Goal: Navigation & Orientation: Find specific page/section

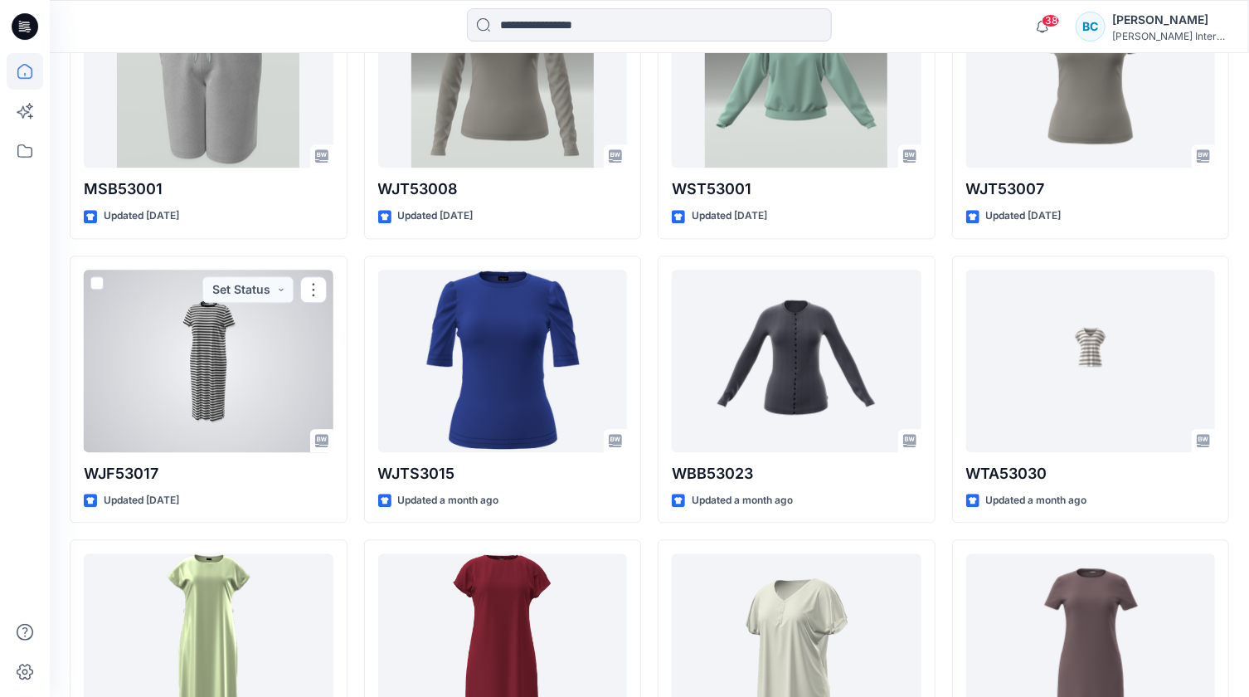
scroll to position [1739, 0]
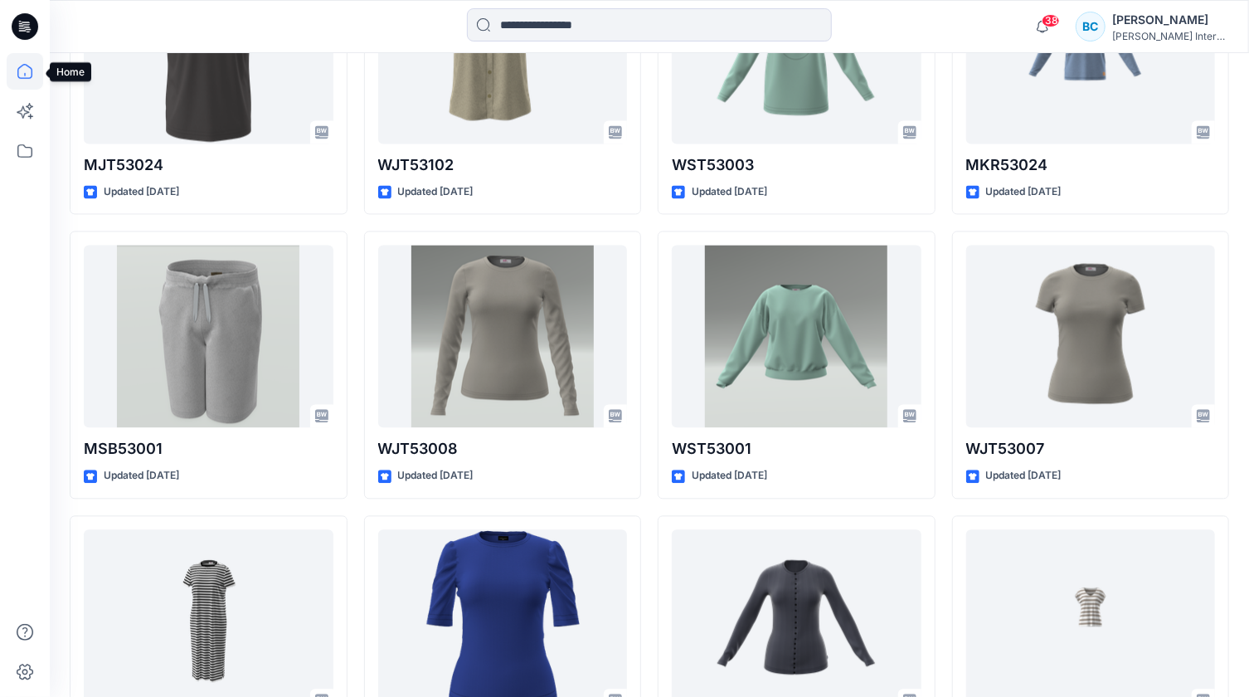
click at [20, 77] on icon at bounding box center [24, 71] width 15 height 15
click at [32, 153] on icon at bounding box center [24, 150] width 15 height 13
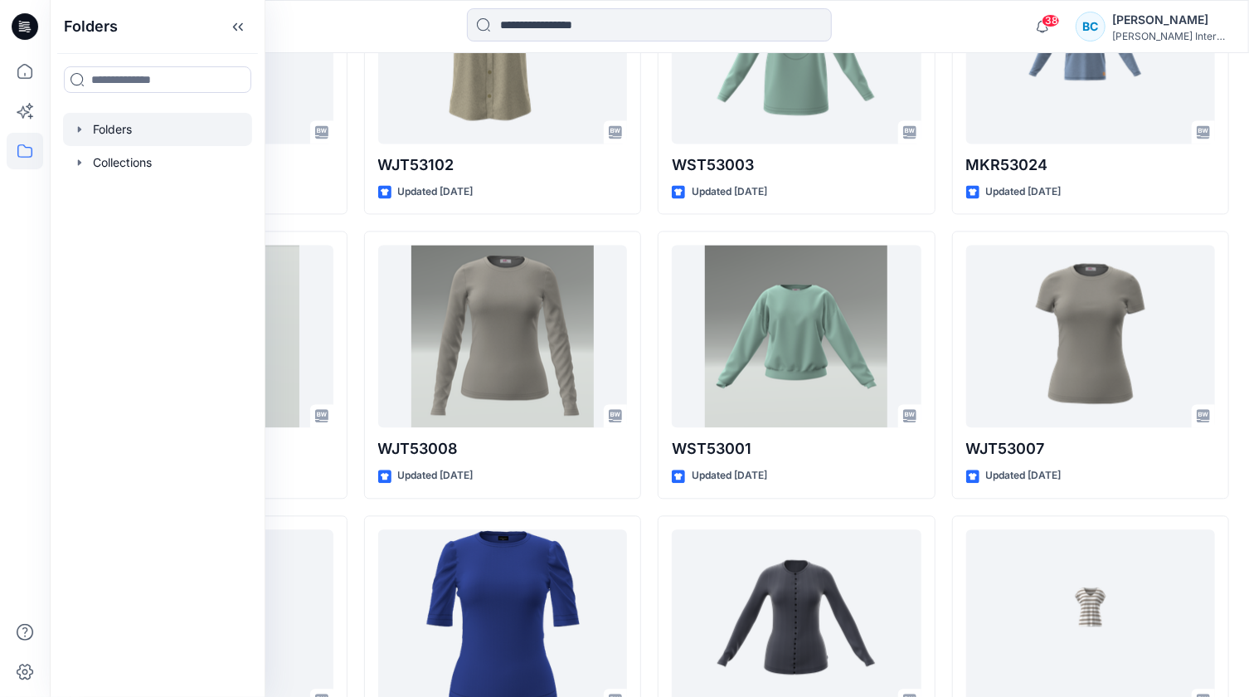
click at [136, 133] on div at bounding box center [157, 129] width 189 height 33
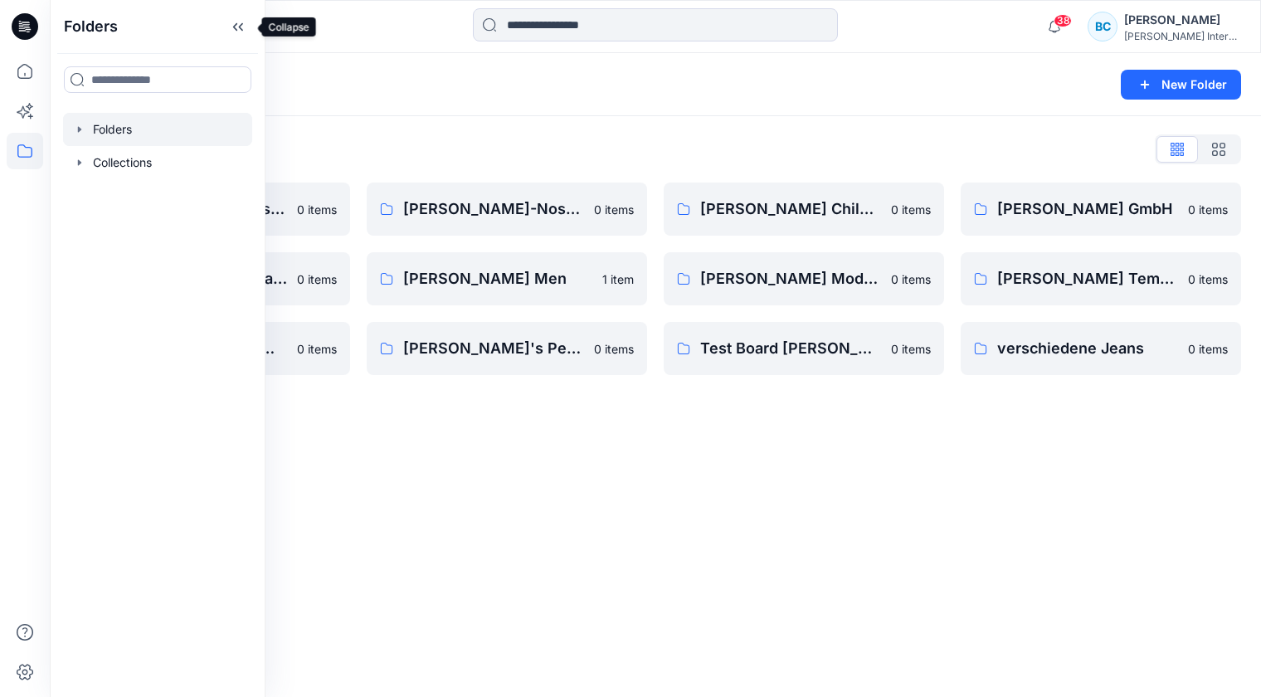
click at [233, 29] on icon at bounding box center [238, 26] width 27 height 27
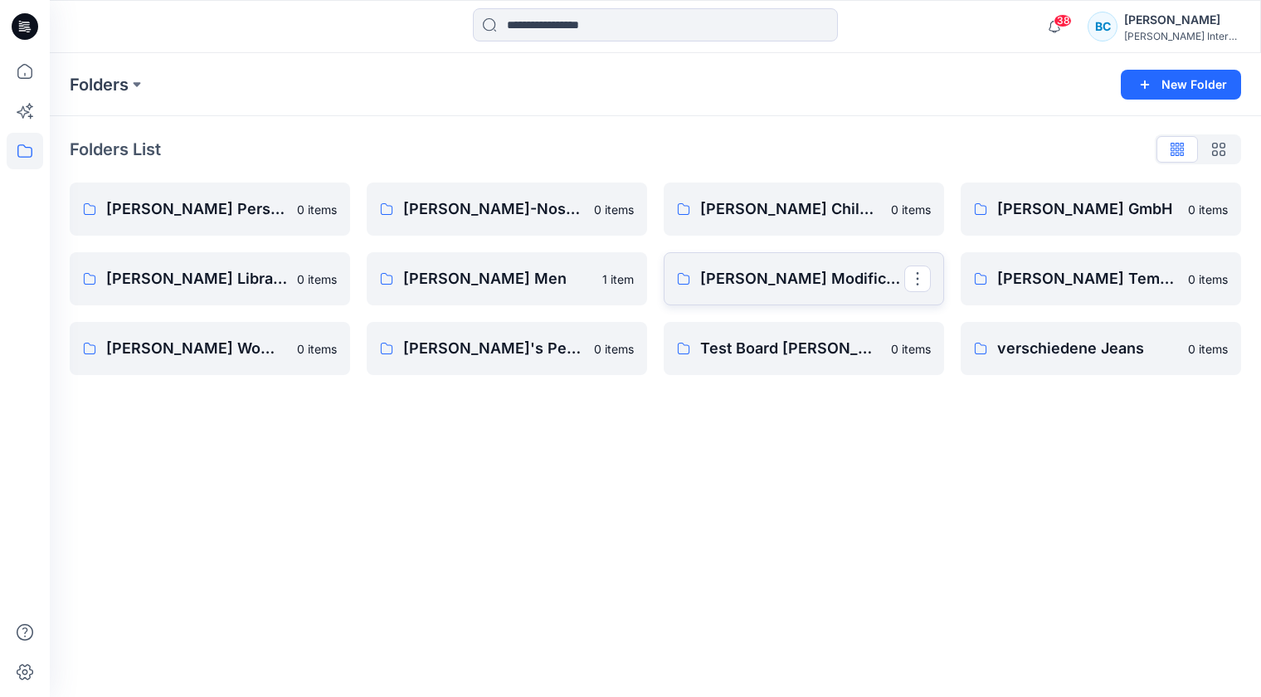
click at [731, 279] on p "[PERSON_NAME] Modification" at bounding box center [802, 278] width 204 height 23
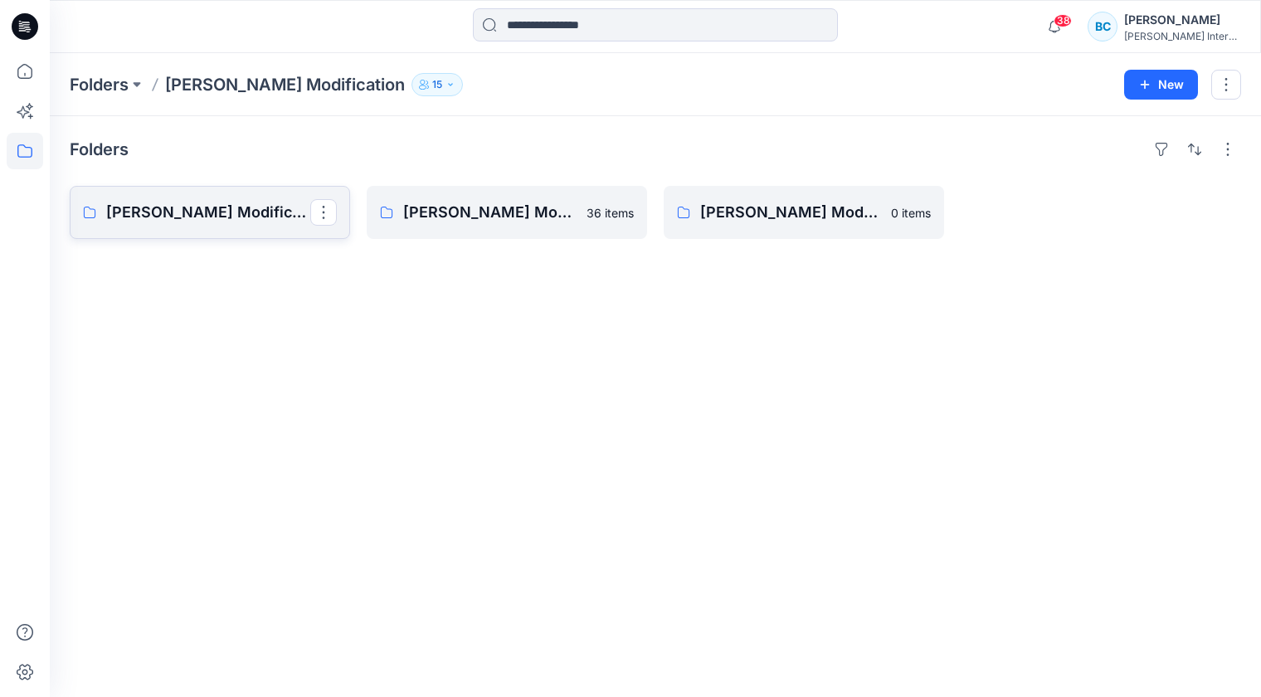
click at [227, 218] on p "[PERSON_NAME] Modification Board Woman" at bounding box center [208, 212] width 204 height 23
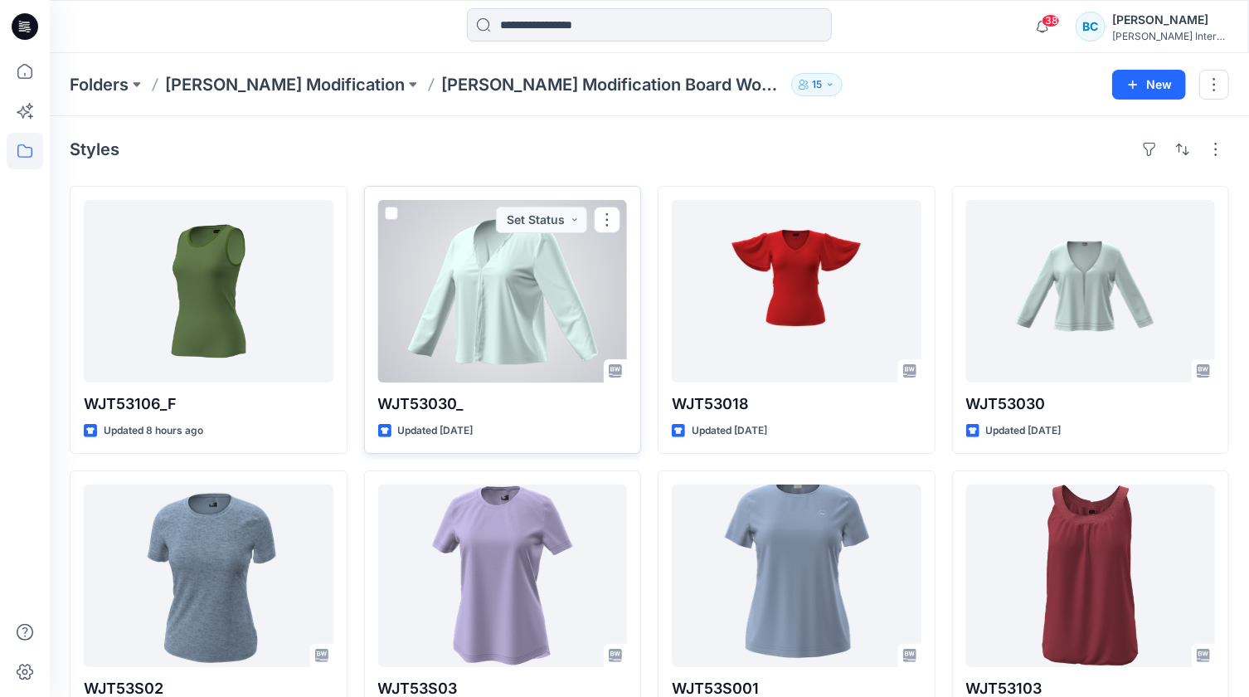
click at [505, 314] on div at bounding box center [503, 291] width 250 height 182
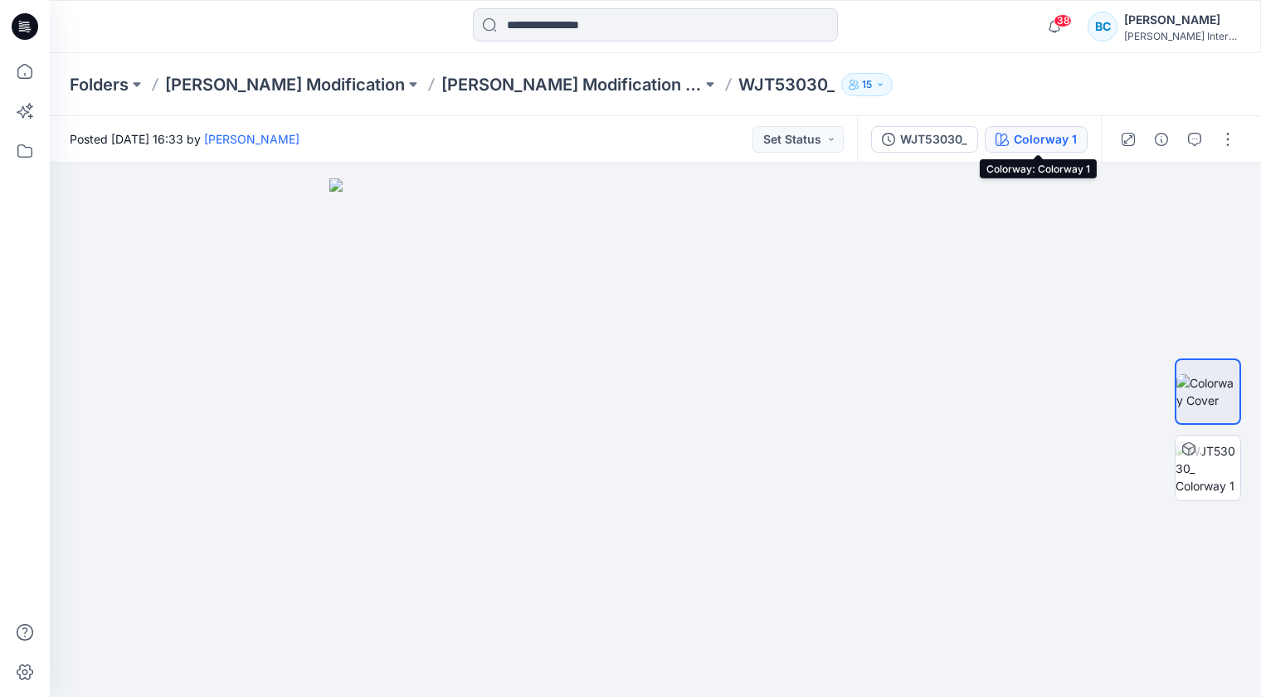
click at [1051, 138] on div "Colorway 1" at bounding box center [1044, 139] width 63 height 18
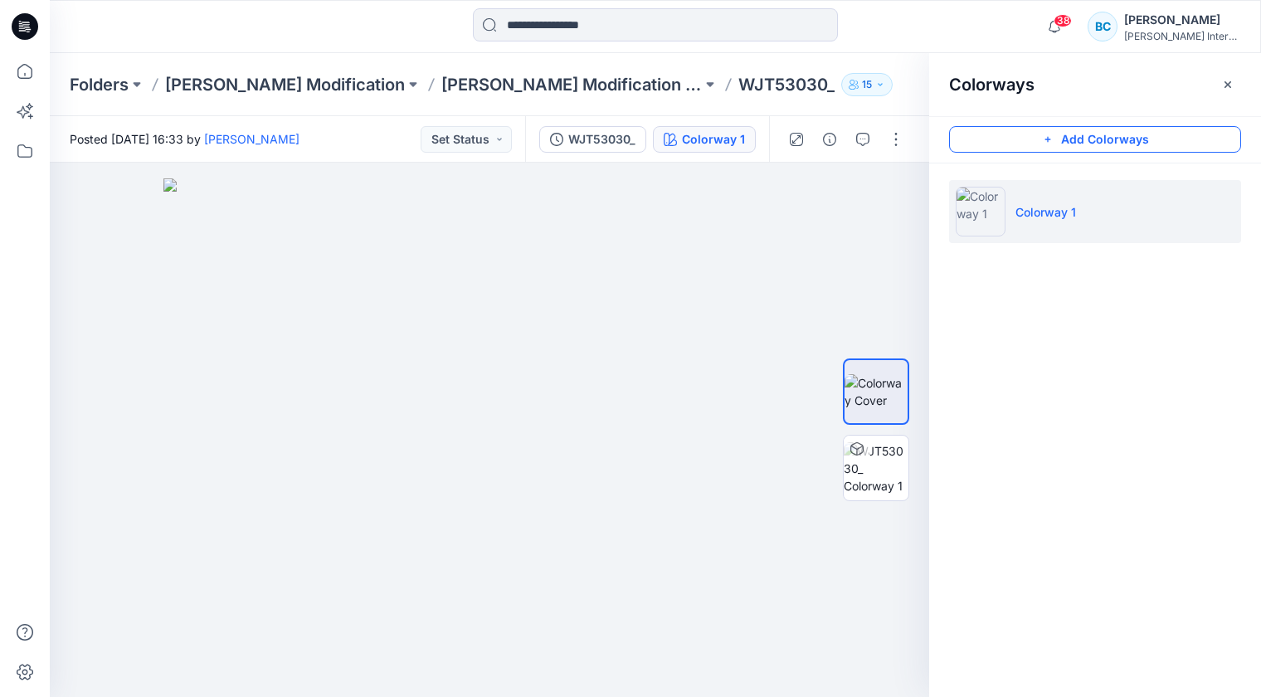
click at [1078, 135] on button "Add Colorways" at bounding box center [1095, 139] width 292 height 27
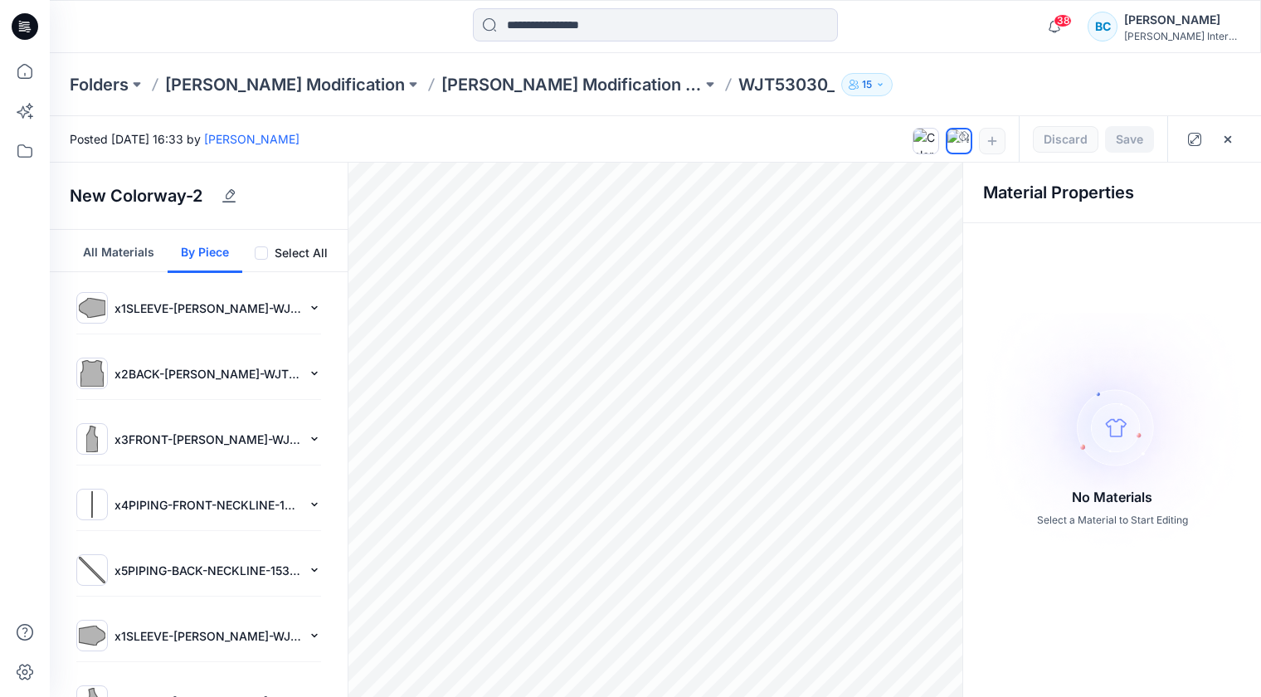
click at [201, 253] on button "By Piece" at bounding box center [205, 251] width 75 height 43
click at [133, 257] on button "All Materials" at bounding box center [119, 251] width 98 height 43
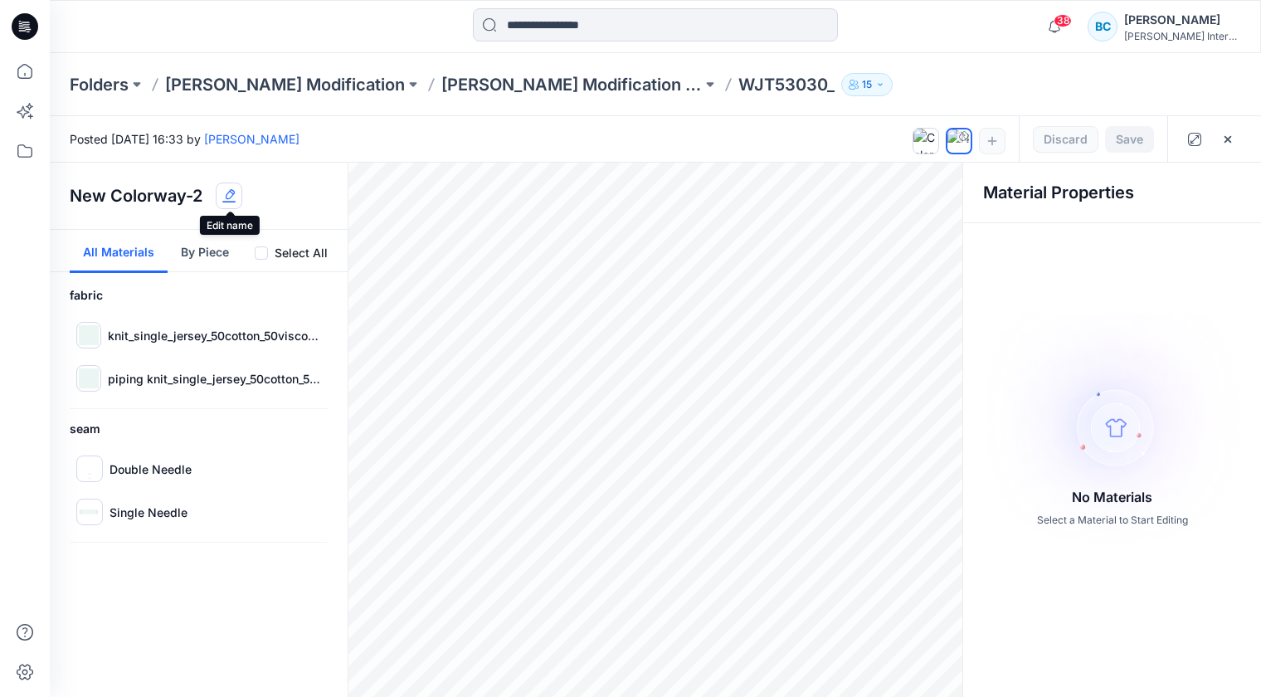
click at [241, 195] on button "button" at bounding box center [229, 195] width 27 height 27
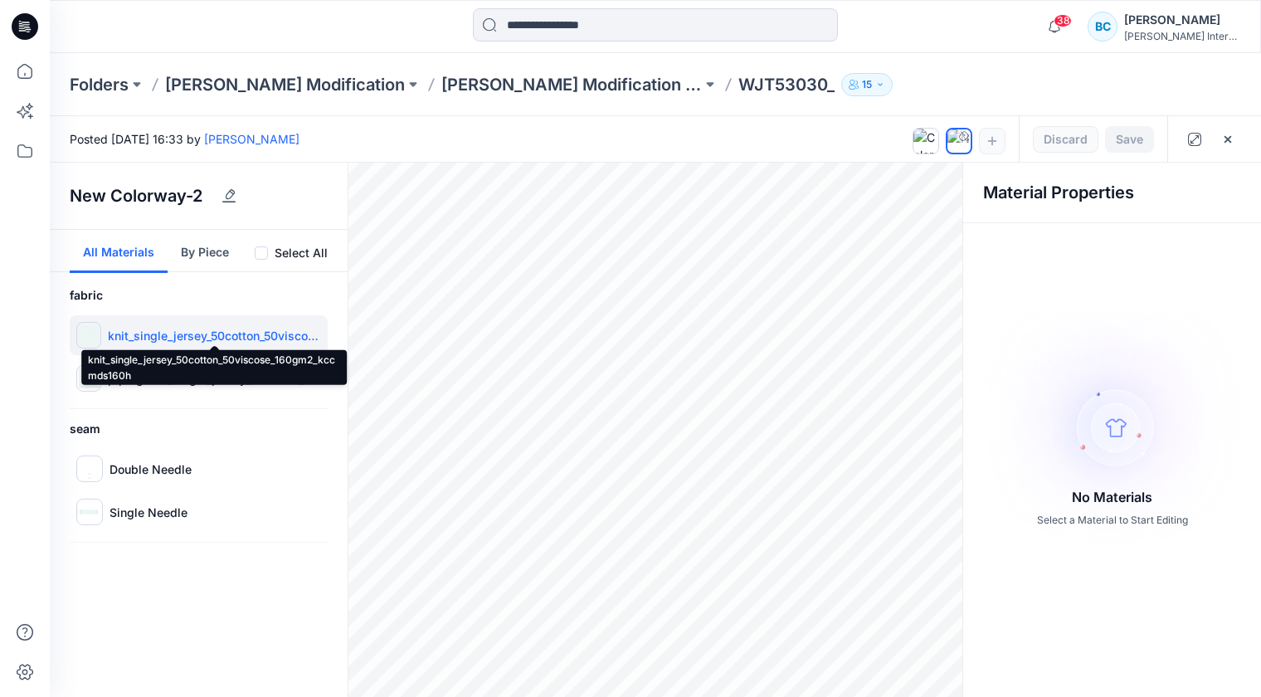
click at [161, 336] on p "knit_single_jersey_50cotton_50viscose_160gm2_kccmds160h" at bounding box center [214, 335] width 213 height 17
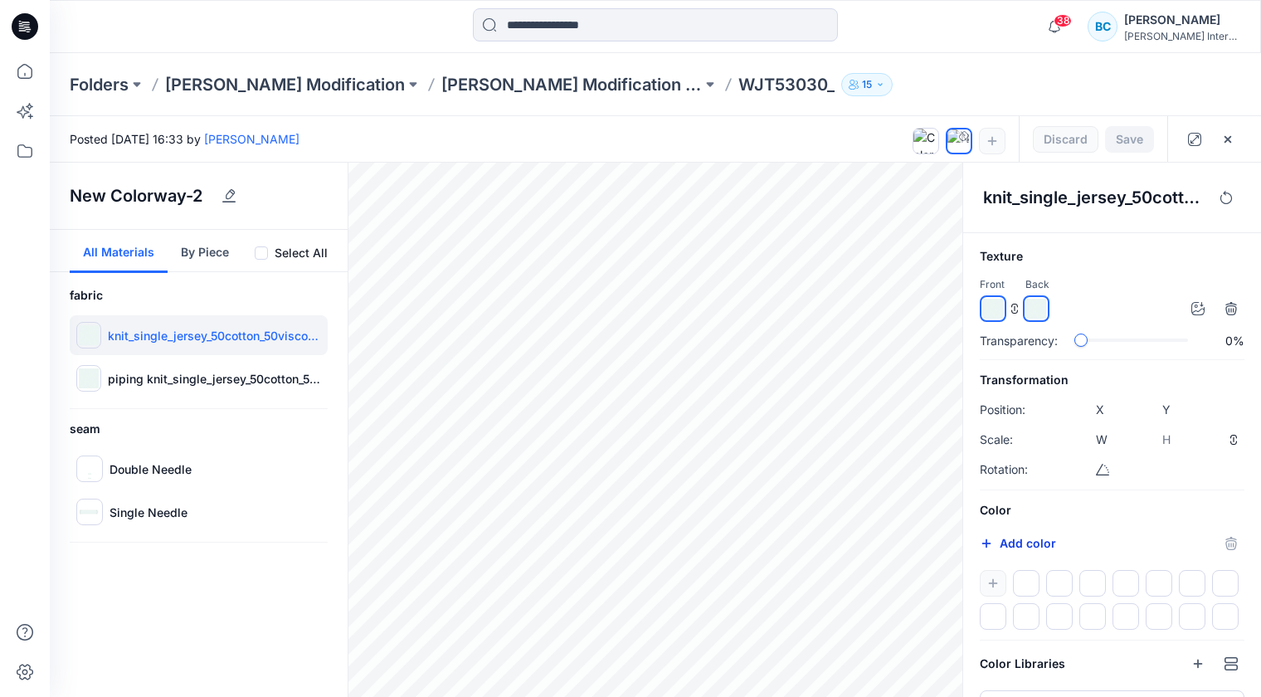
click at [986, 545] on icon "button" at bounding box center [985, 543] width 13 height 13
click at [987, 546] on icon "button" at bounding box center [985, 543] width 13 height 13
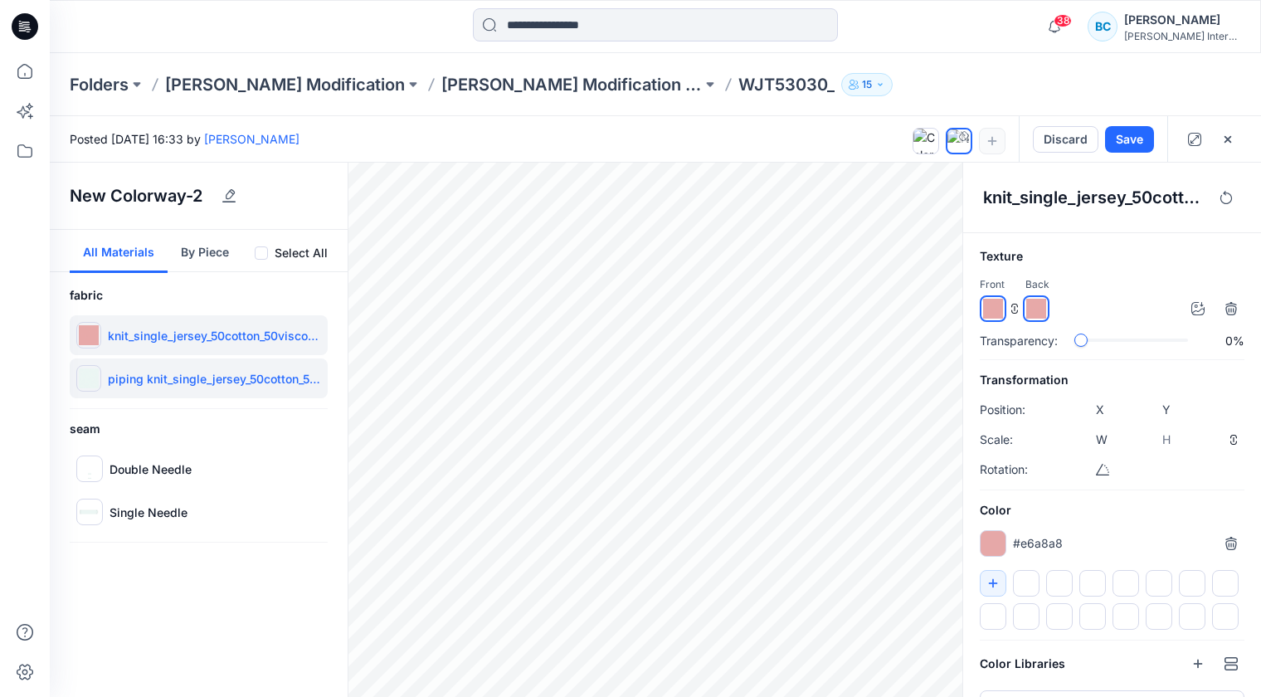
type input "*******"
click at [82, 376] on img at bounding box center [89, 378] width 20 height 20
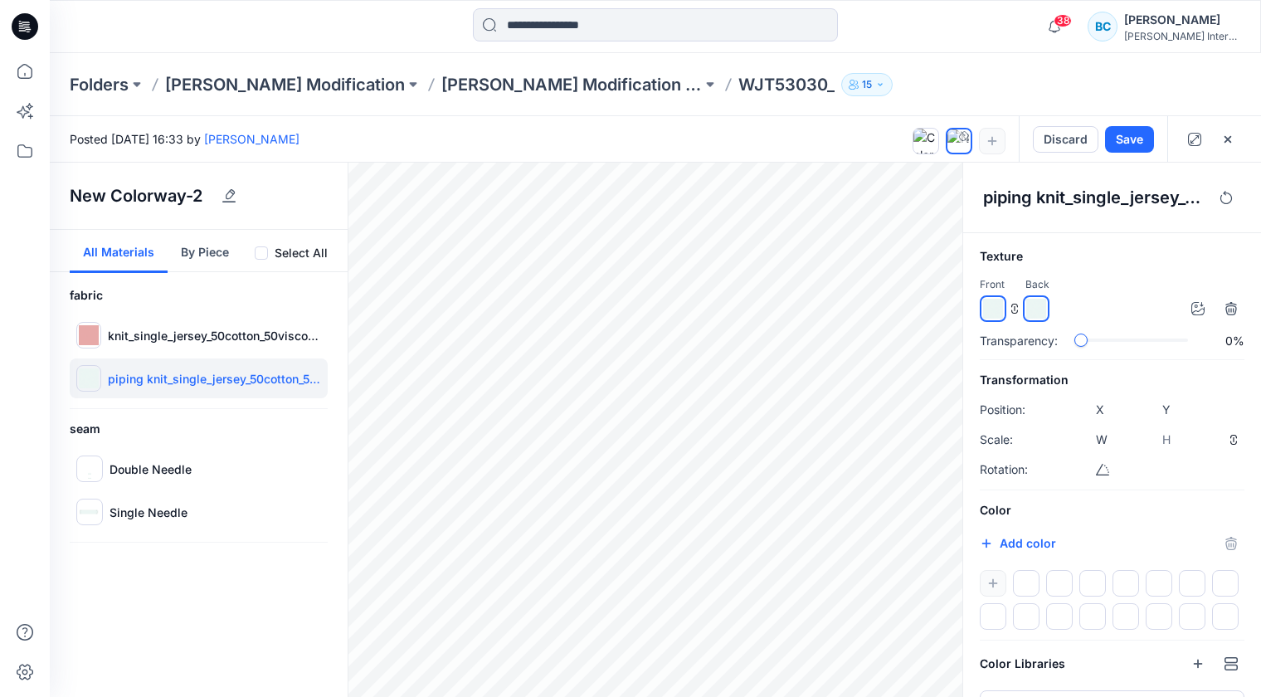
click at [972, 231] on div "piping knit_single_jersey_50cotton_50viscose_160gm2_kccmds160h 1" at bounding box center [1112, 198] width 298 height 70
click at [86, 474] on img at bounding box center [90, 469] width 20 height 20
type input "*****"
type input "****"
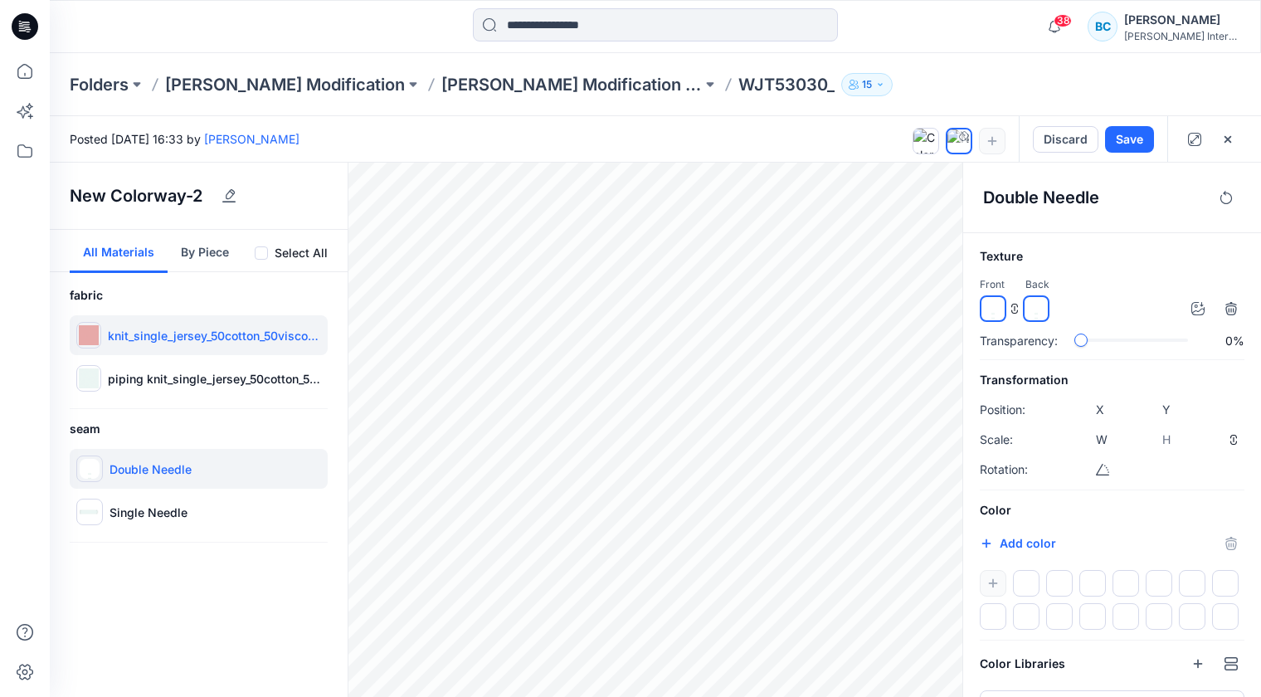
click at [83, 333] on img at bounding box center [89, 335] width 20 height 20
type input "****"
type input "*****"
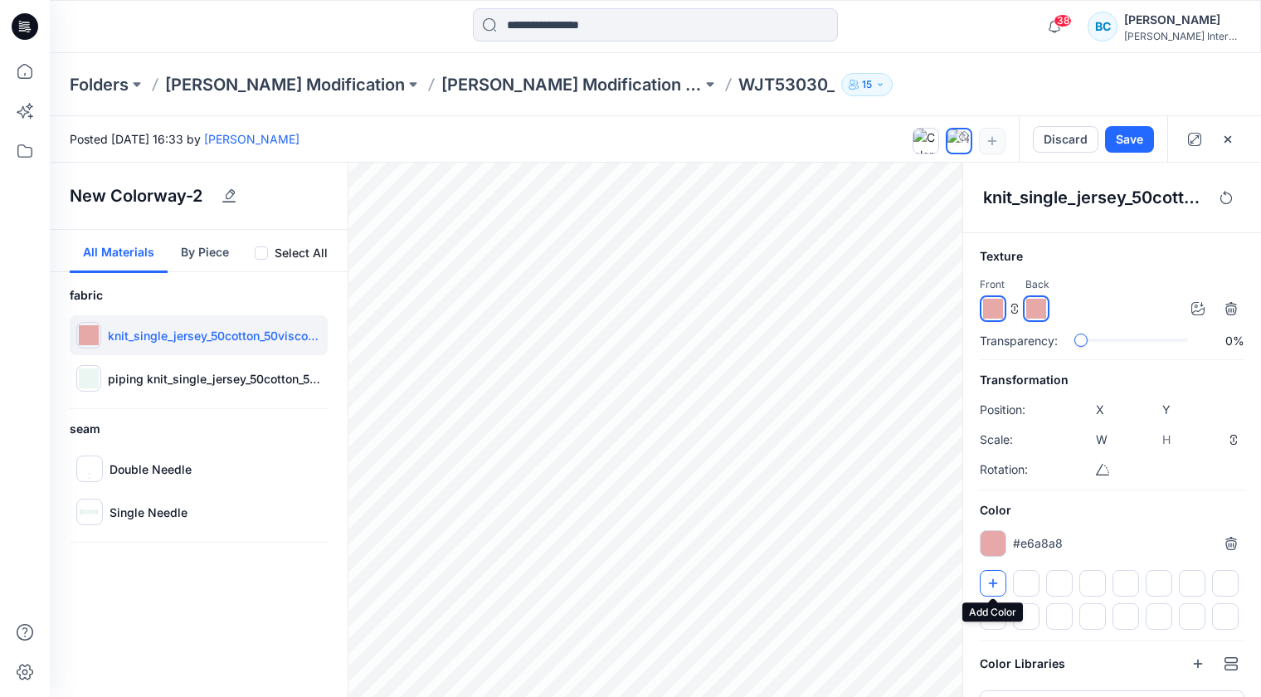
click at [989, 581] on icon "button" at bounding box center [993, 582] width 9 height 9
click at [1020, 584] on div at bounding box center [1026, 583] width 27 height 27
click at [993, 549] on div at bounding box center [992, 543] width 27 height 27
click at [999, 579] on button "button" at bounding box center [992, 583] width 27 height 27
click at [92, 376] on img at bounding box center [89, 378] width 20 height 20
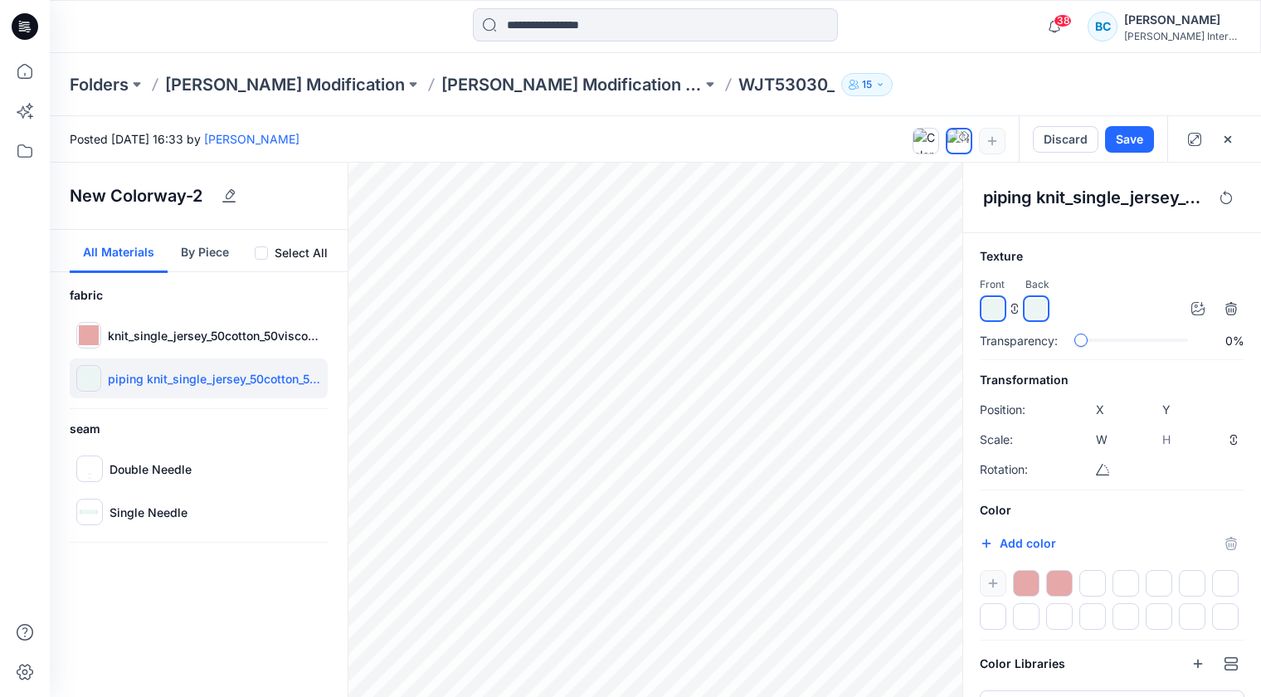
click at [1030, 586] on div at bounding box center [1026, 583] width 27 height 27
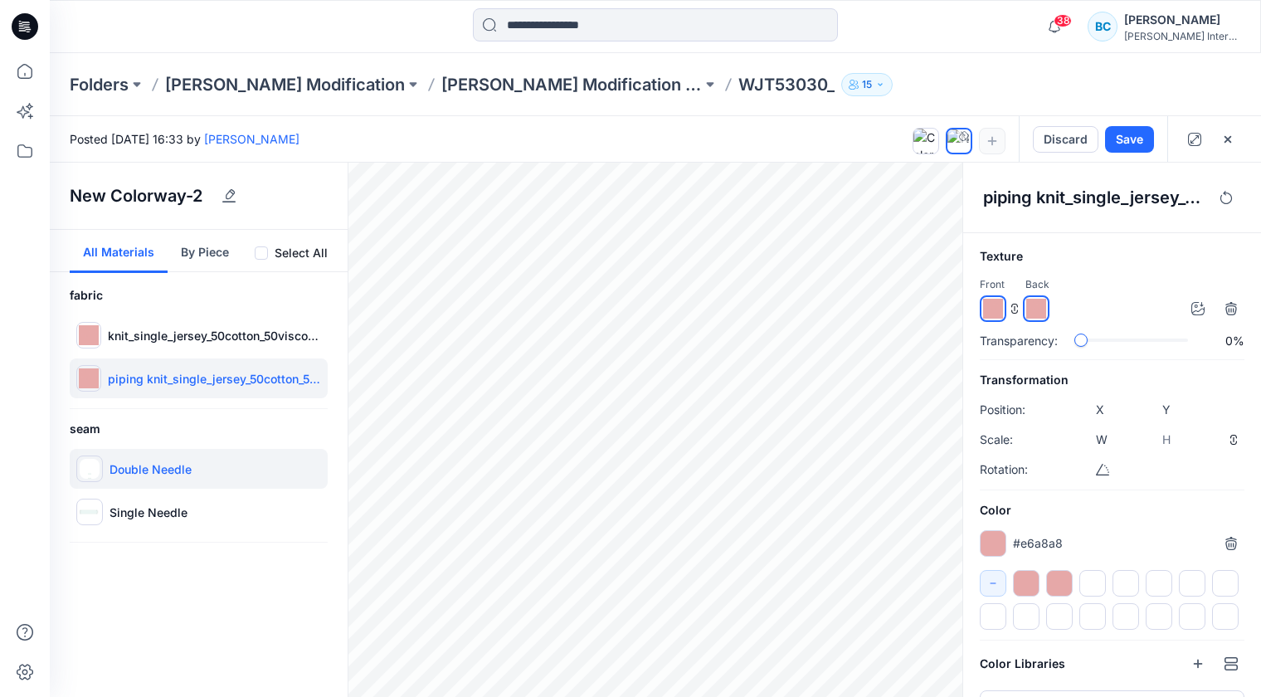
click at [87, 465] on img at bounding box center [90, 469] width 20 height 20
type input "*****"
type input "****"
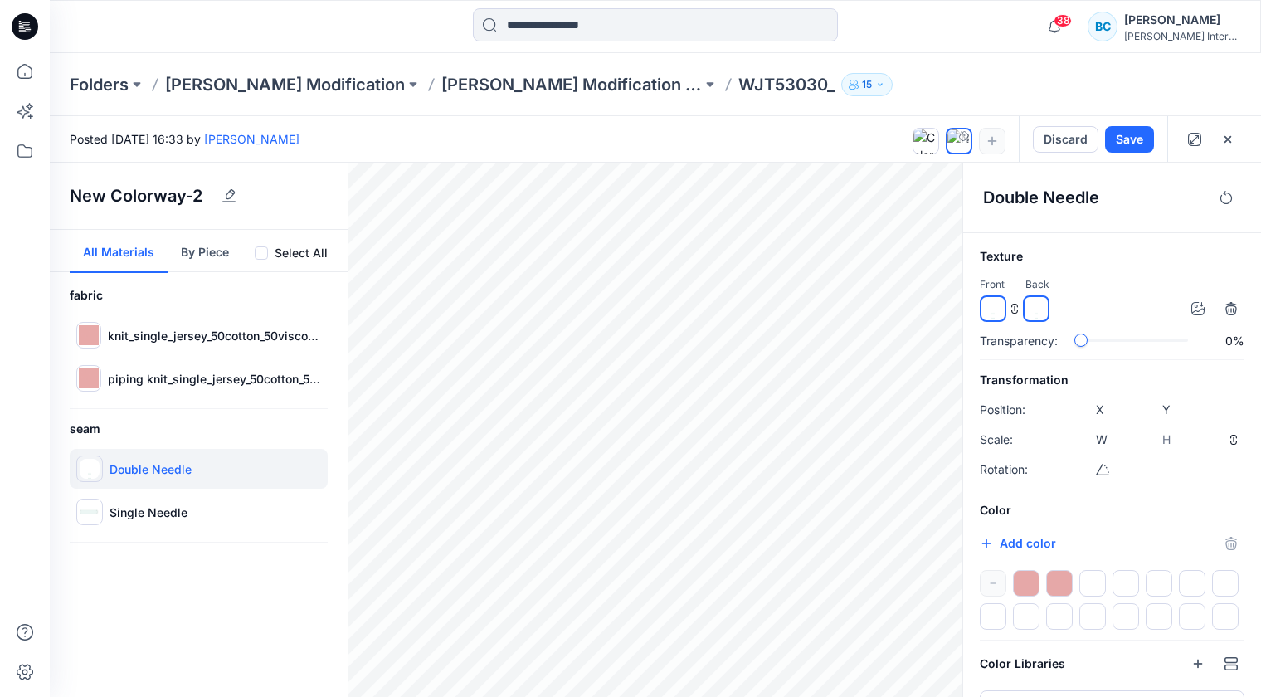
click at [1028, 586] on div at bounding box center [1026, 583] width 27 height 27
click at [80, 503] on img at bounding box center [90, 512] width 20 height 20
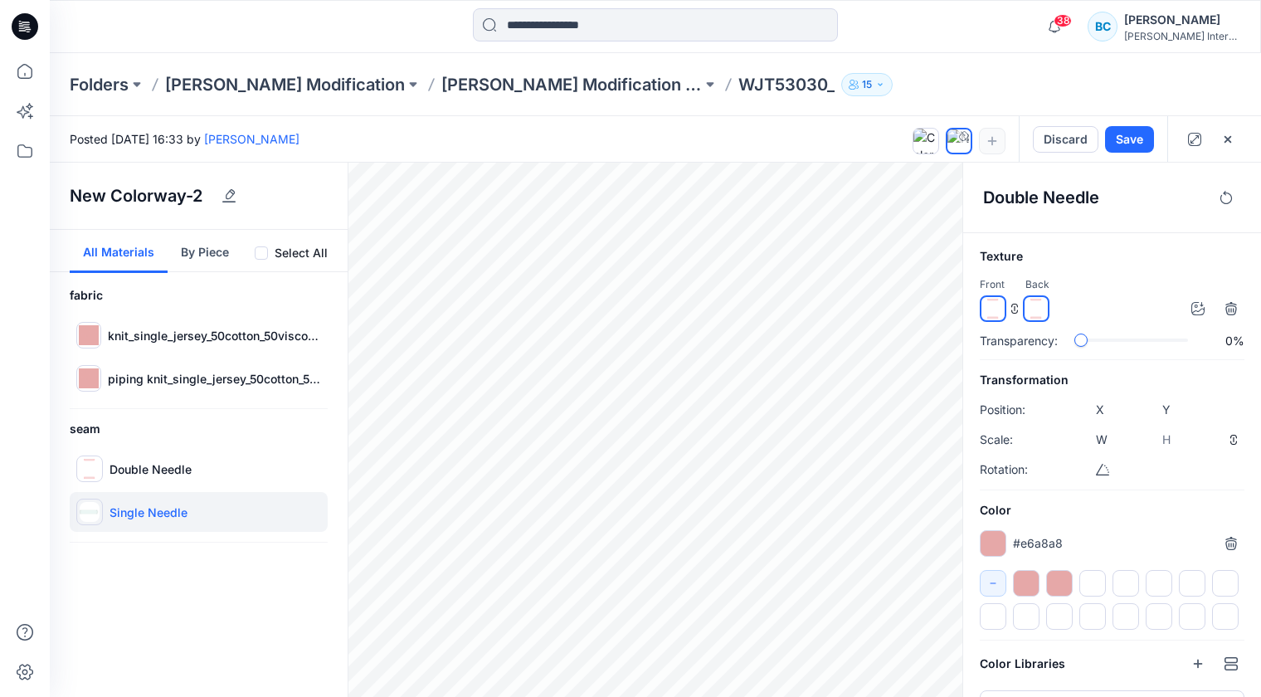
type input "*****"
type input "******"
click at [87, 518] on img at bounding box center [90, 512] width 20 height 20
click at [108, 511] on div "Single Needle" at bounding box center [199, 512] width 258 height 40
click at [1030, 590] on div at bounding box center [1026, 583] width 27 height 27
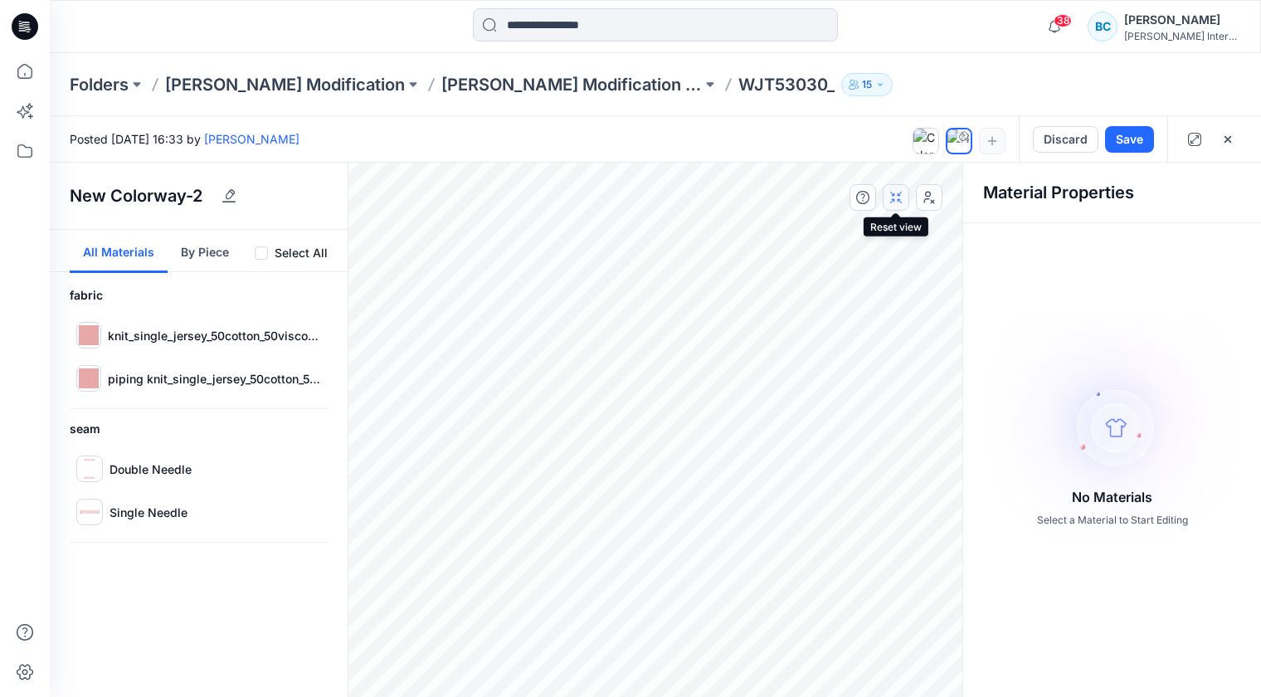
click at [886, 199] on button "button" at bounding box center [895, 197] width 27 height 27
click at [860, 202] on icon "button" at bounding box center [862, 197] width 13 height 13
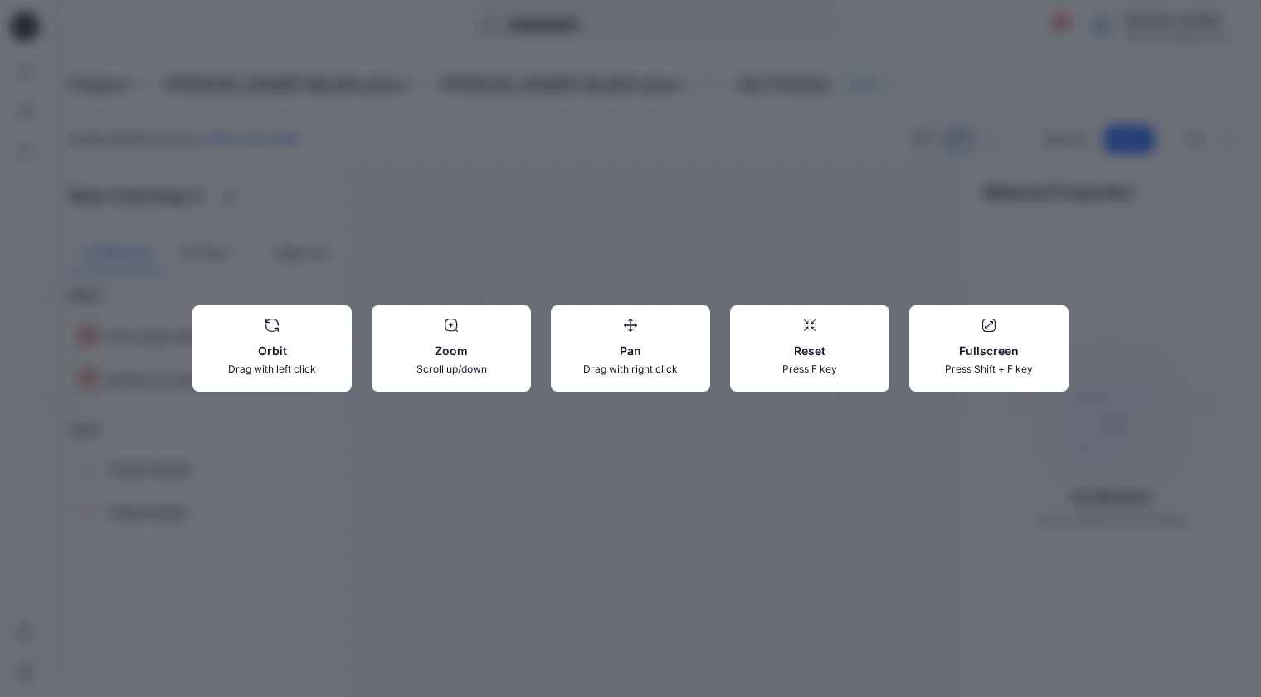
click at [991, 337] on div "Fullscreen Press Shift + F key" at bounding box center [988, 348] width 159 height 86
click at [974, 350] on p "Fullscreen" at bounding box center [988, 350] width 133 height 17
click at [979, 325] on div at bounding box center [988, 324] width 133 height 13
click at [897, 234] on div "Orbit Drag with left click Zoom Scroll up/down Pan Drag with right click Reset …" at bounding box center [630, 348] width 1261 height 697
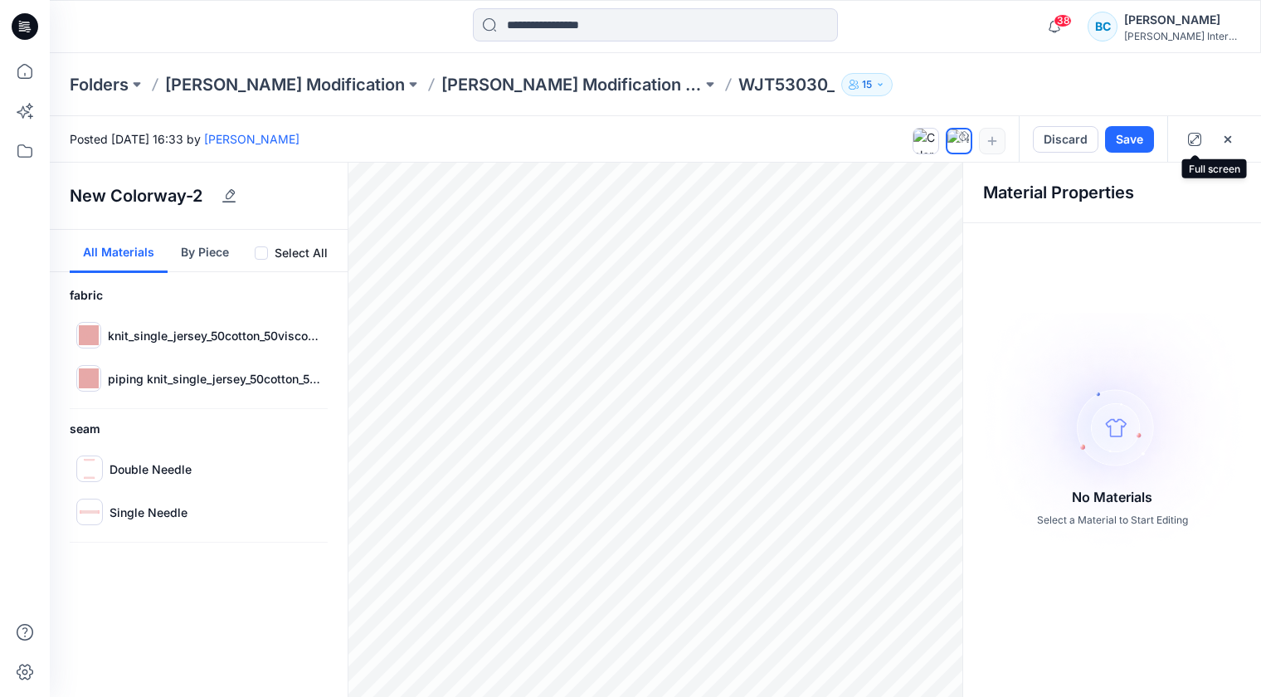
click at [1202, 135] on button "button" at bounding box center [1194, 139] width 27 height 27
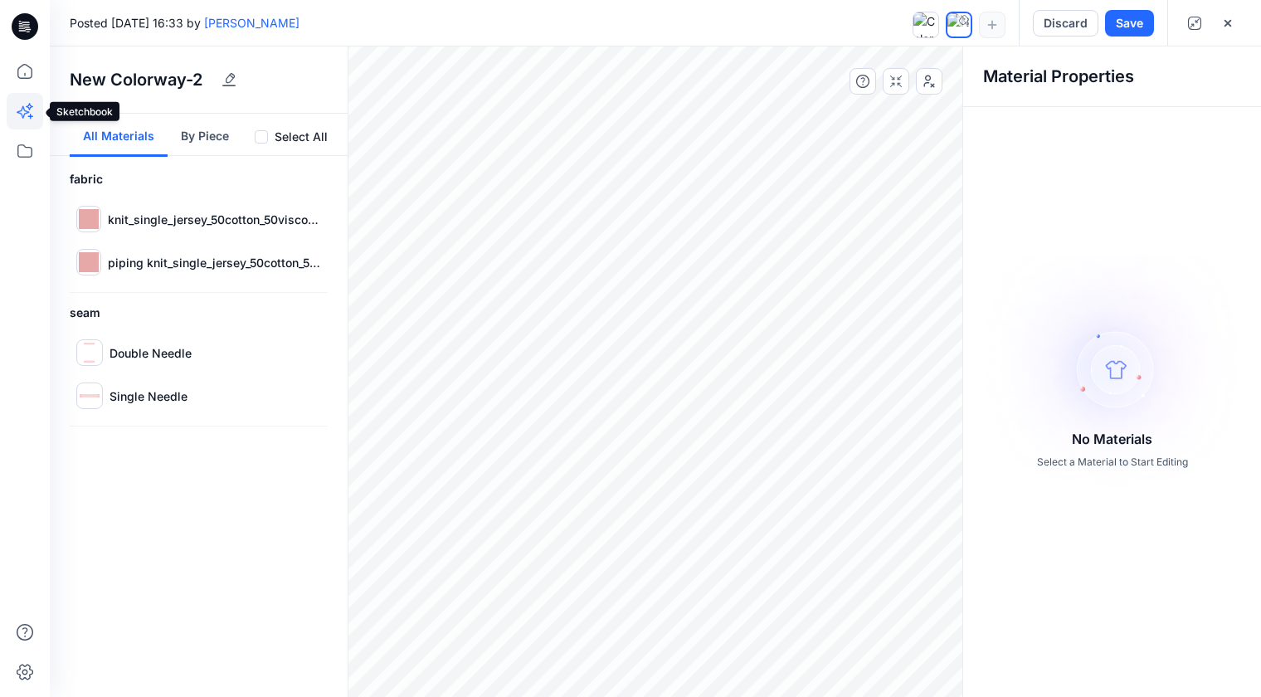
click at [26, 105] on icon at bounding box center [25, 111] width 36 height 36
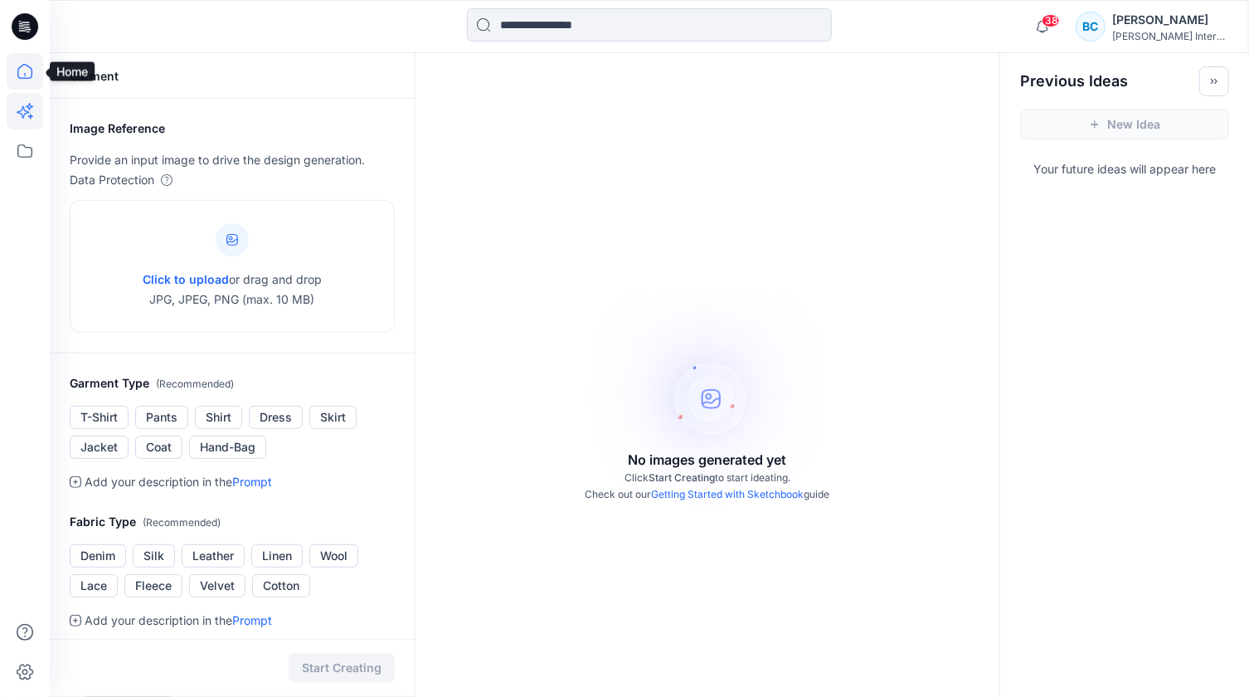
click at [22, 73] on icon at bounding box center [25, 71] width 36 height 36
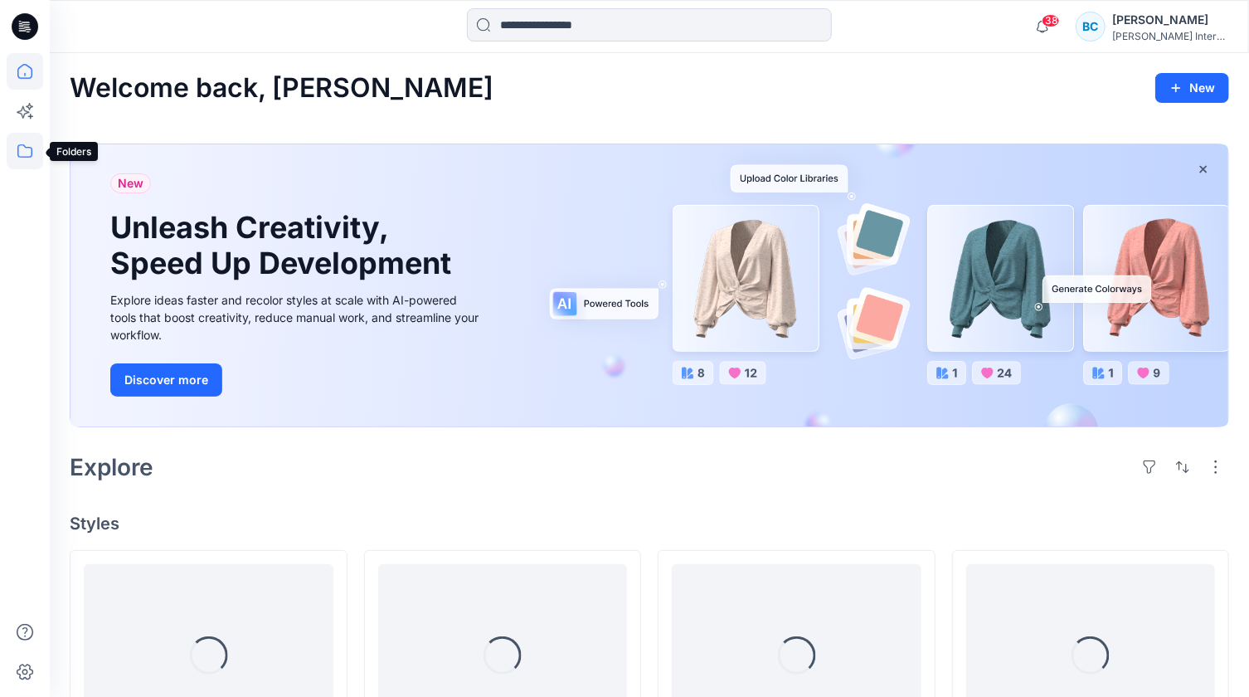
click at [25, 150] on icon at bounding box center [25, 151] width 36 height 36
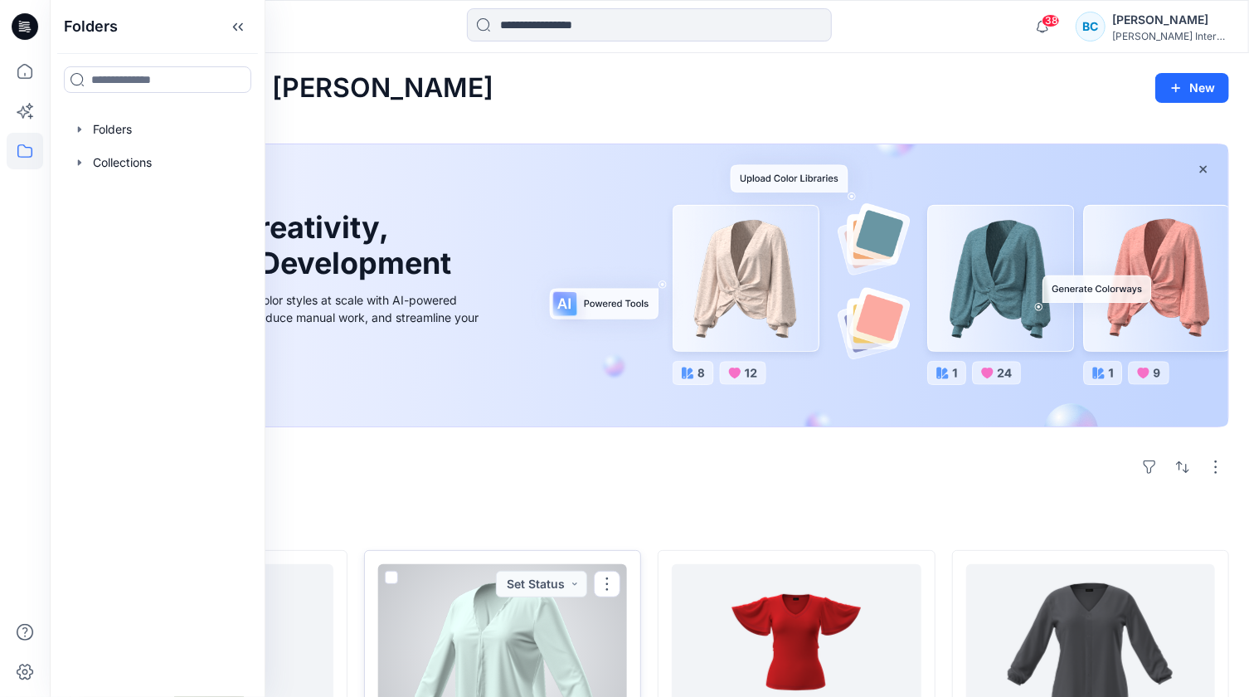
click at [547, 630] on div at bounding box center [503, 655] width 250 height 182
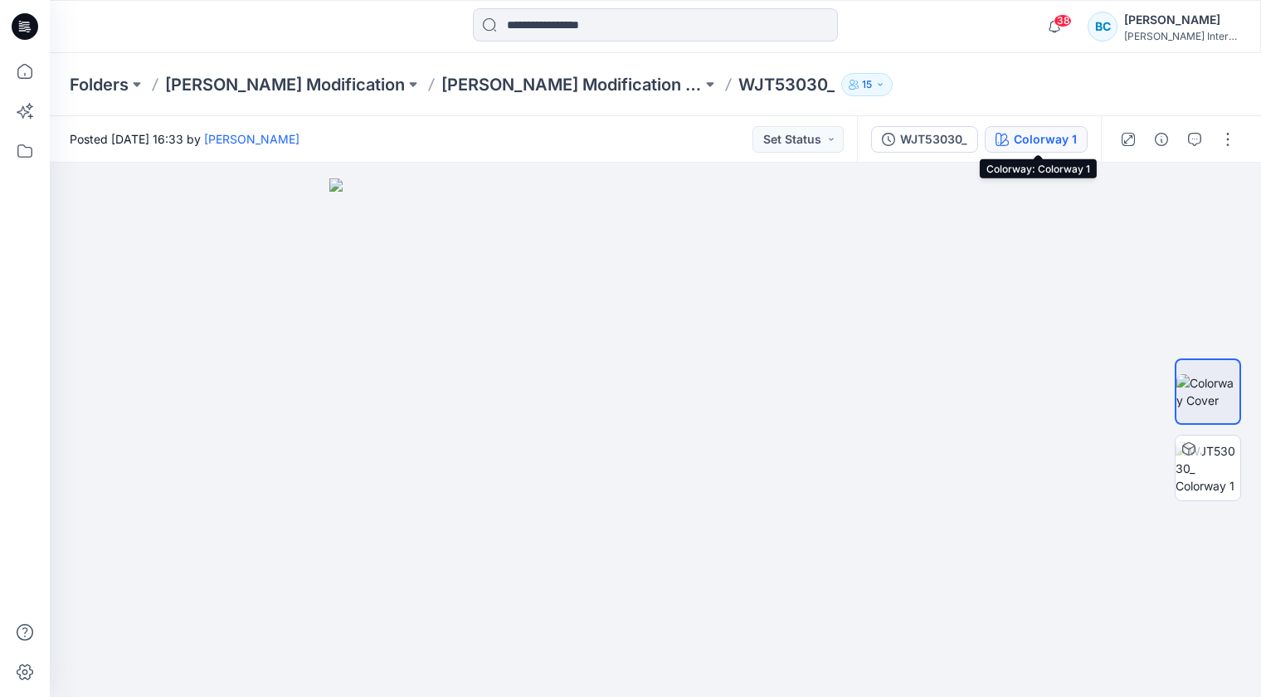
click at [1034, 135] on div "Colorway 1" at bounding box center [1044, 139] width 63 height 18
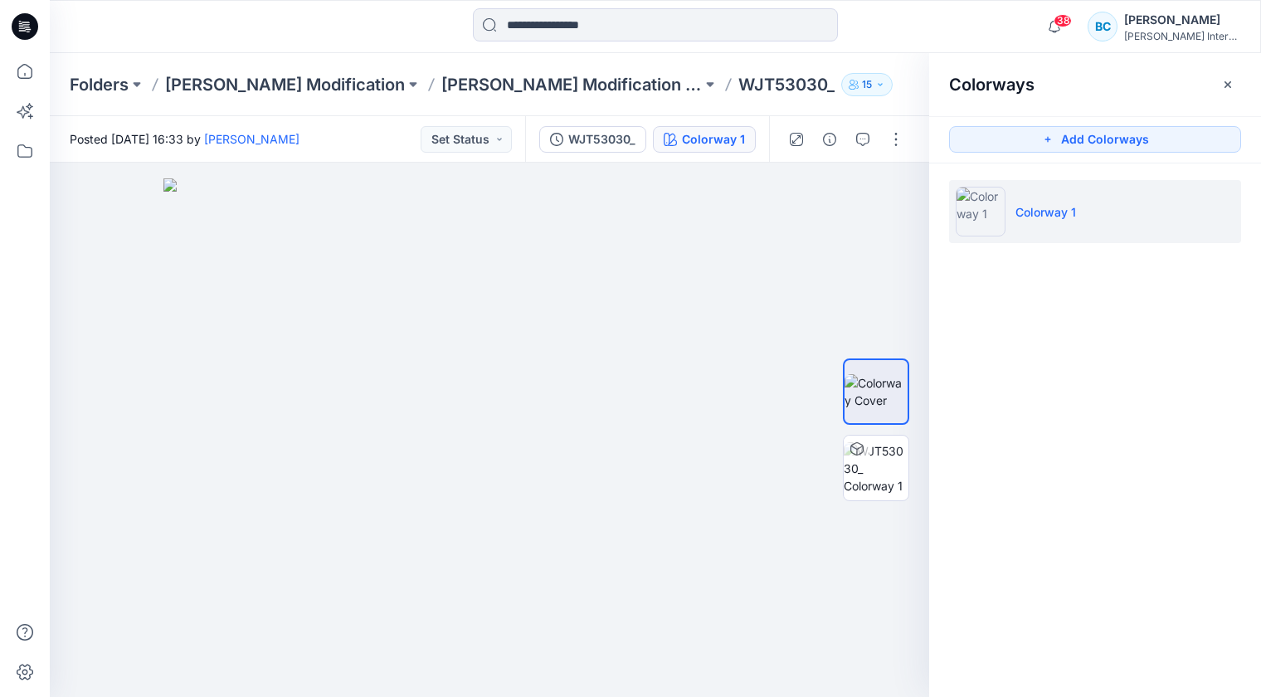
click at [1037, 328] on div "Colorways Add Colorways Colorway 1" at bounding box center [1095, 375] width 332 height 644
click at [31, 69] on icon at bounding box center [24, 71] width 15 height 15
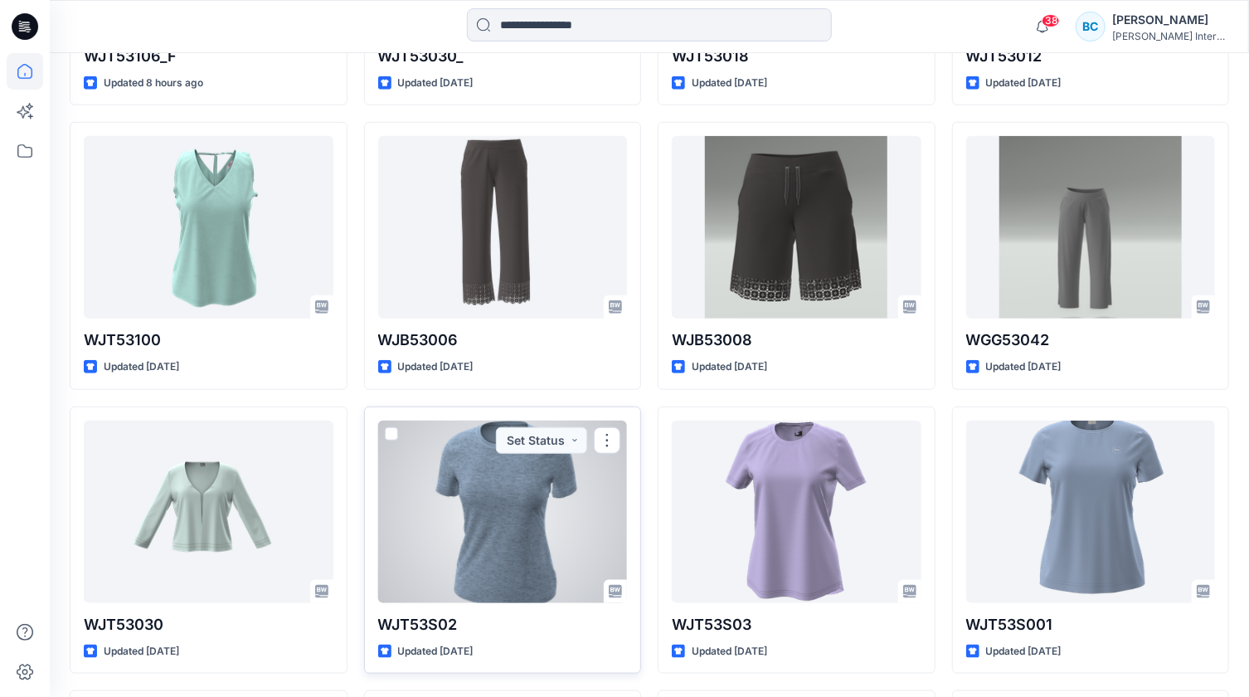
scroll to position [767, 0]
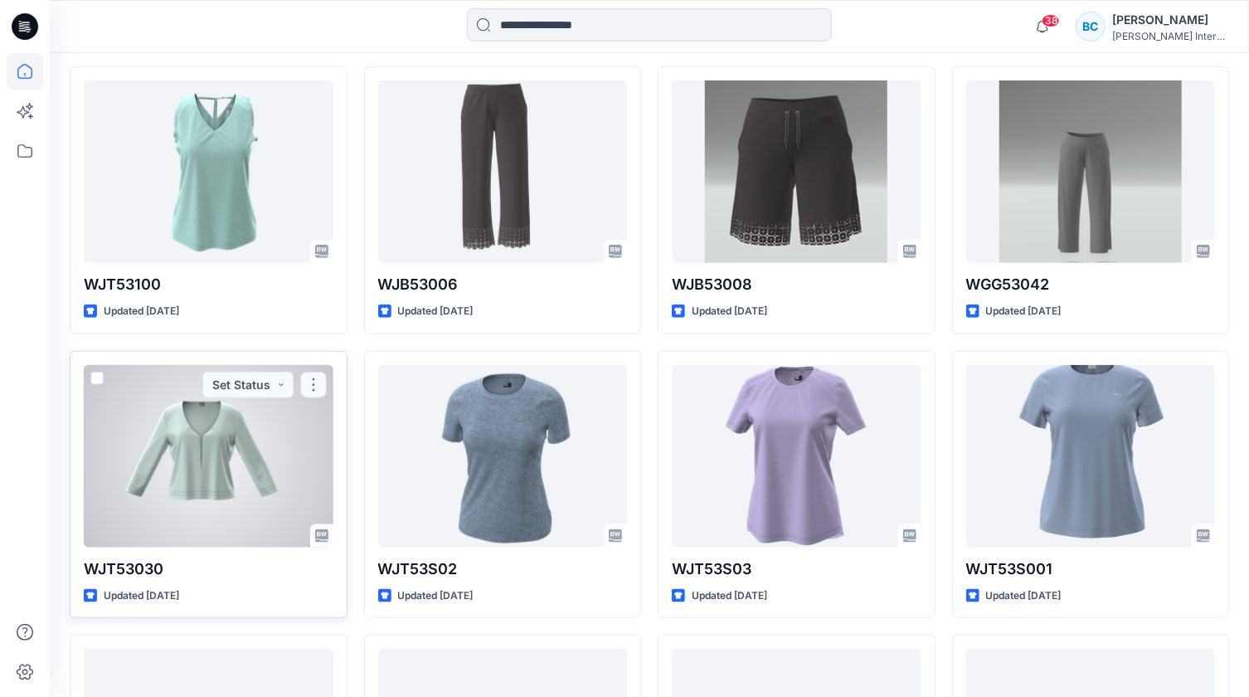
click at [323, 388] on button "button" at bounding box center [313, 385] width 27 height 27
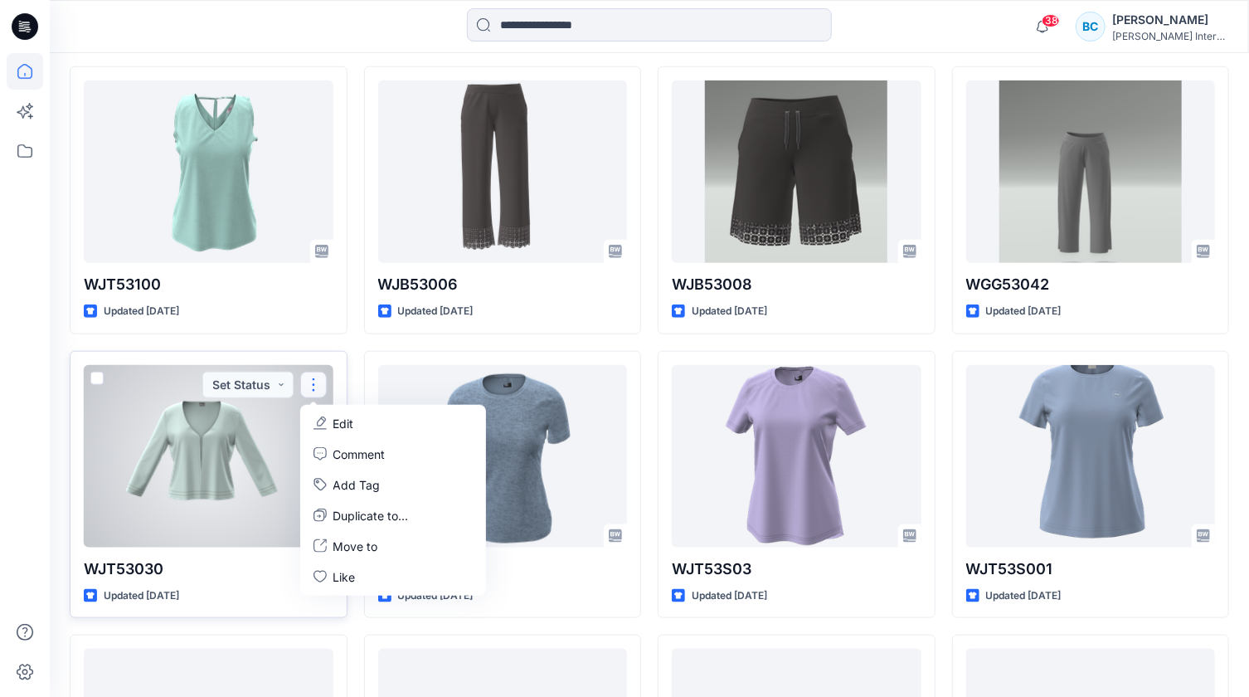
click at [340, 421] on p "Edit" at bounding box center [343, 423] width 21 height 17
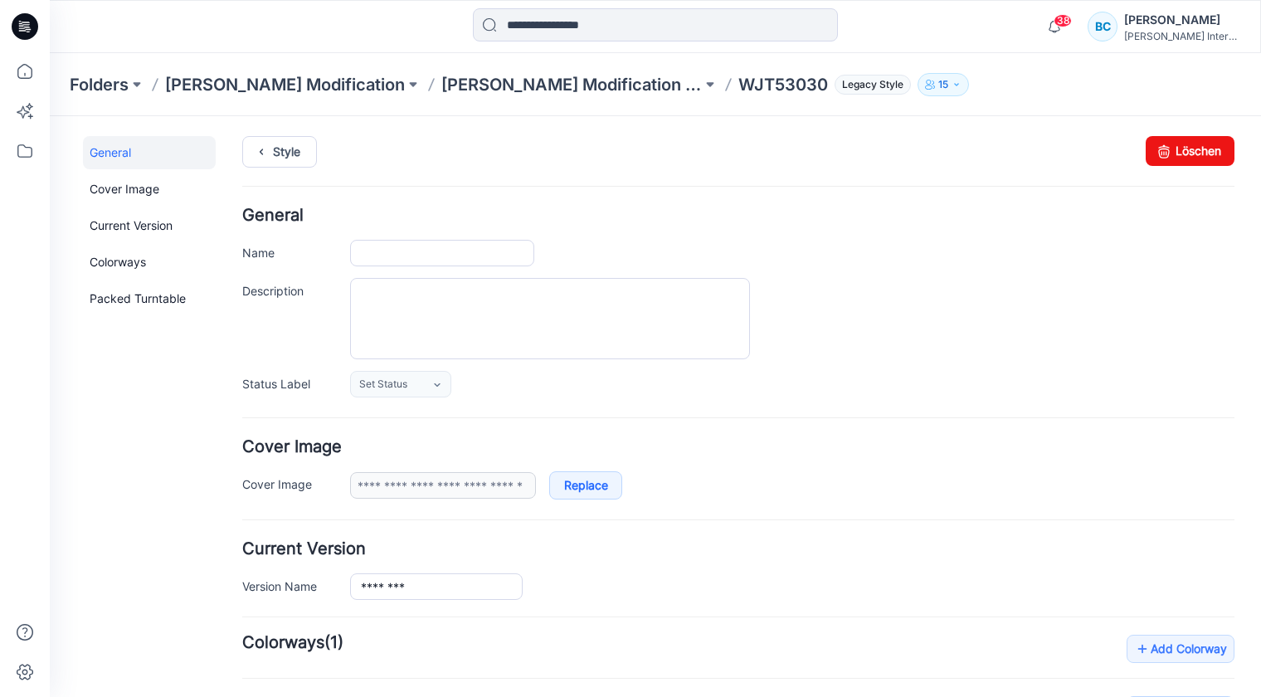
type input "********"
type input "**********"
click at [428, 586] on input "********" at bounding box center [436, 586] width 173 height 27
type input "********"
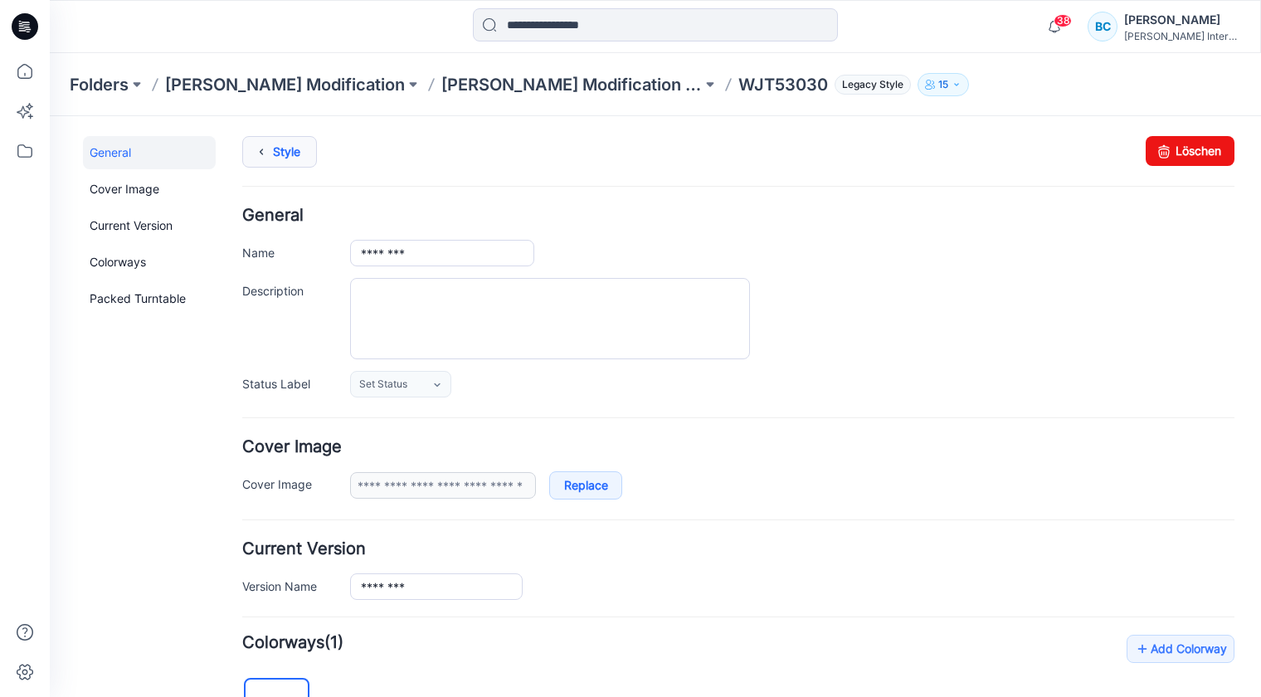
click at [264, 150] on icon at bounding box center [261, 152] width 23 height 30
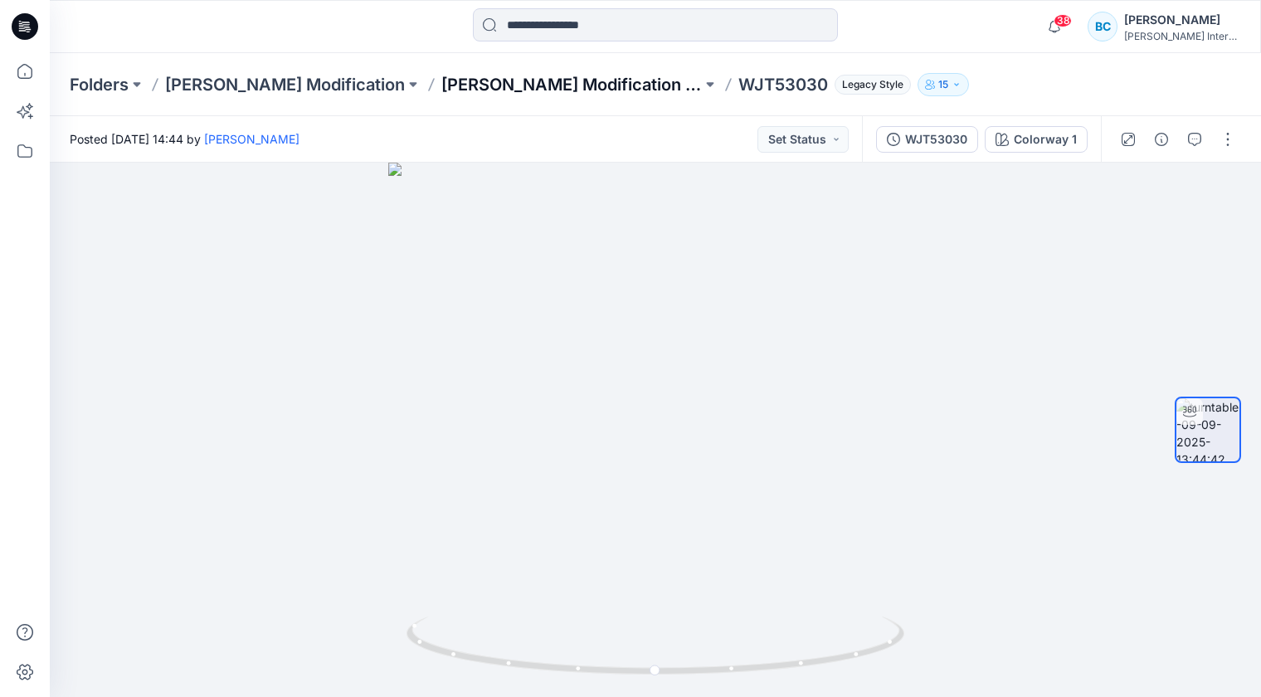
click at [441, 89] on p "[PERSON_NAME] Modification Board Woman" at bounding box center [571, 84] width 260 height 23
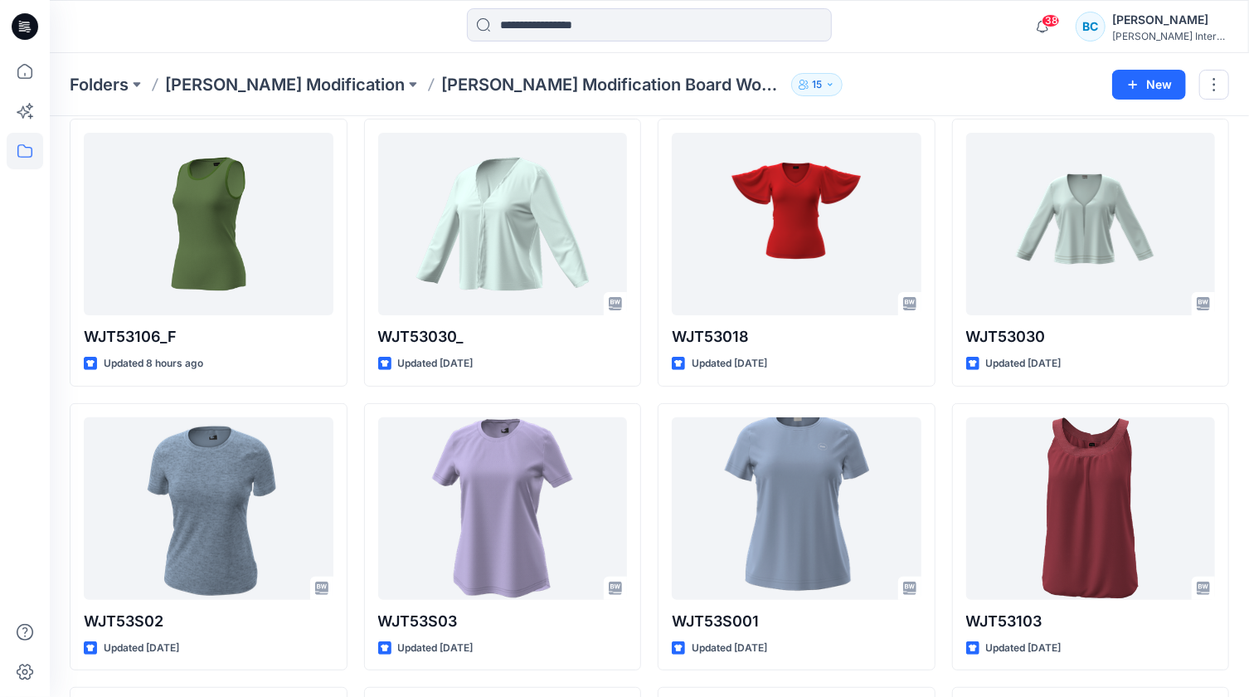
scroll to position [26, 0]
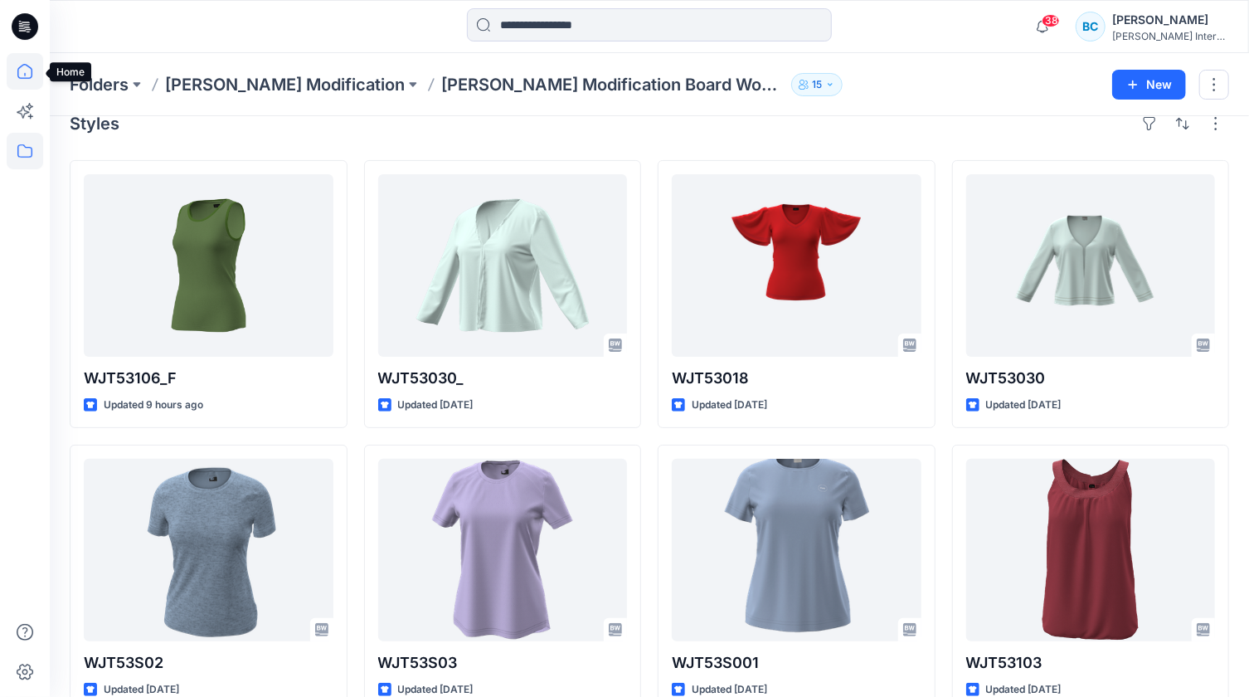
click at [32, 66] on icon at bounding box center [25, 71] width 36 height 36
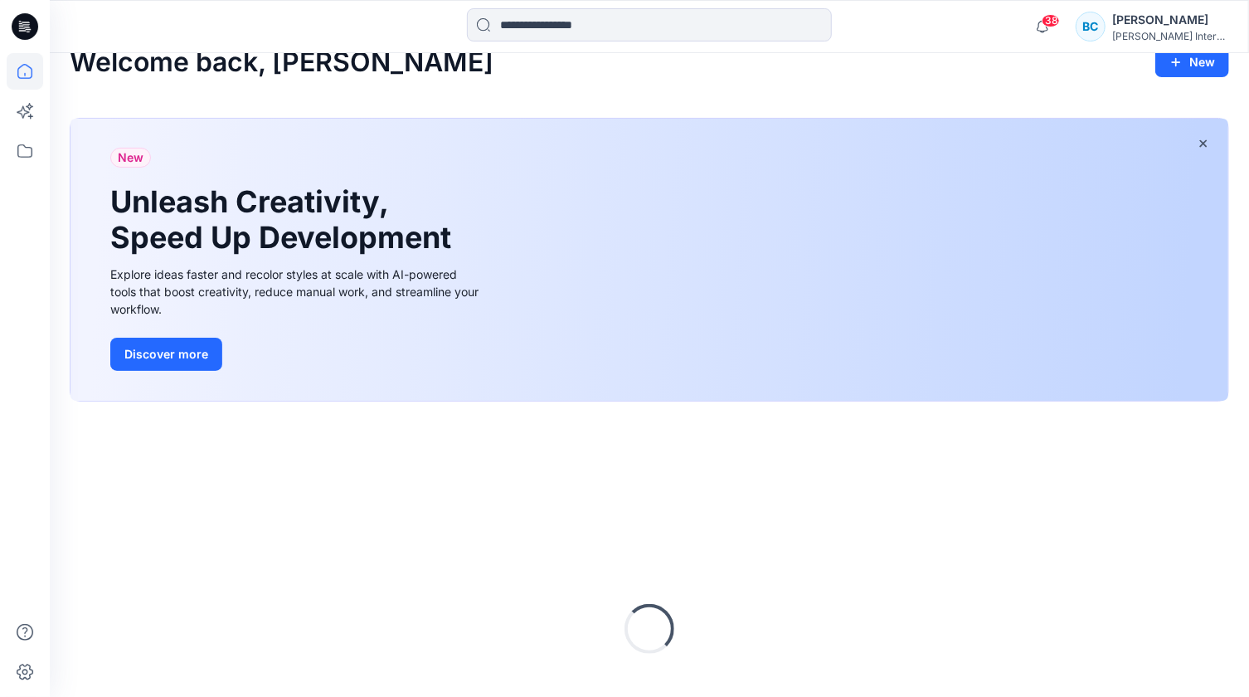
click at [32, 66] on icon at bounding box center [25, 71] width 36 height 36
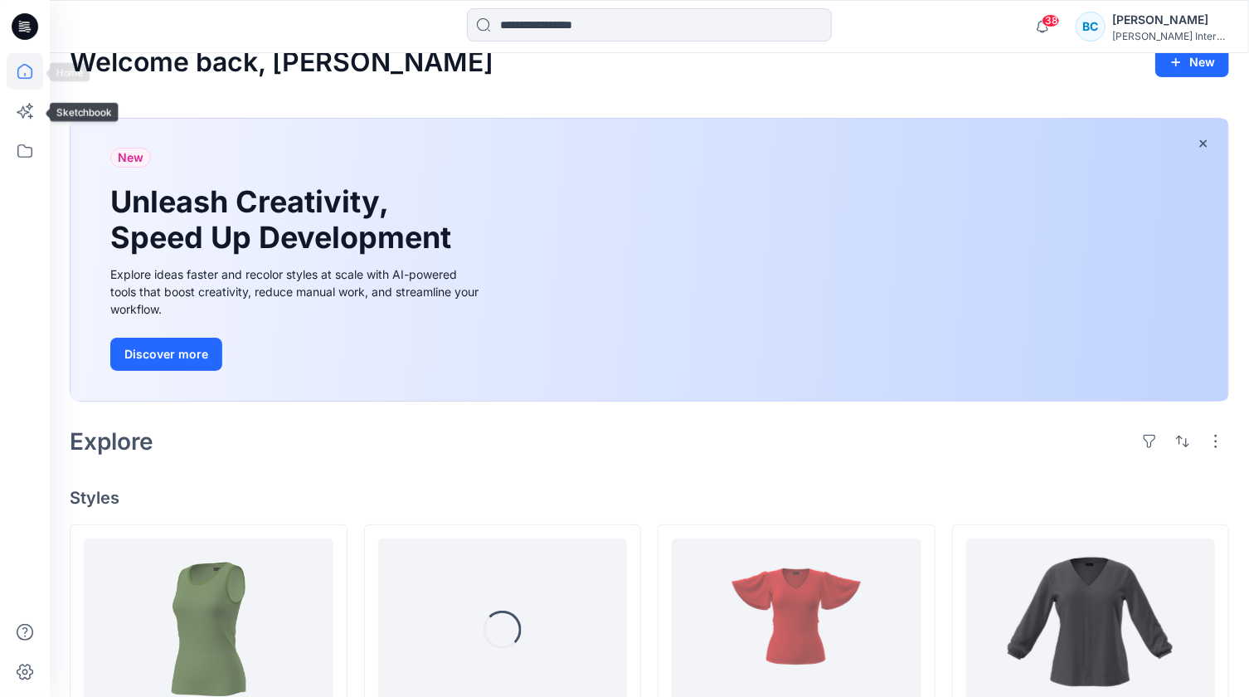
click at [21, 73] on icon at bounding box center [25, 71] width 36 height 36
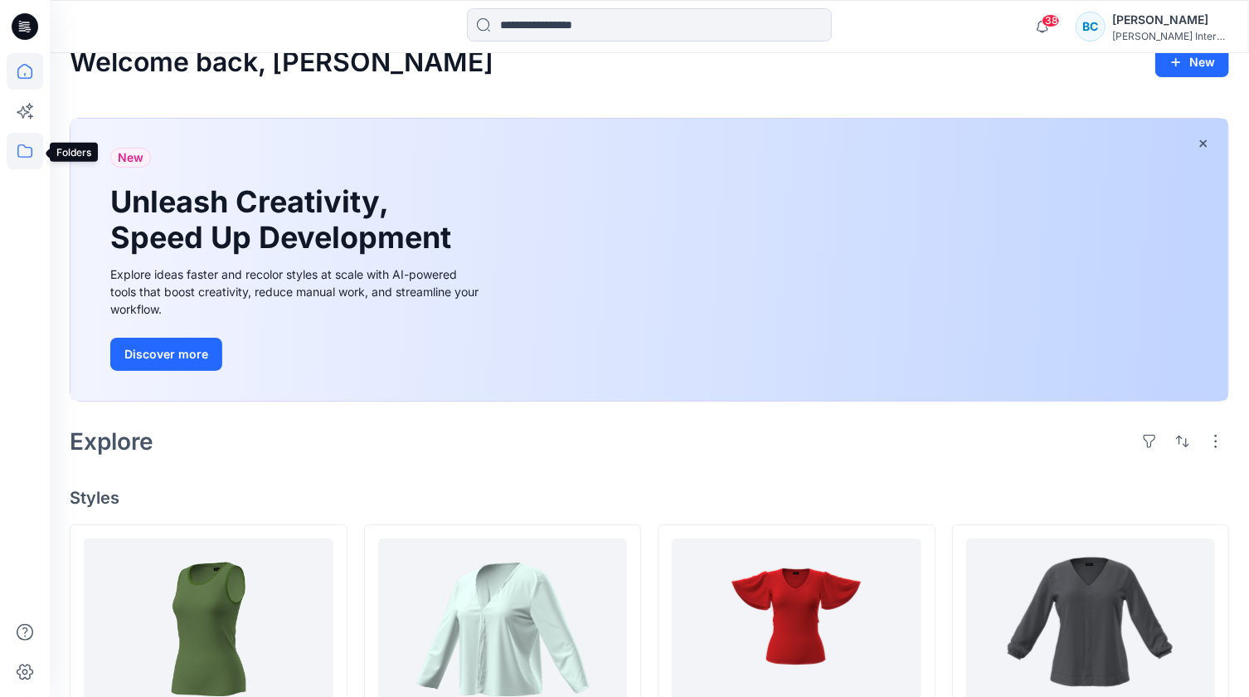
click at [28, 151] on icon at bounding box center [25, 151] width 36 height 36
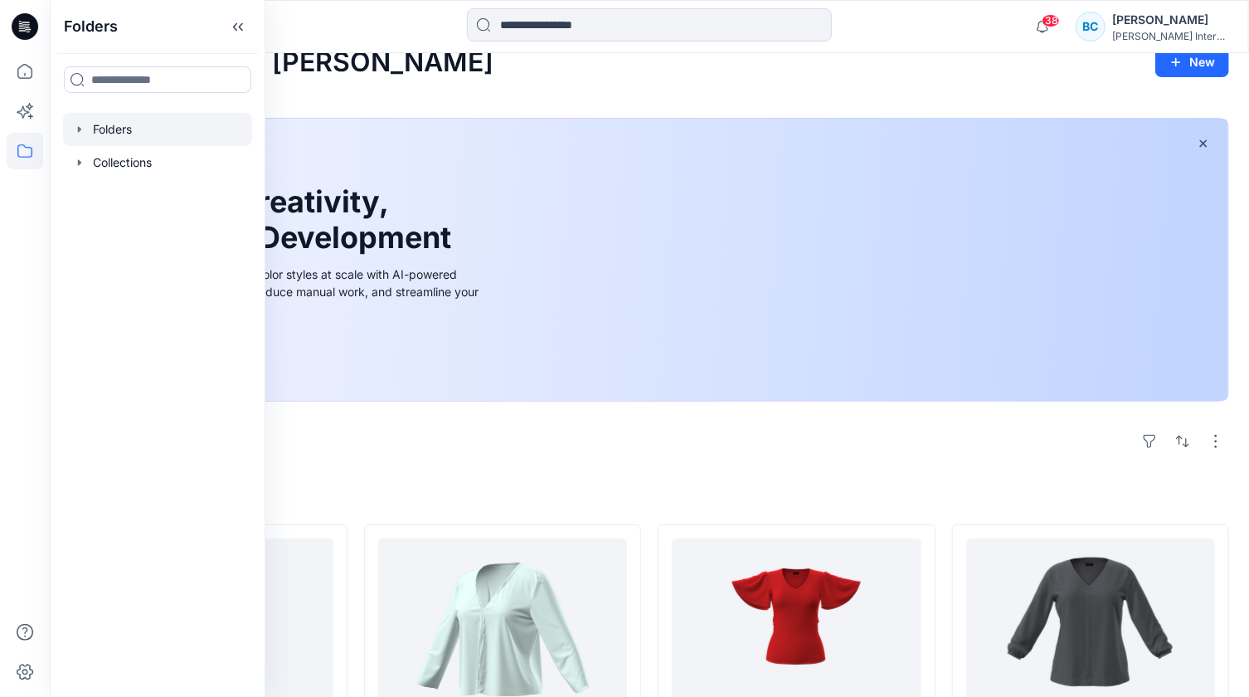
click at [107, 133] on div at bounding box center [157, 129] width 189 height 33
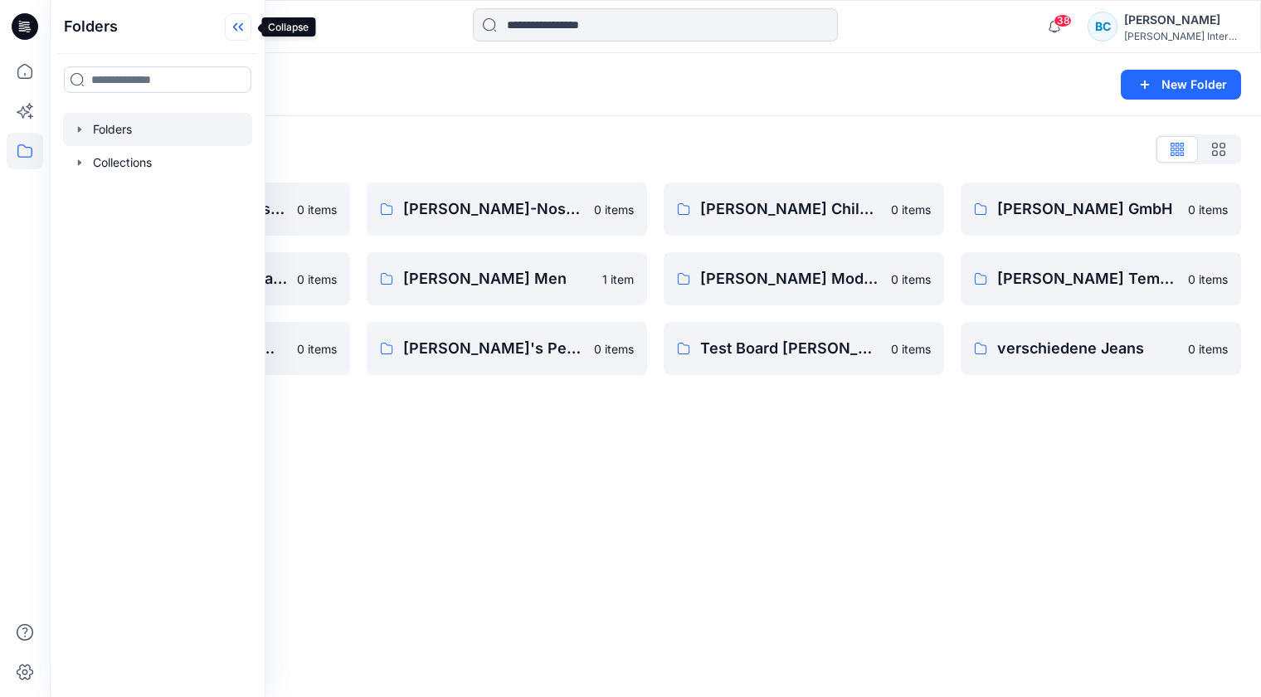
click at [250, 24] on icon at bounding box center [238, 26] width 27 height 27
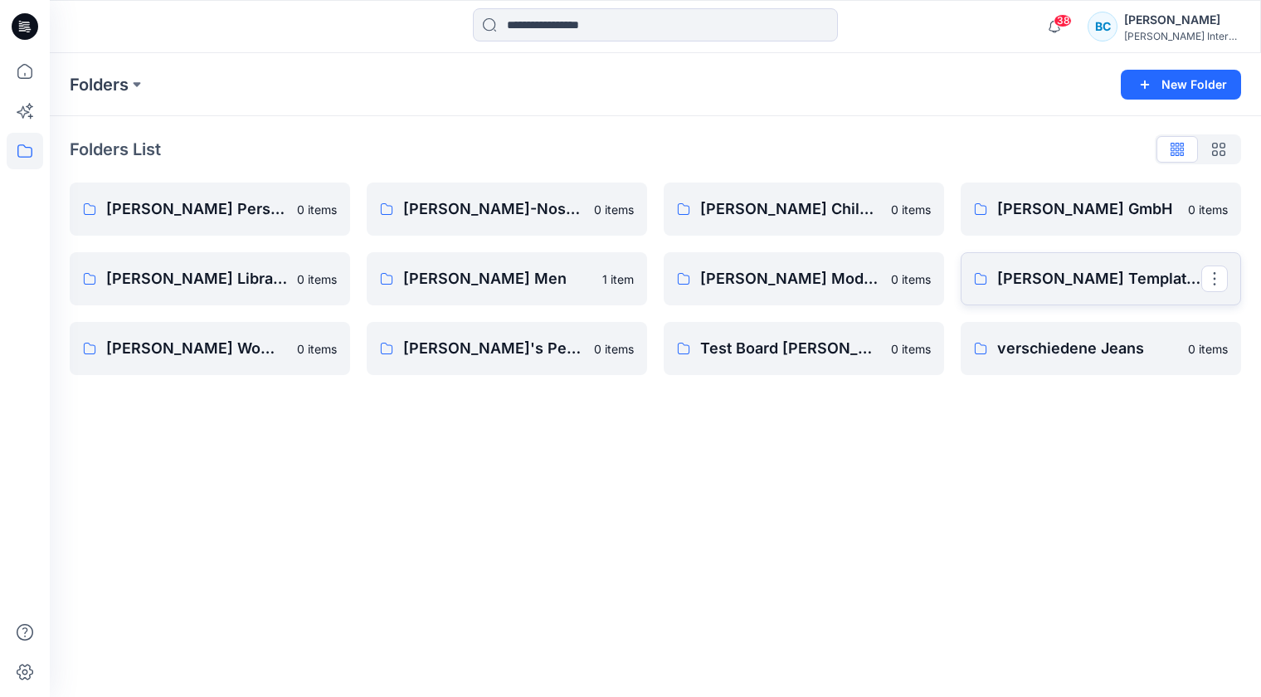
click at [1035, 279] on p "[PERSON_NAME] Templates" at bounding box center [1099, 278] width 204 height 23
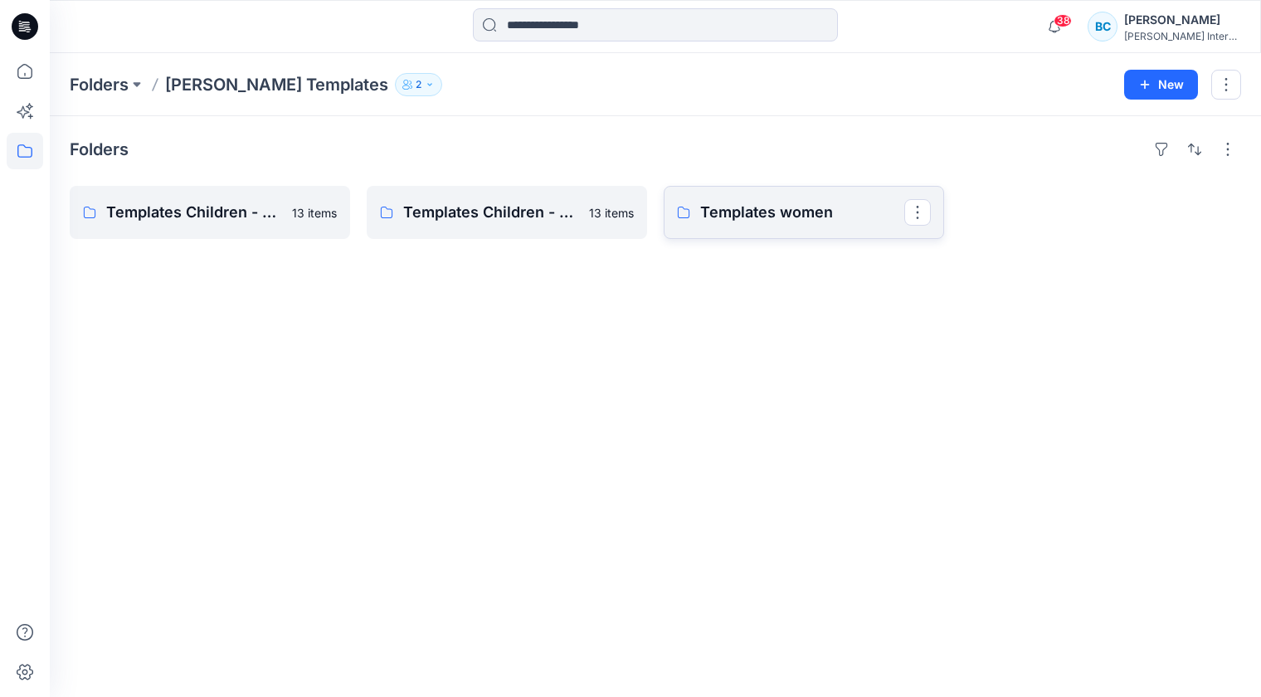
click at [741, 211] on p "Templates women" at bounding box center [802, 212] width 204 height 23
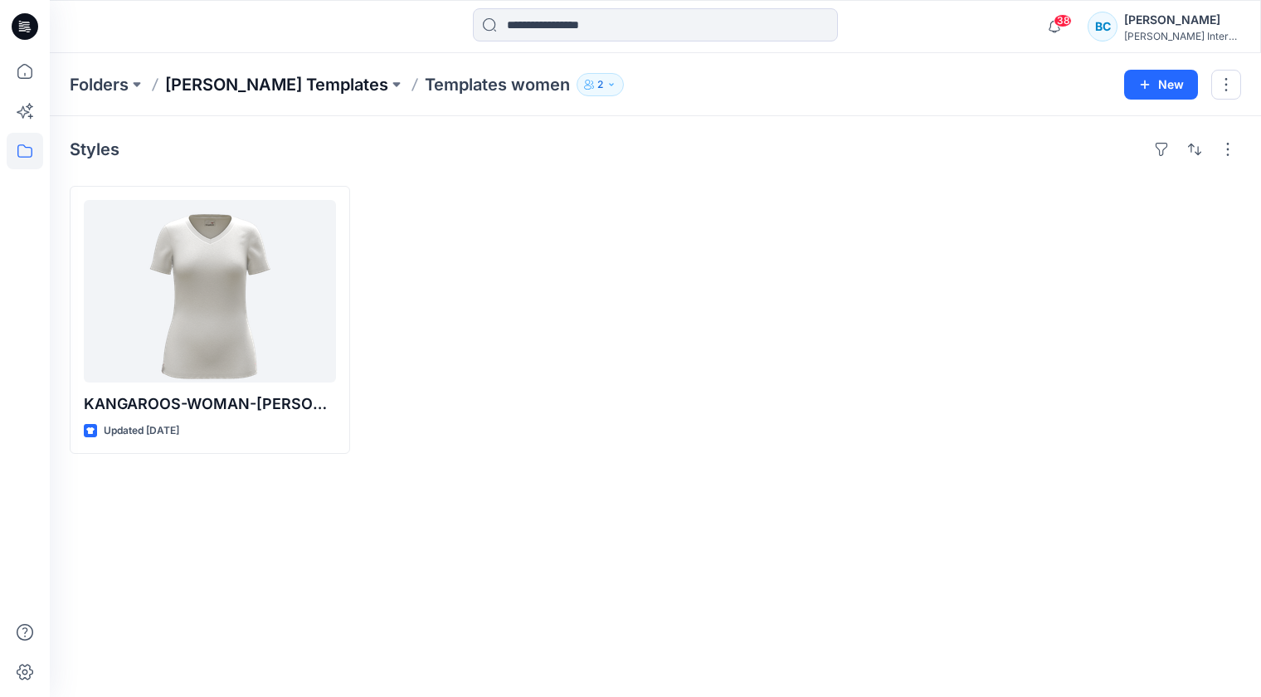
click at [281, 91] on p "[PERSON_NAME] Templates" at bounding box center [276, 84] width 223 height 23
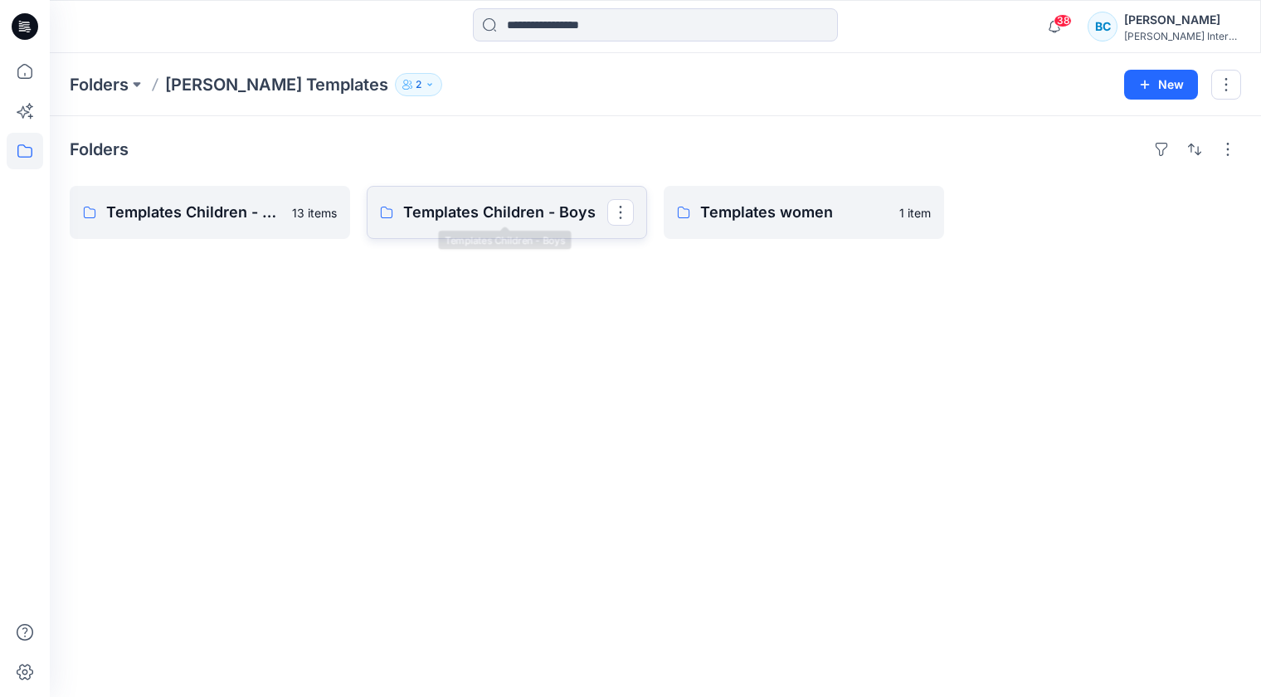
click at [503, 211] on p "Templates Children - Boys" at bounding box center [505, 212] width 204 height 23
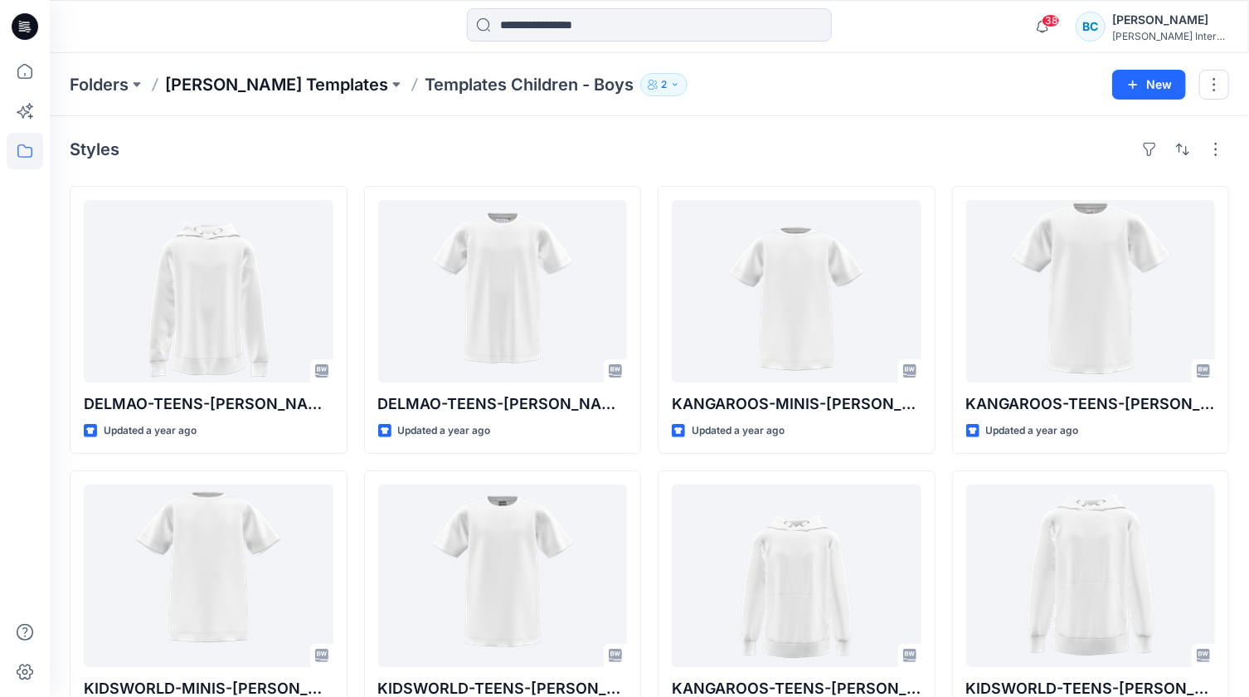
click at [256, 90] on p "[PERSON_NAME] Templates" at bounding box center [276, 84] width 223 height 23
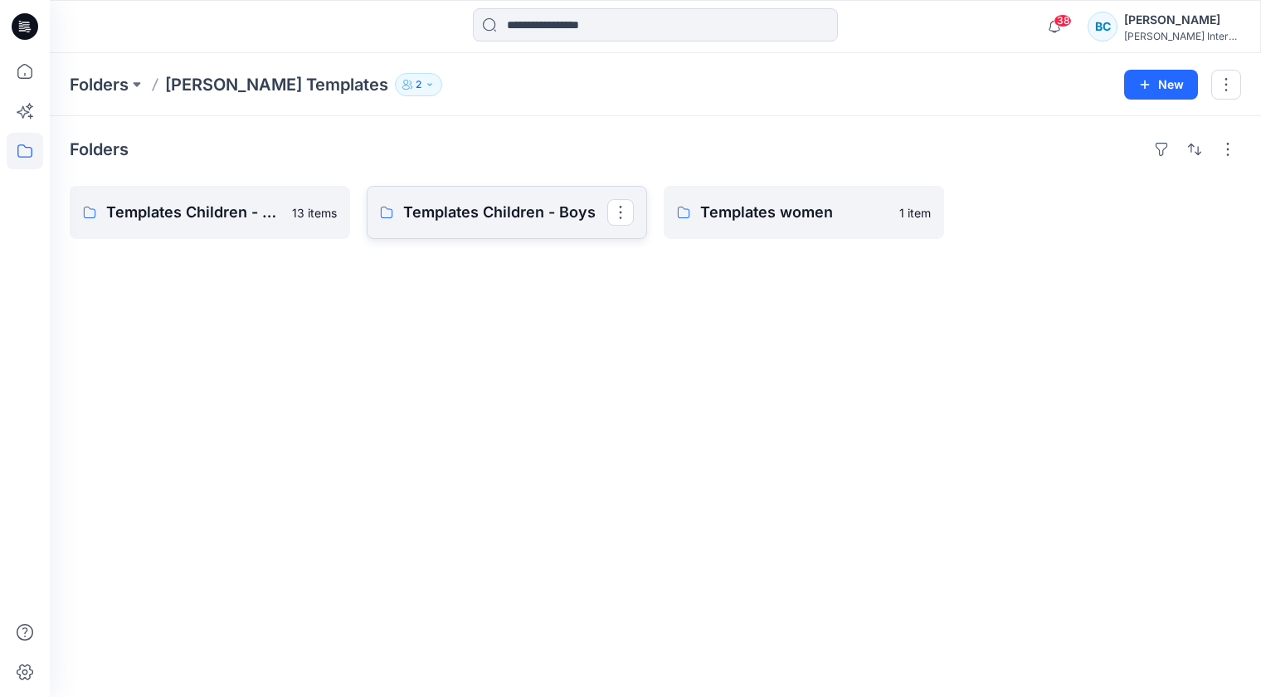
click at [495, 226] on link "Templates Children - Boys" at bounding box center [507, 212] width 280 height 53
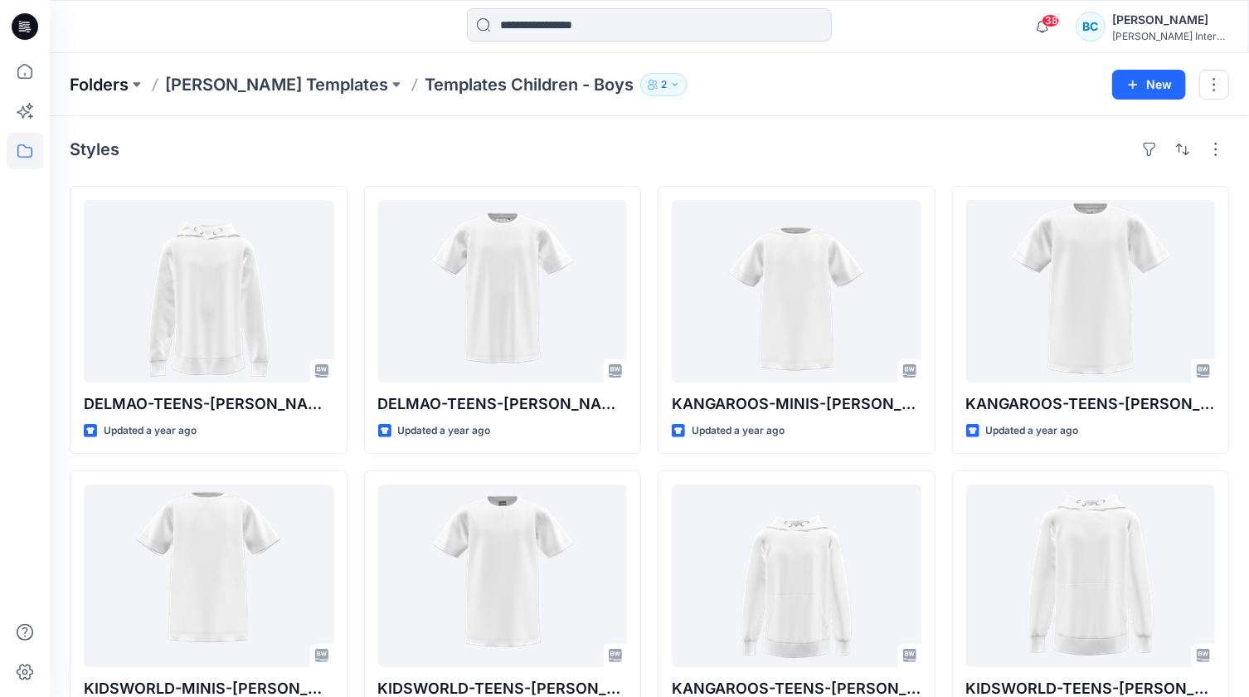
click at [104, 87] on p "Folders" at bounding box center [99, 84] width 59 height 23
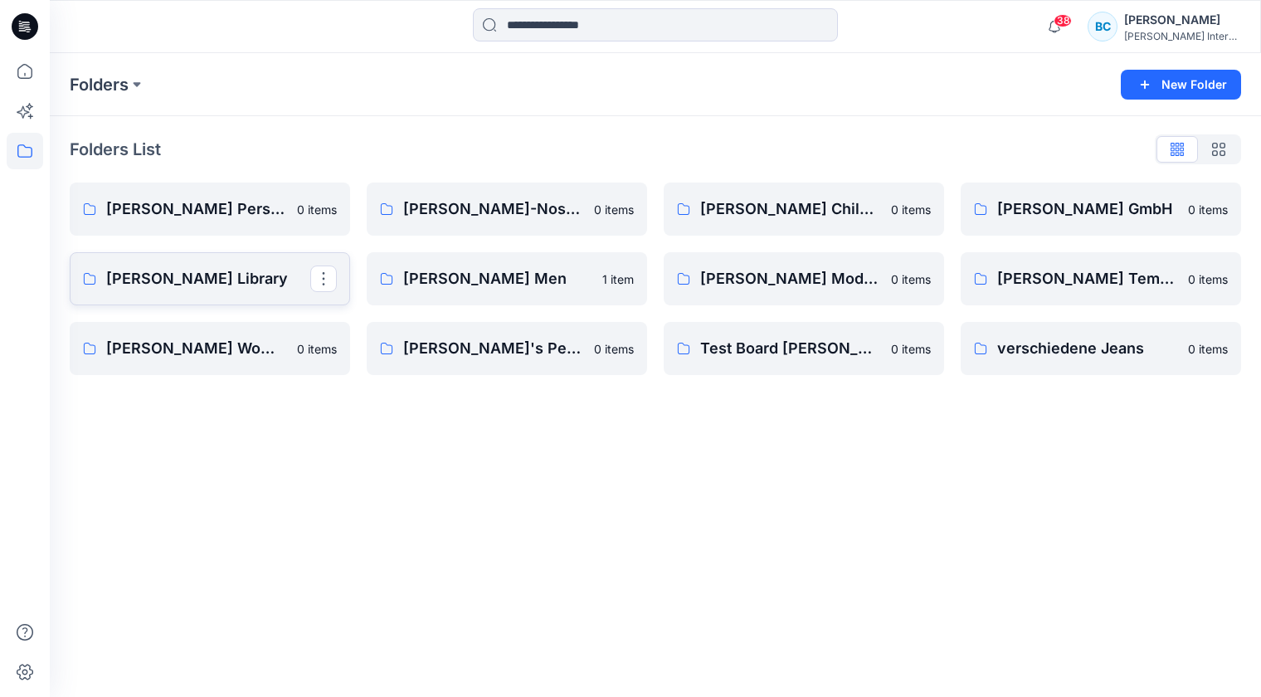
click at [155, 279] on p "[PERSON_NAME] Library" at bounding box center [208, 278] width 204 height 23
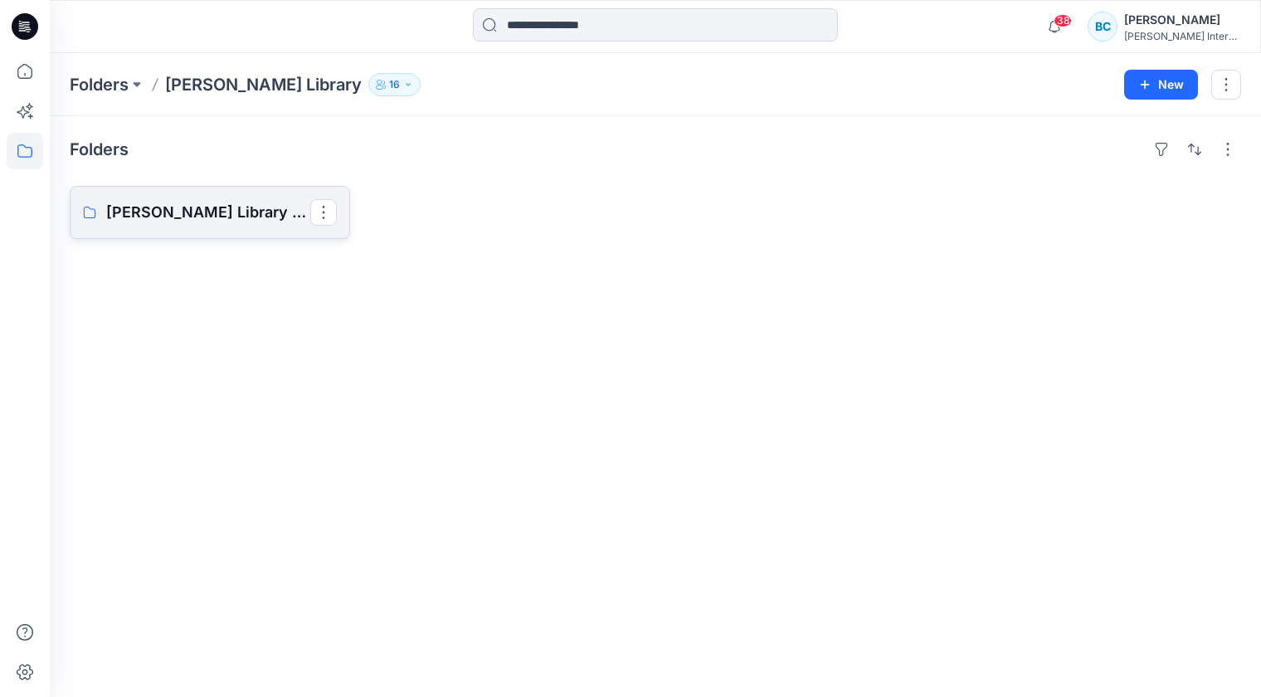
click at [176, 213] on p "OTTO Library Board" at bounding box center [208, 212] width 204 height 23
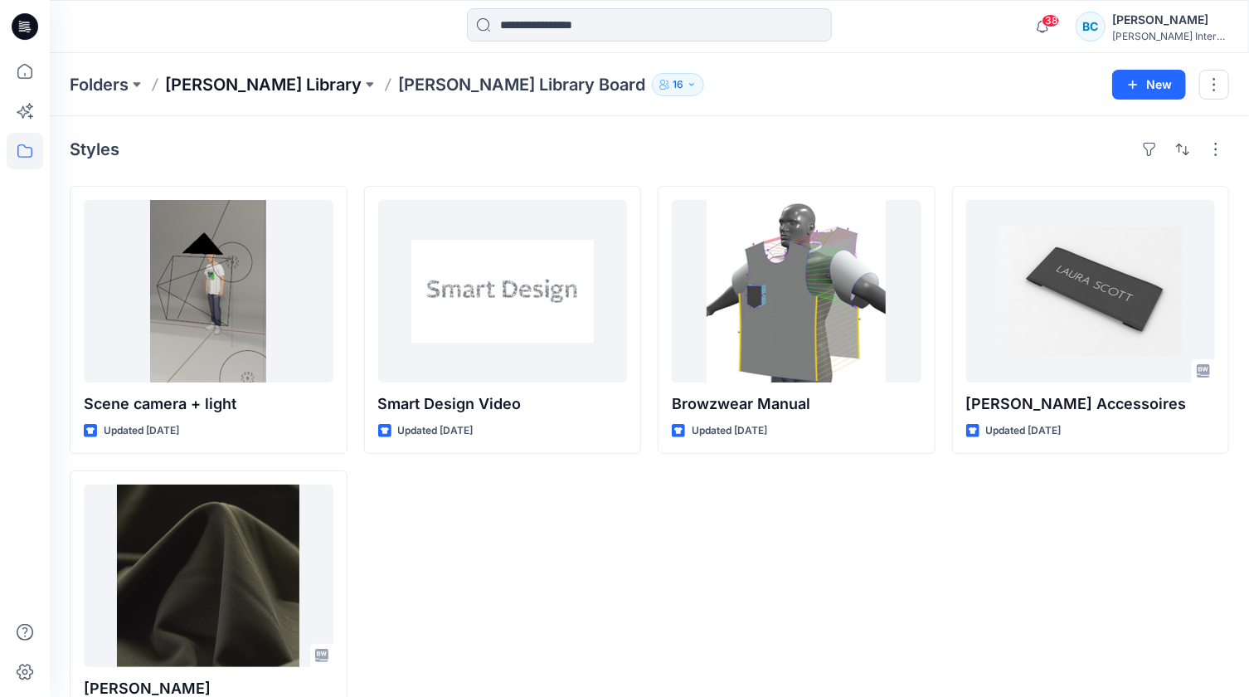
click at [228, 93] on p "[PERSON_NAME] Library" at bounding box center [263, 84] width 197 height 23
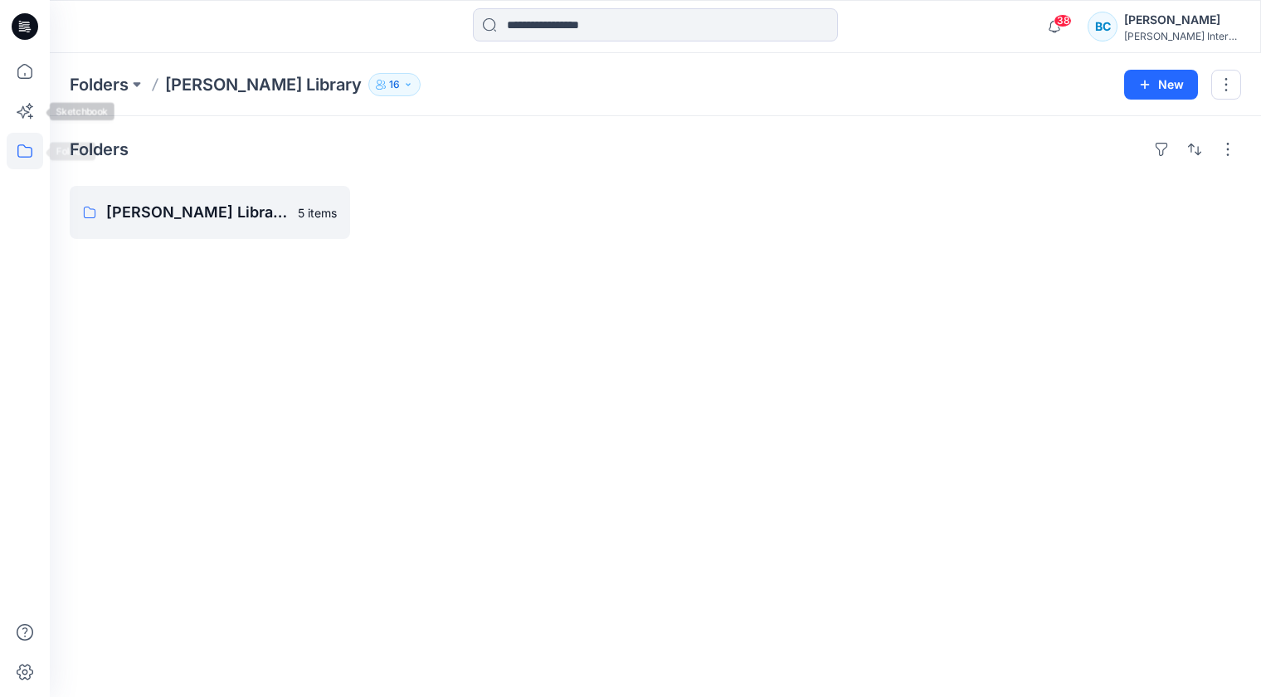
click at [36, 174] on div at bounding box center [25, 375] width 36 height 644
click at [37, 158] on icon at bounding box center [25, 151] width 36 height 36
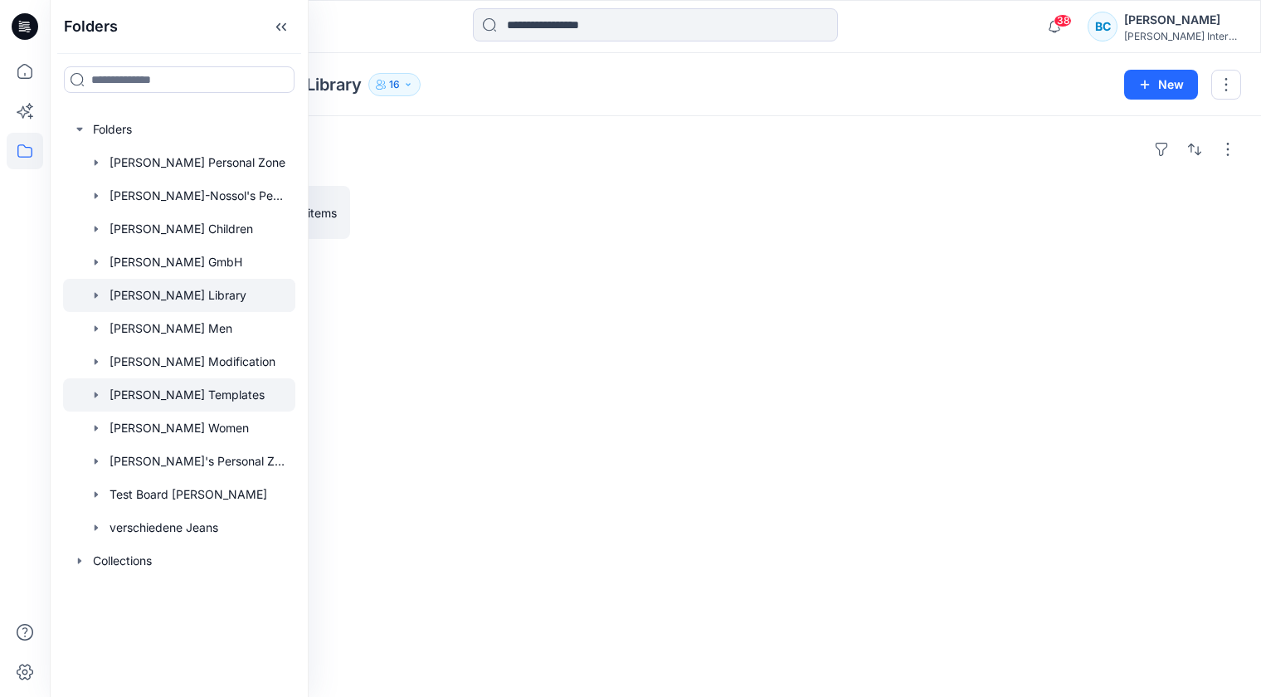
click at [192, 397] on div at bounding box center [179, 394] width 232 height 33
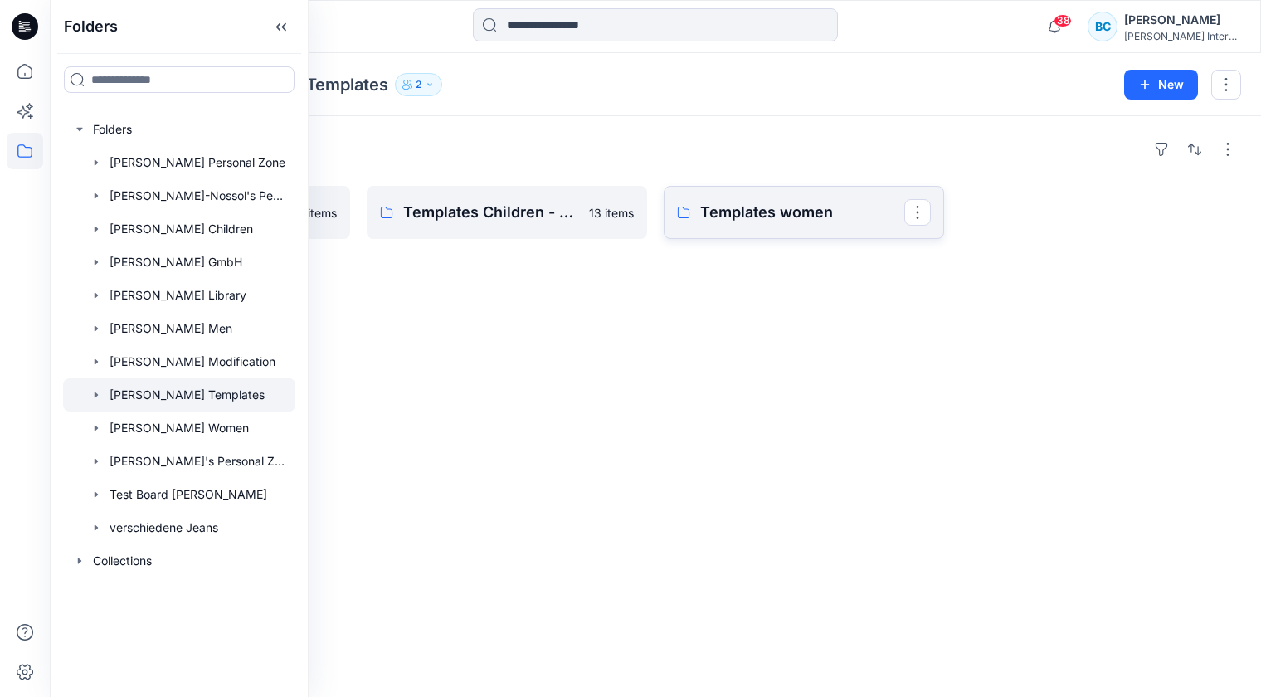
click at [733, 207] on p "Templates women" at bounding box center [802, 212] width 204 height 23
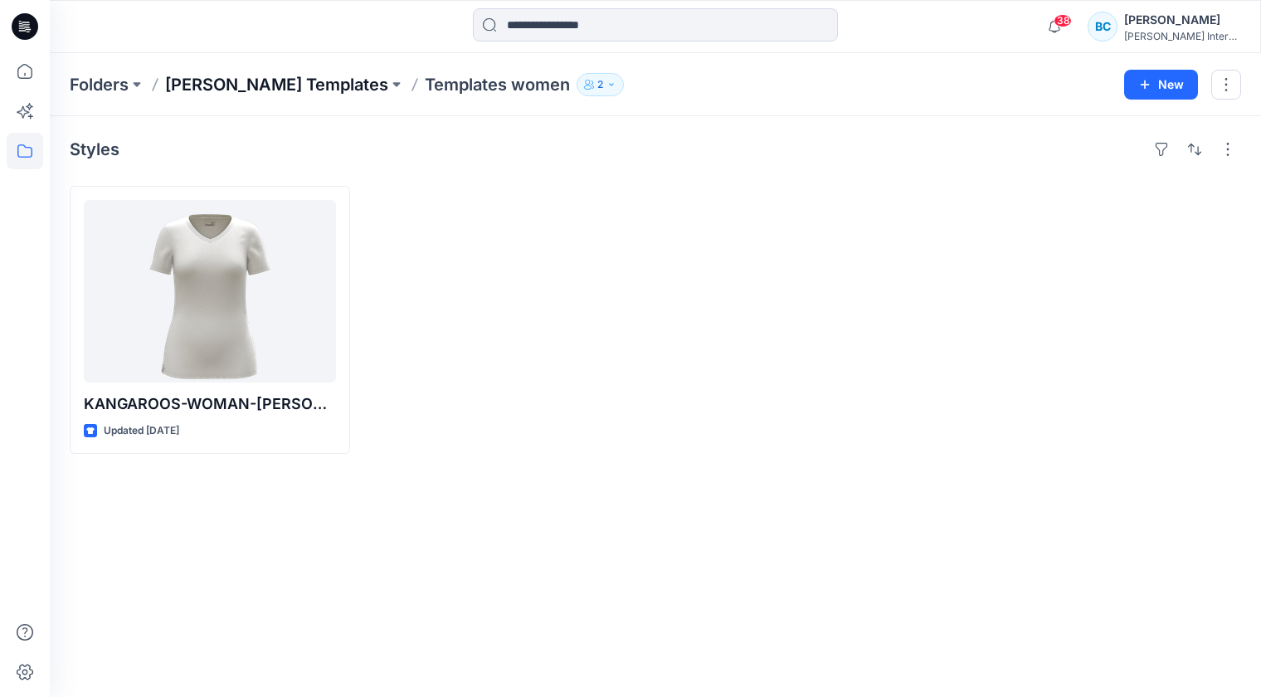
click at [235, 78] on p "[PERSON_NAME] Templates" at bounding box center [276, 84] width 223 height 23
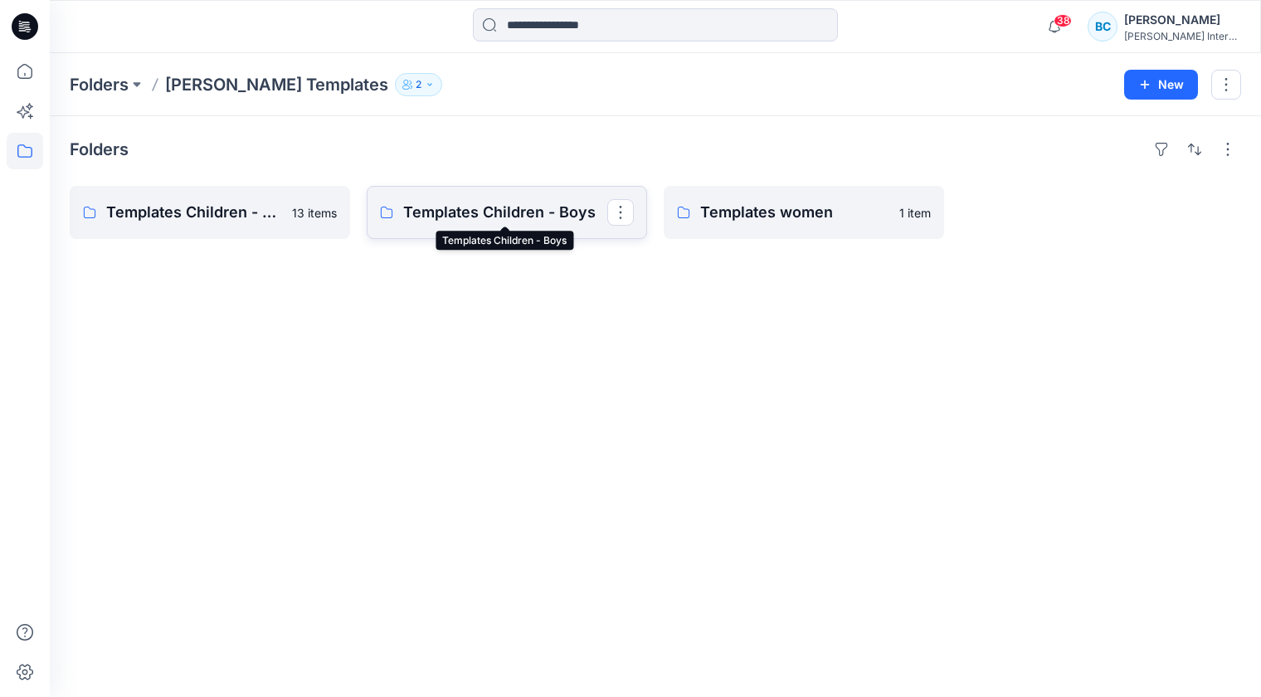
click at [488, 211] on p "Templates Children - Boys" at bounding box center [505, 212] width 204 height 23
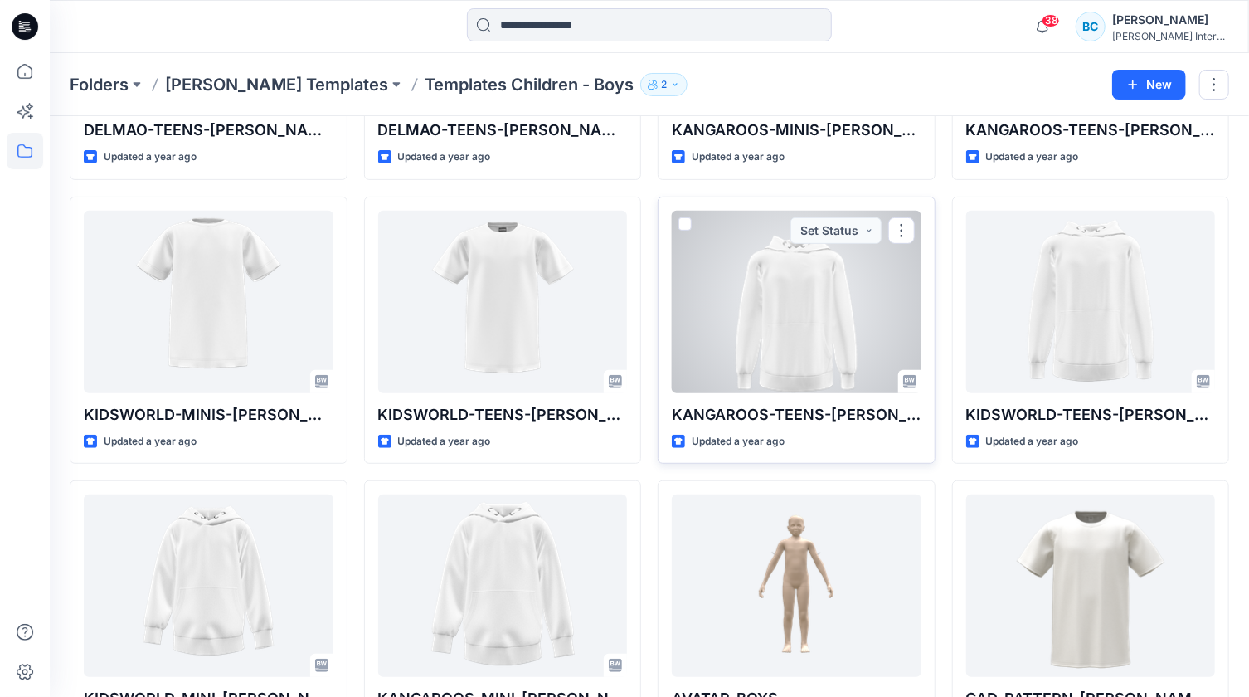
scroll to position [301, 0]
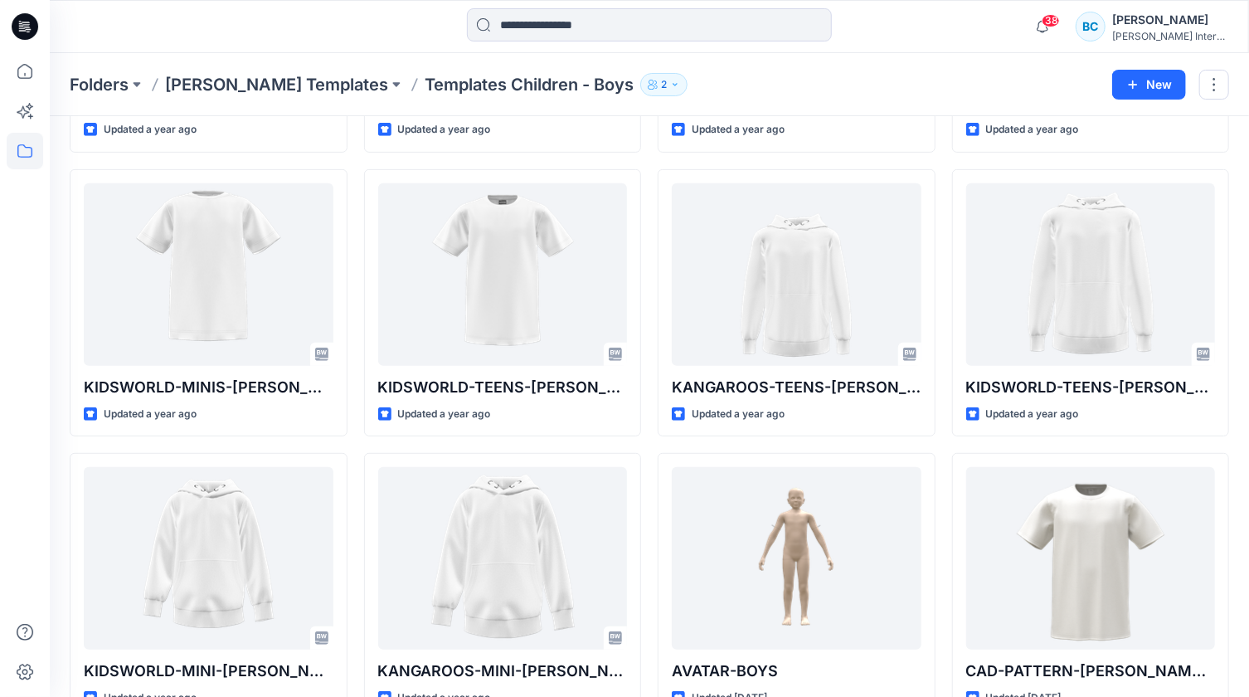
click at [207, 80] on p "[PERSON_NAME] Templates" at bounding box center [276, 84] width 223 height 23
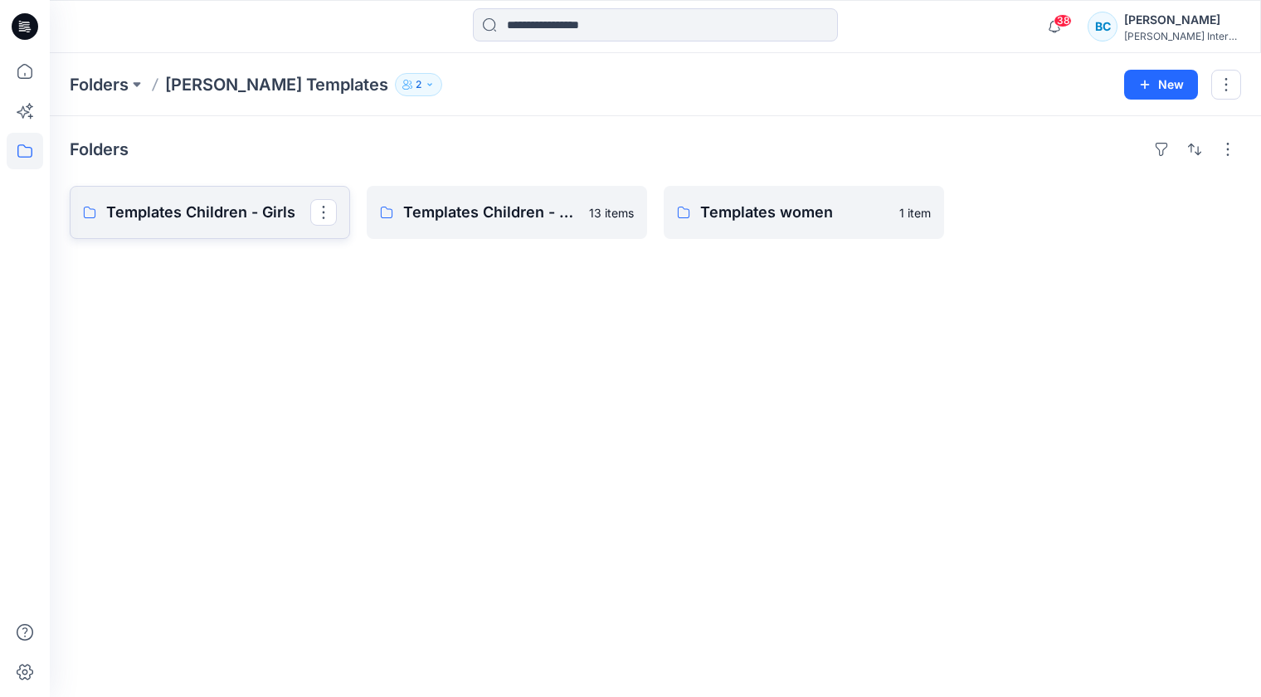
click at [219, 212] on p "Templates Children - Girls" at bounding box center [208, 212] width 204 height 23
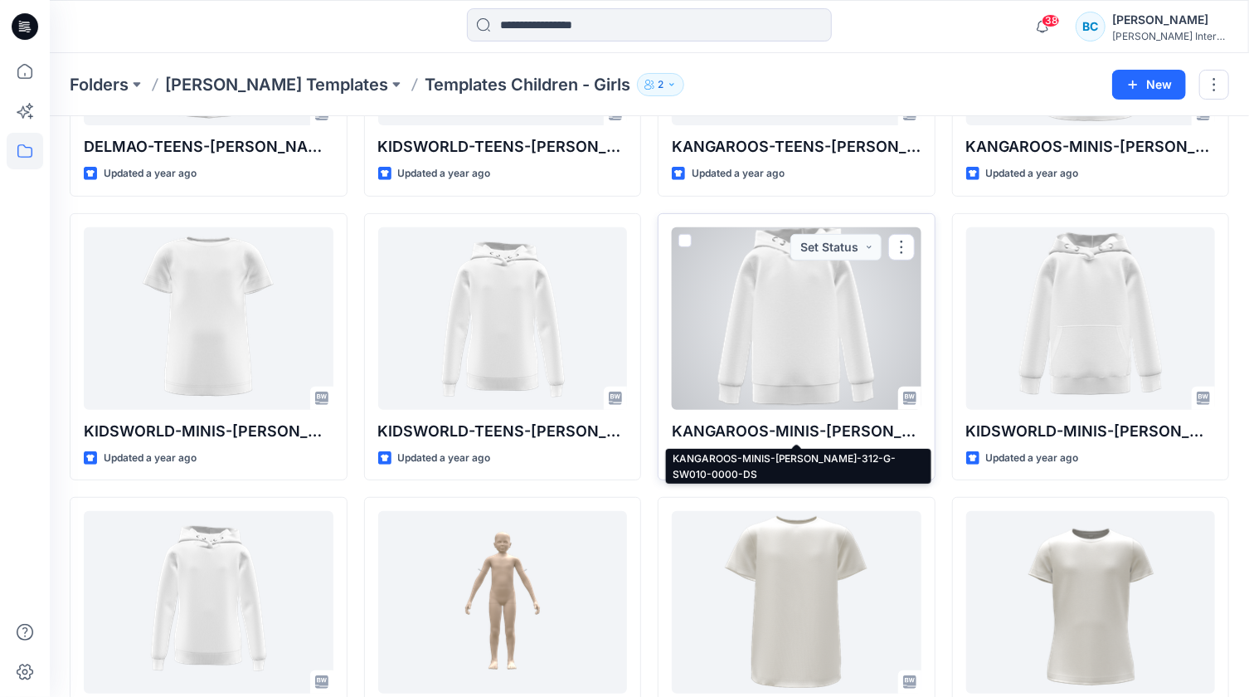
scroll to position [250, 0]
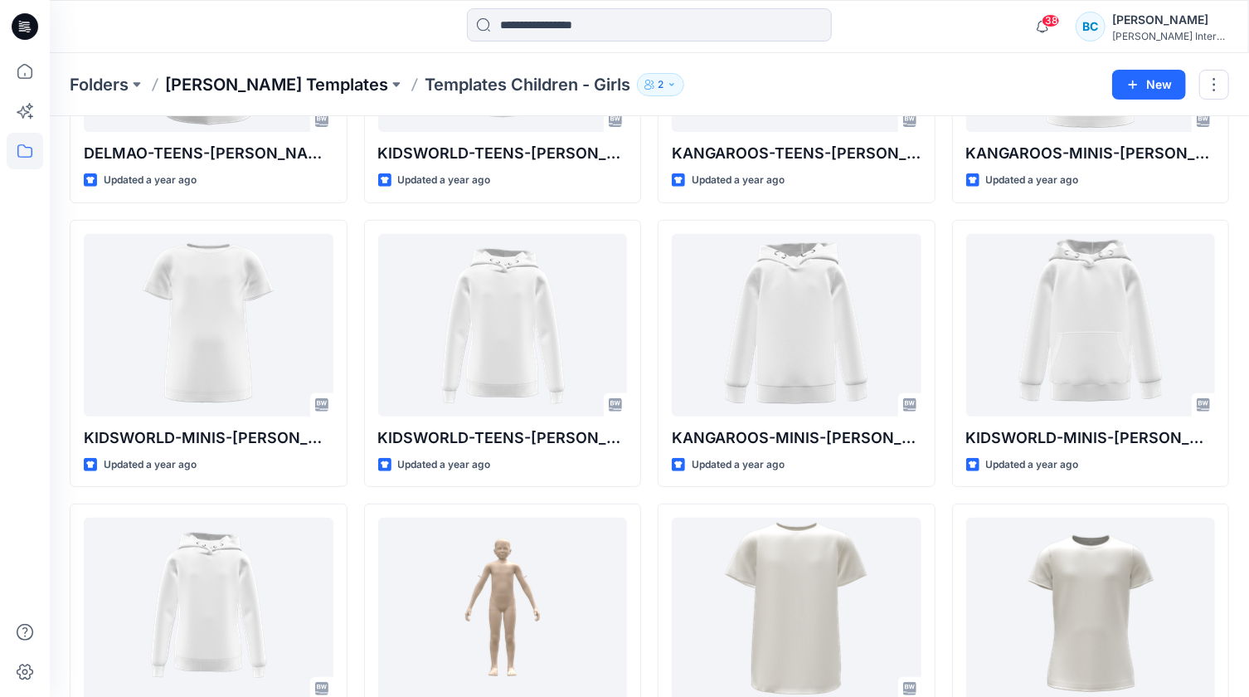
click at [235, 89] on p "[PERSON_NAME] Templates" at bounding box center [276, 84] width 223 height 23
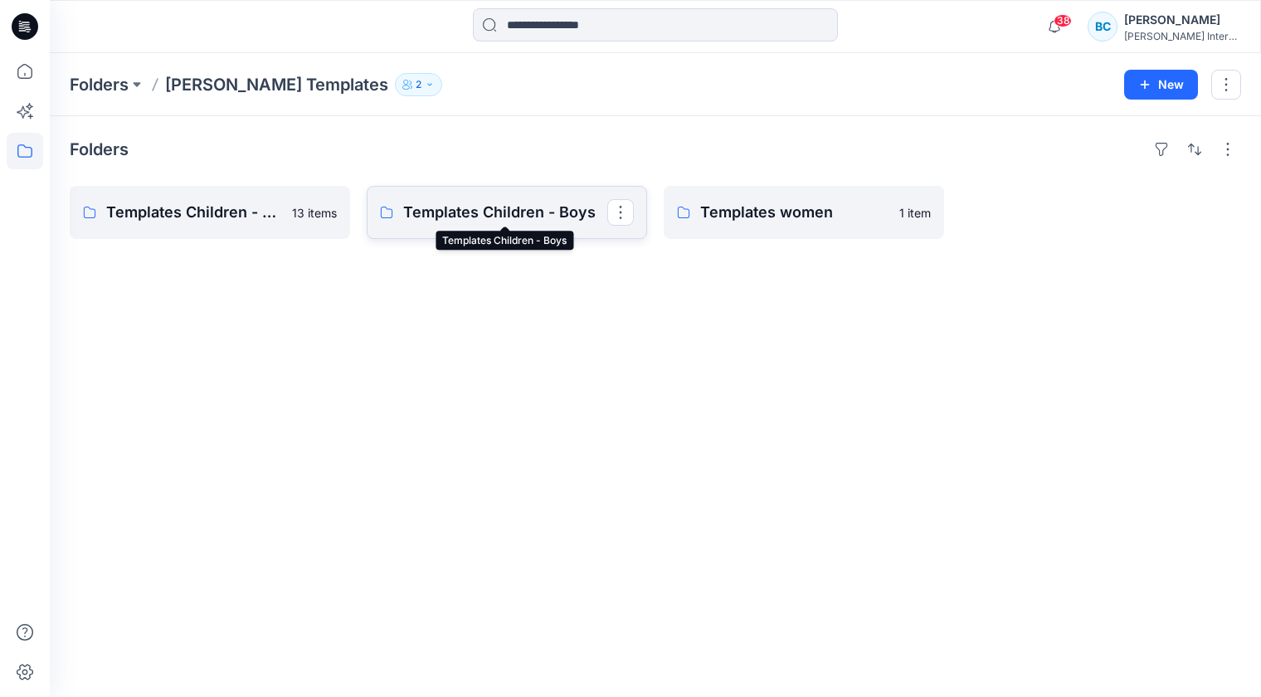
click at [421, 221] on p "Templates Children - Boys" at bounding box center [505, 212] width 204 height 23
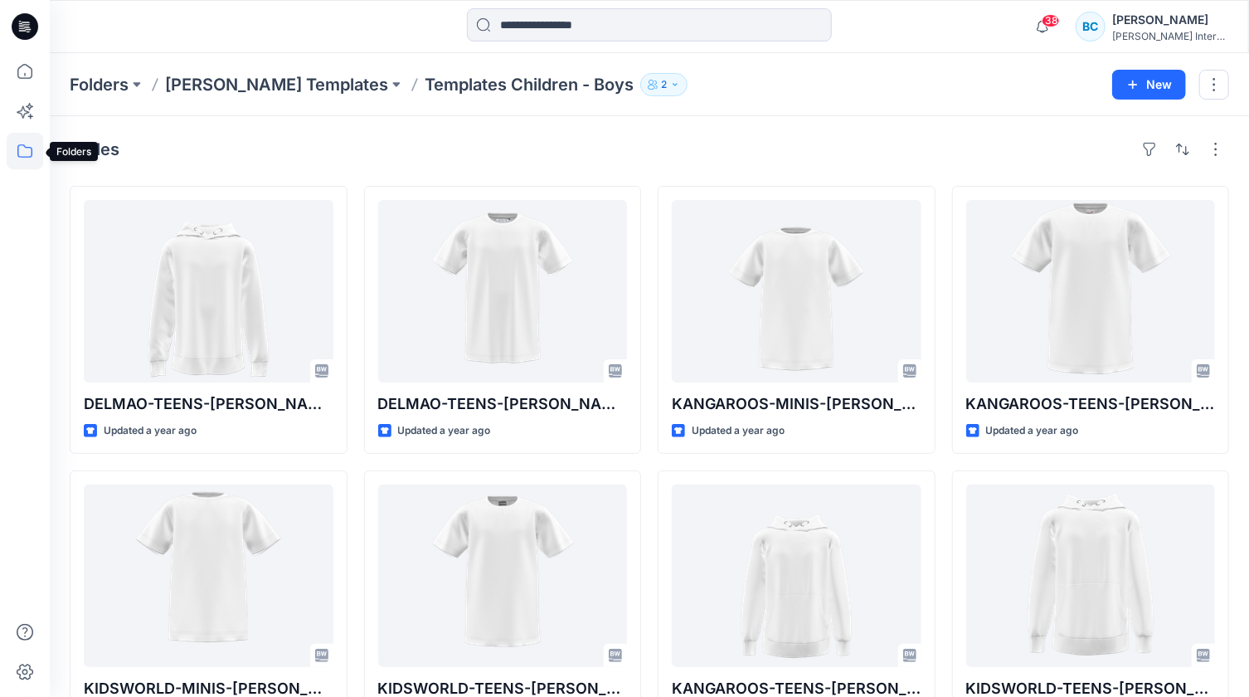
click at [27, 153] on icon at bounding box center [25, 151] width 36 height 36
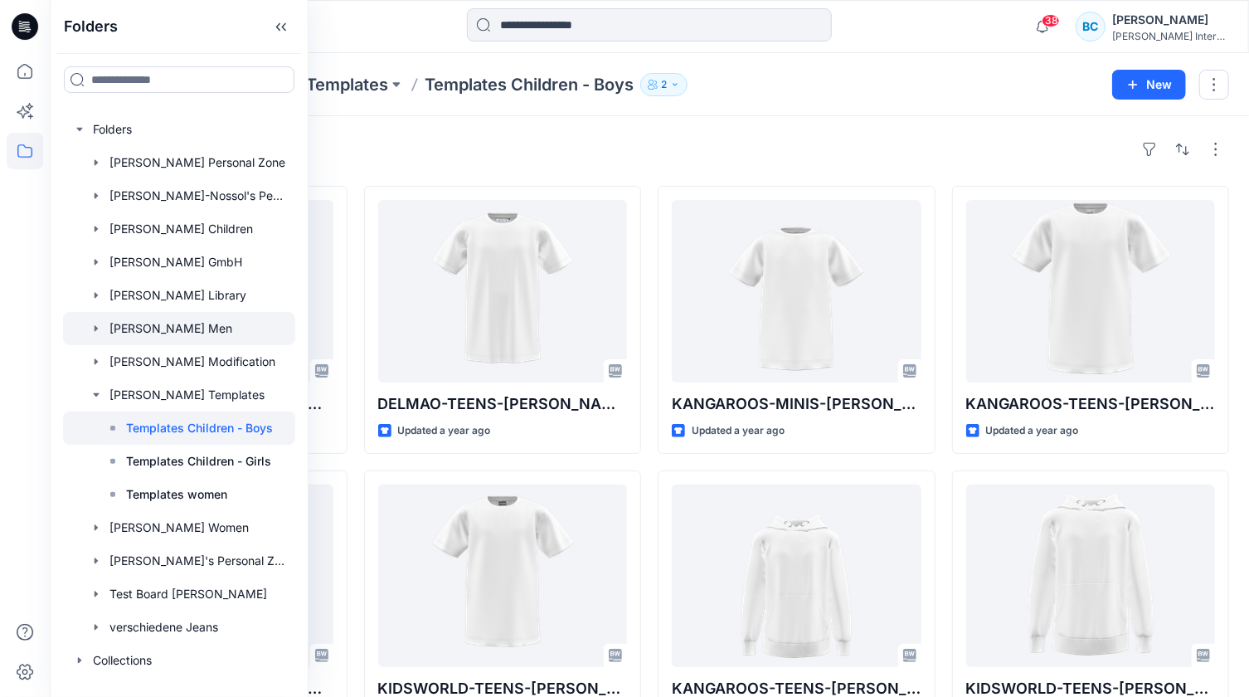
click at [139, 321] on div at bounding box center [179, 328] width 232 height 33
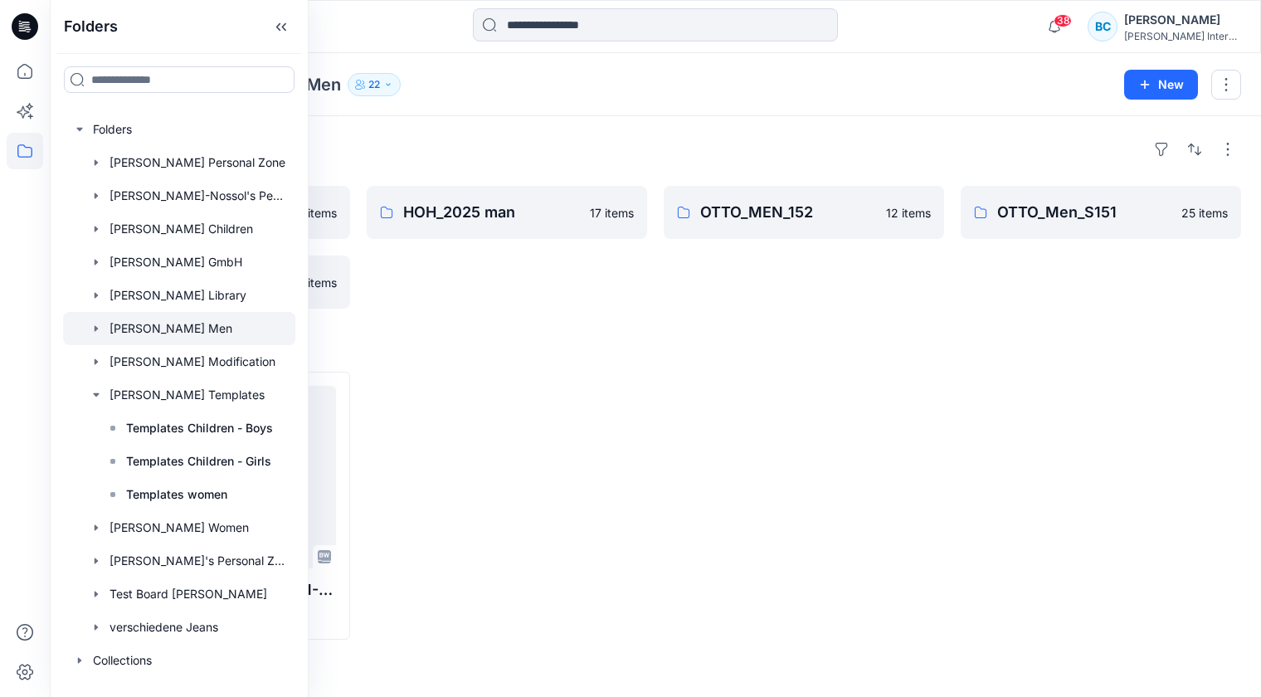
click at [532, 333] on div "Folders OTTO_Men_S153 3 items OTTO_Men_S150 11 items HOH_2025 man 17 items OTTO…" at bounding box center [655, 406] width 1211 height 581
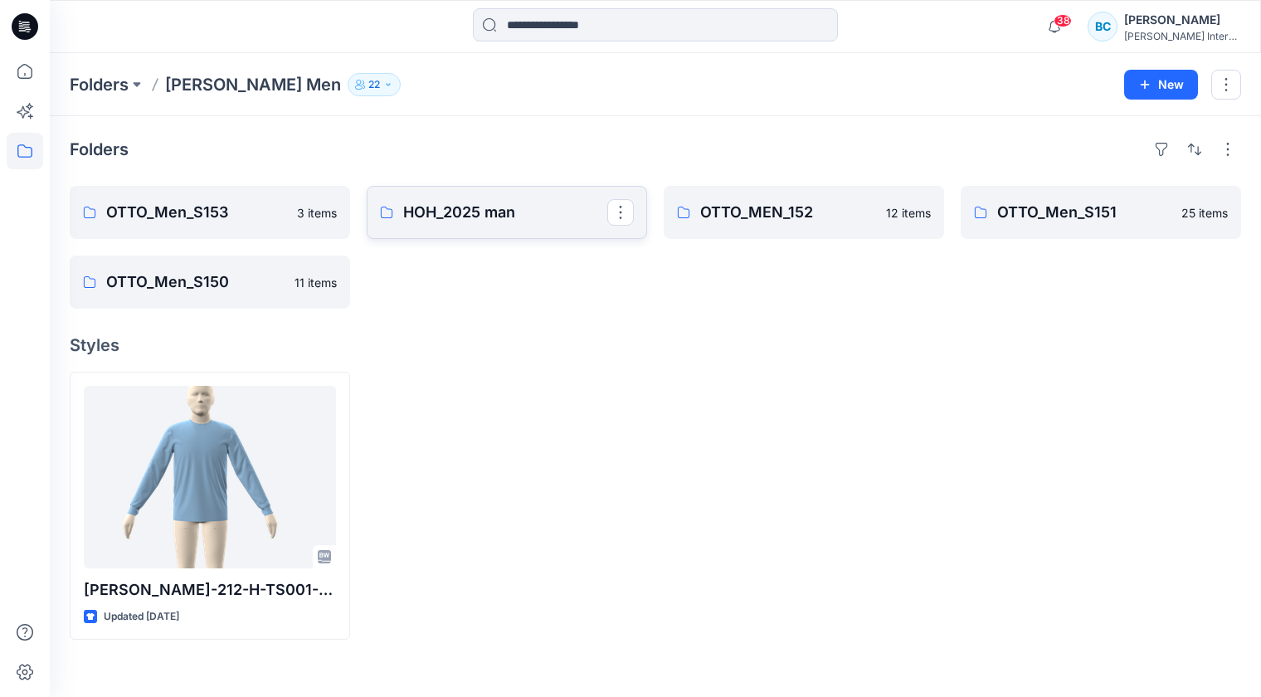
click at [473, 208] on p "HOH_2025 man" at bounding box center [505, 212] width 204 height 23
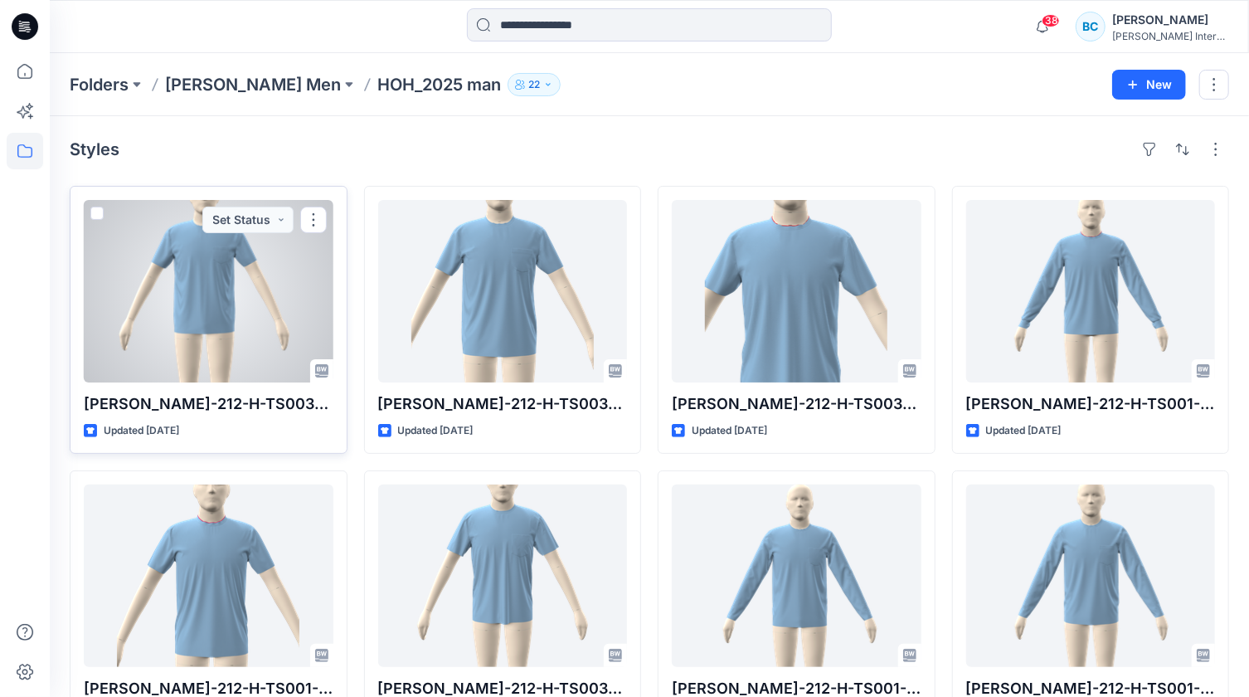
click at [193, 274] on div at bounding box center [209, 291] width 250 height 182
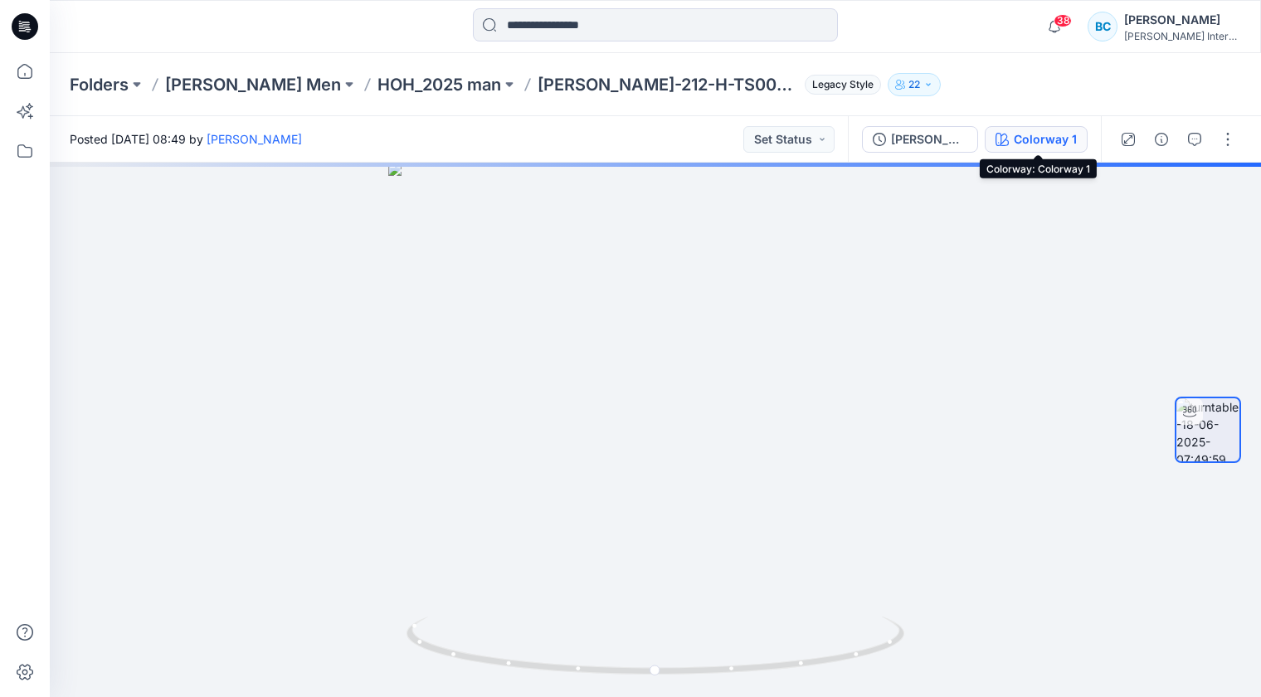
click at [1020, 139] on div "Colorway 1" at bounding box center [1044, 139] width 63 height 18
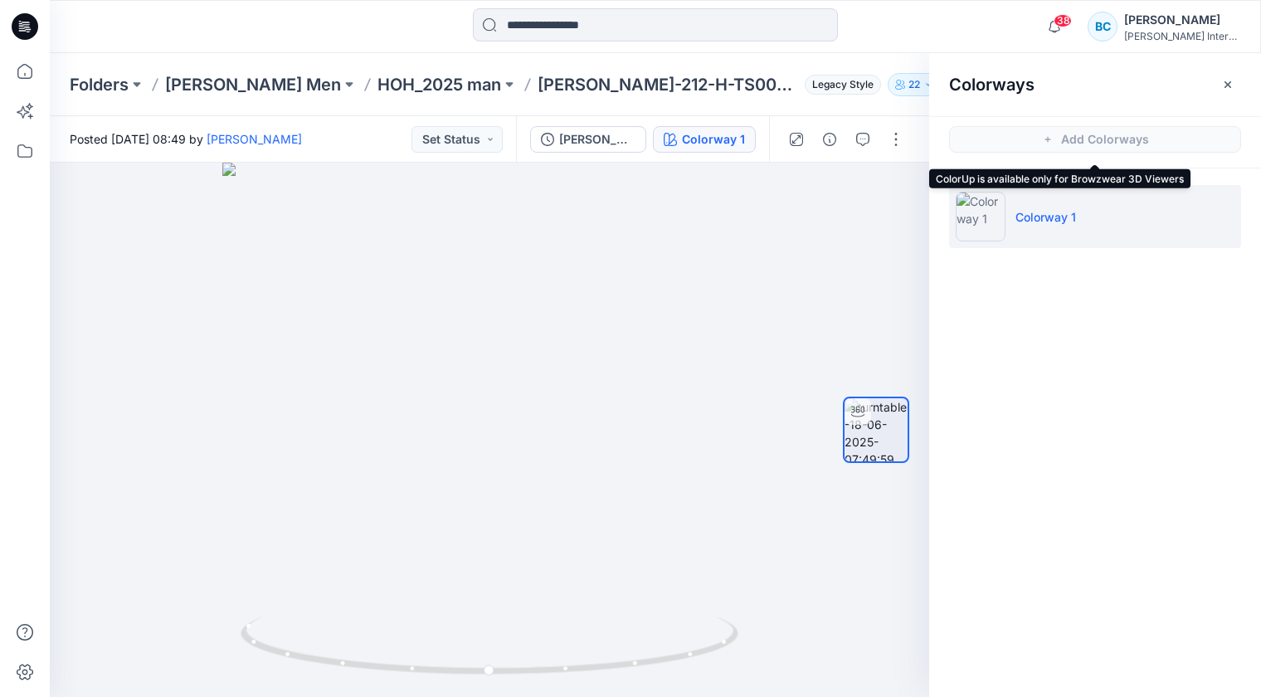
click at [1037, 139] on span "Add Colorways" at bounding box center [1095, 139] width 332 height 46
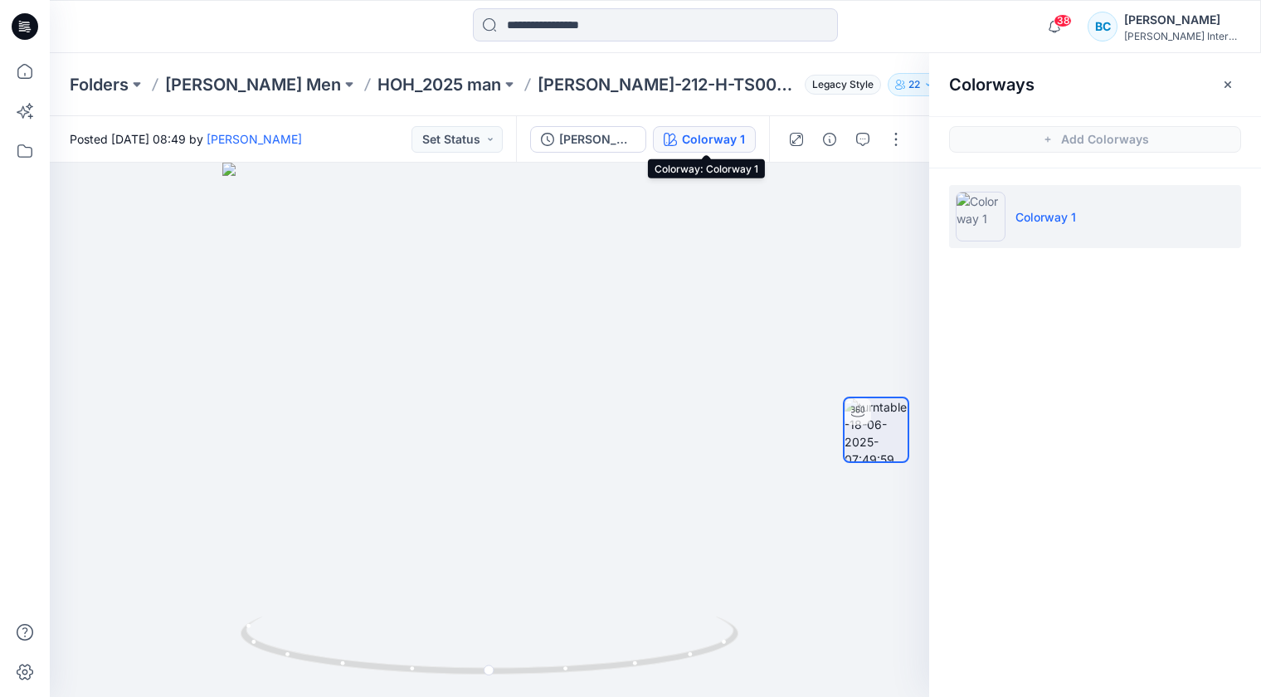
click at [721, 134] on div "Colorway 1" at bounding box center [713, 139] width 63 height 18
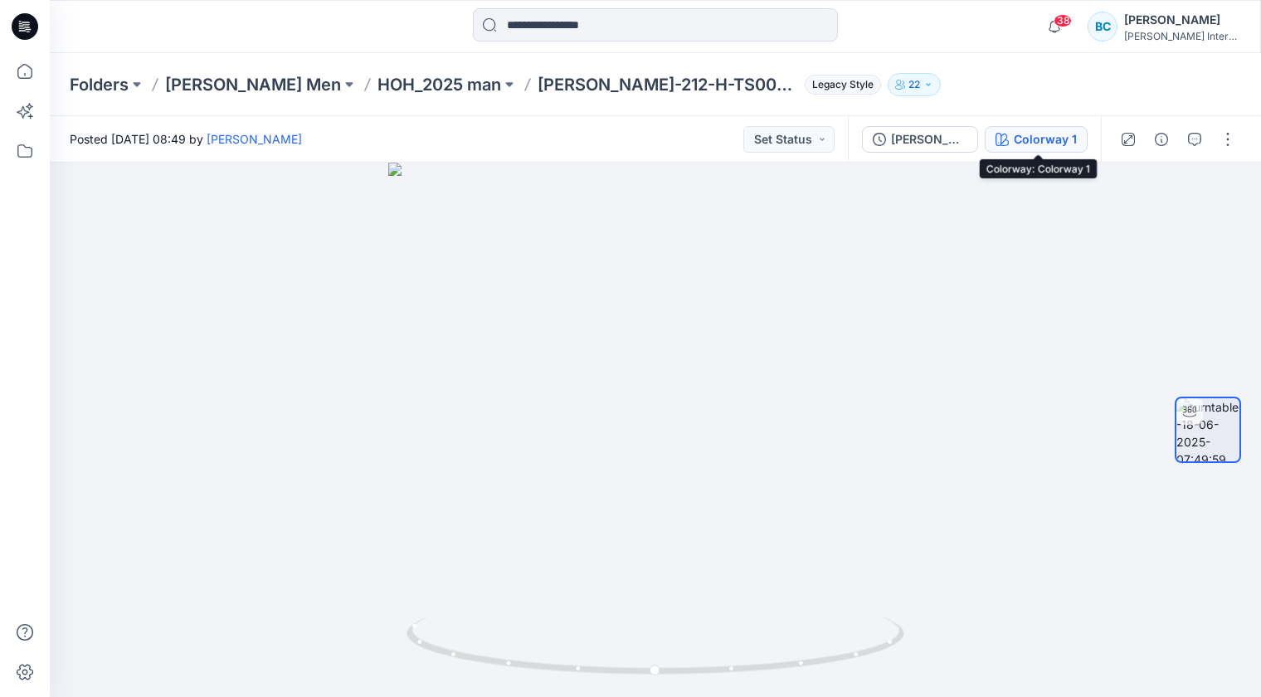
click at [1057, 150] on button "Colorway 1" at bounding box center [1035, 139] width 103 height 27
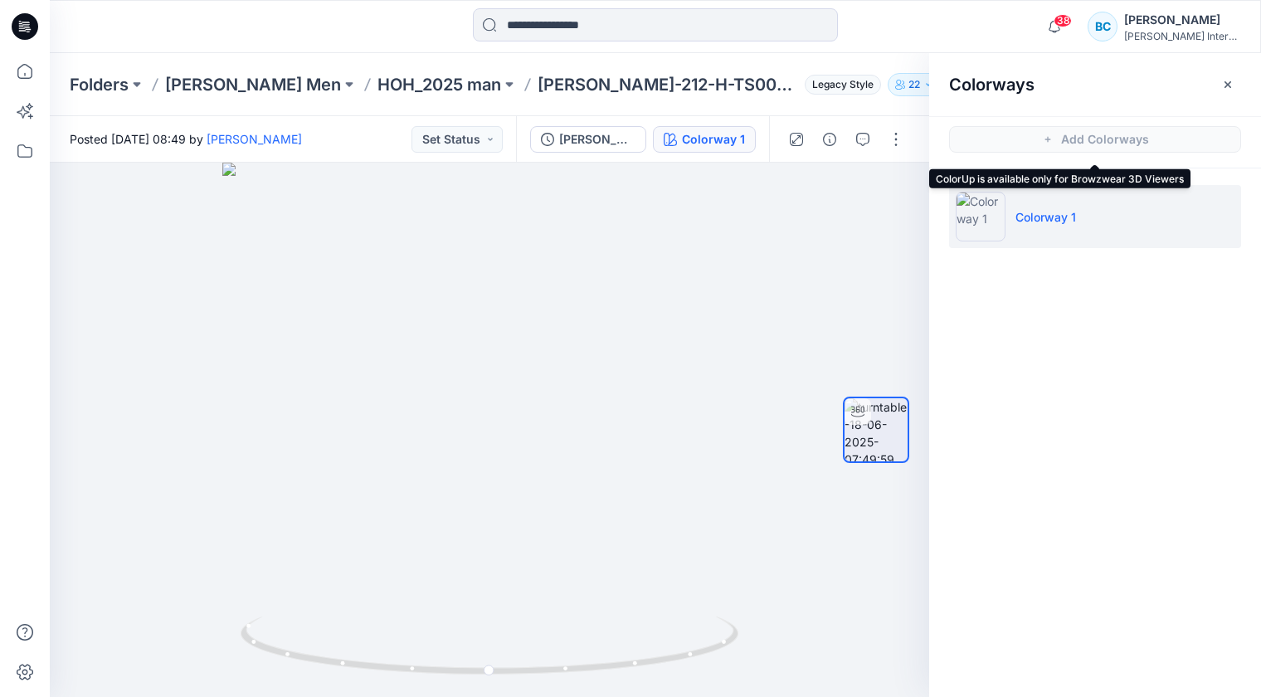
click at [1085, 135] on span "Add Colorways" at bounding box center [1095, 139] width 332 height 46
click at [1045, 139] on span "Add Colorways" at bounding box center [1095, 139] width 332 height 46
click at [1045, 140] on span "Add Colorways" at bounding box center [1095, 139] width 332 height 46
click at [1053, 235] on li "Colorway 1" at bounding box center [1095, 216] width 292 height 63
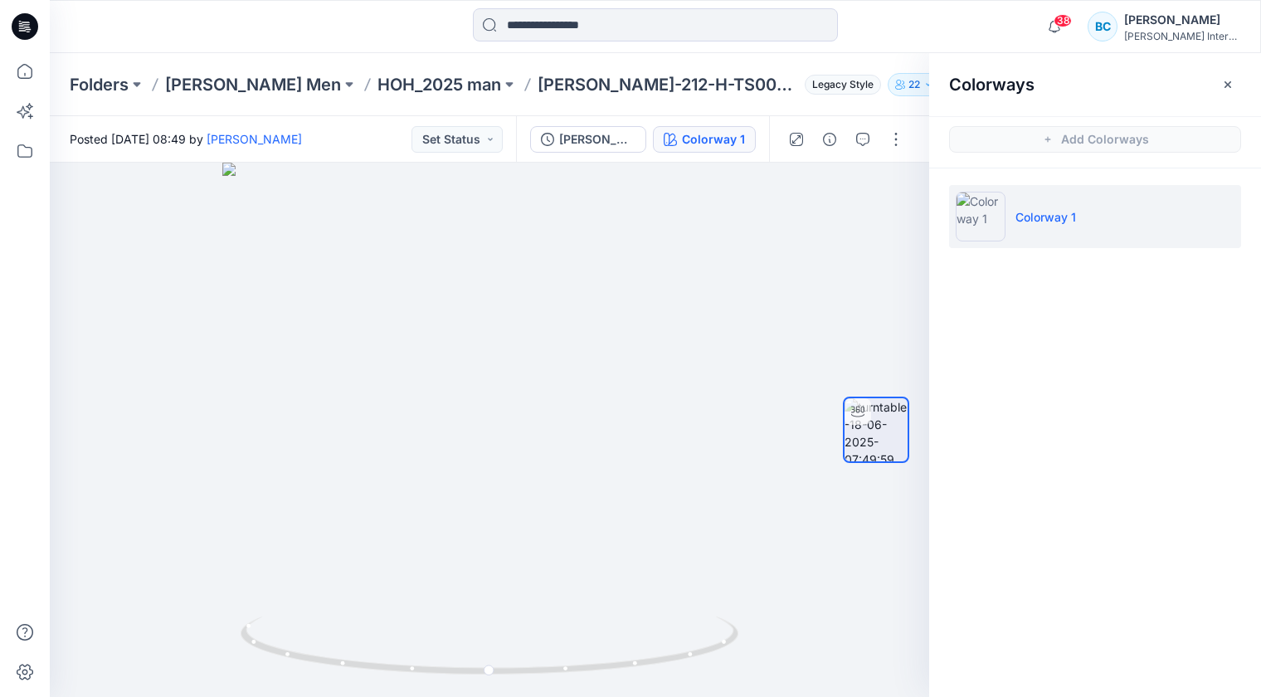
click at [1036, 219] on p "Colorway 1" at bounding box center [1045, 216] width 61 height 17
click at [858, 193] on icon "button" at bounding box center [859, 194] width 4 height 4
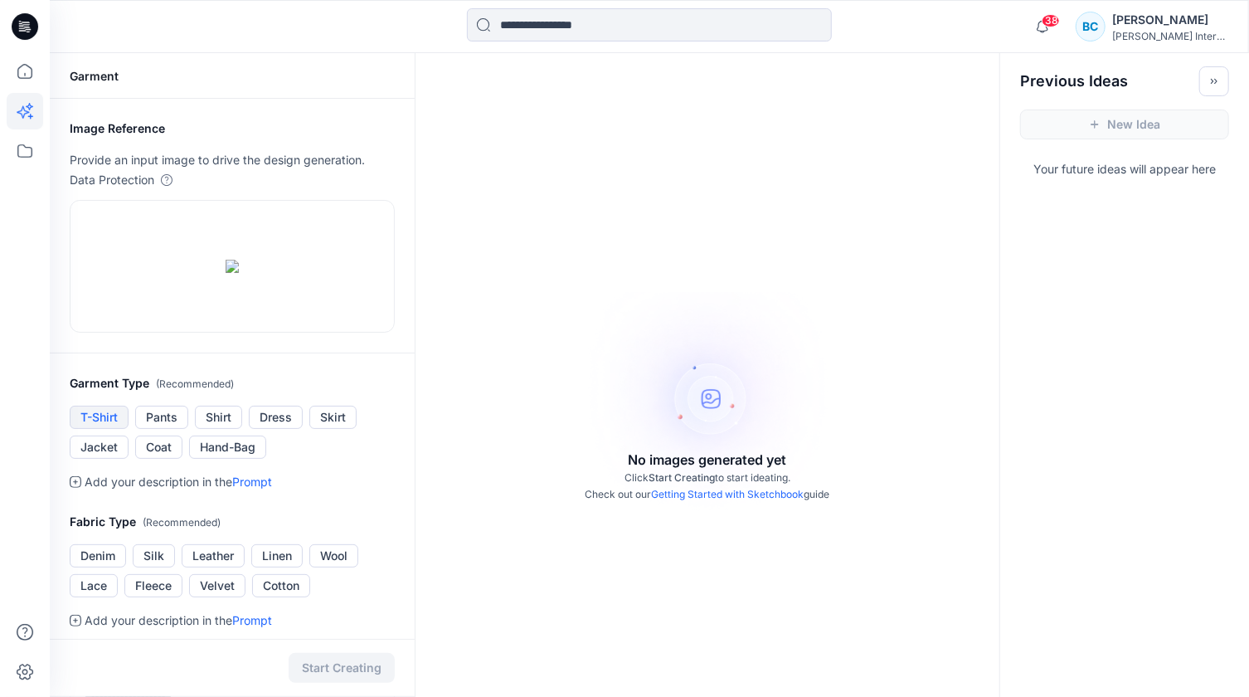
click at [100, 429] on button "T-Shirt" at bounding box center [99, 417] width 59 height 23
click at [163, 429] on button "Pants" at bounding box center [161, 417] width 53 height 23
click at [231, 429] on button "Shirt" at bounding box center [218, 417] width 47 height 23
drag, startPoint x: 226, startPoint y: 397, endPoint x: 483, endPoint y: 404, distance: 256.4
click at [483, 404] on div "Garment Image Reference Provide an input image to drive the design generation. …" at bounding box center [649, 557] width 1199 height 1008
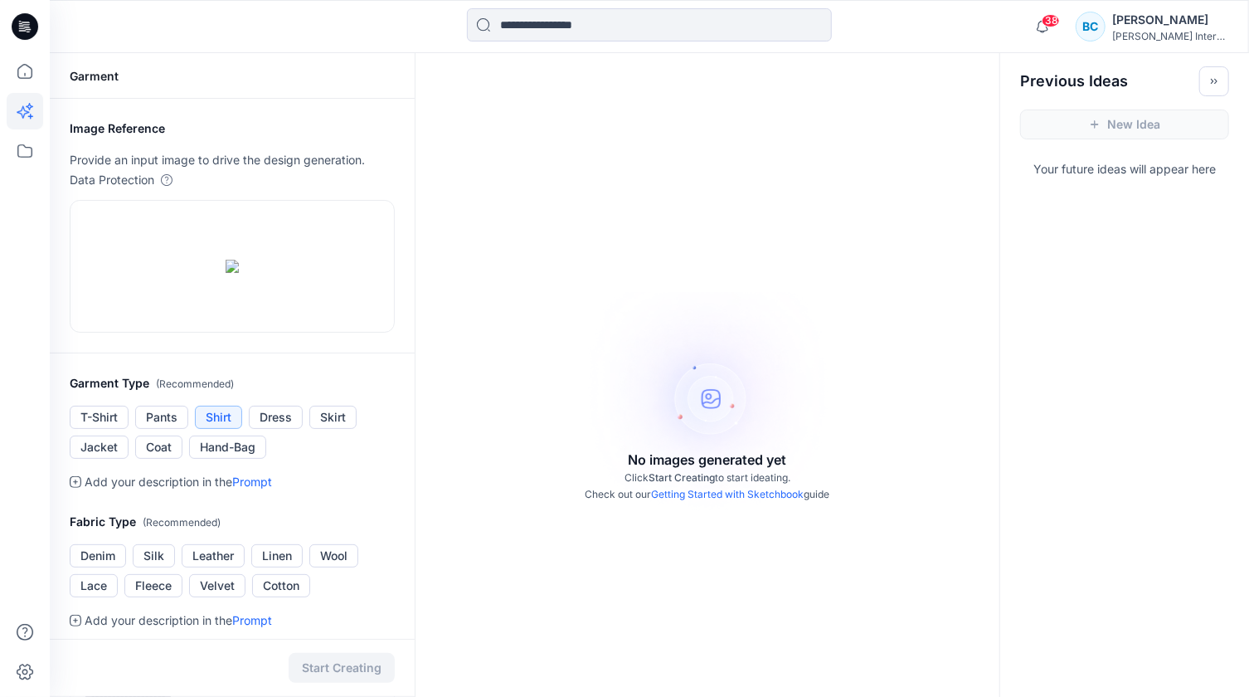
click at [721, 397] on div "No images generated yet Click Start Creating to start ideating. Check out our G…" at bounding box center [708, 401] width 584 height 697
click at [735, 496] on link "Getting Started with Sketchbook" at bounding box center [728, 494] width 153 height 12
click at [1236, 80] on div "Previous Ideas" at bounding box center [1124, 74] width 249 height 43
click at [1213, 80] on icon "Toggle idea bar" at bounding box center [1214, 81] width 12 height 12
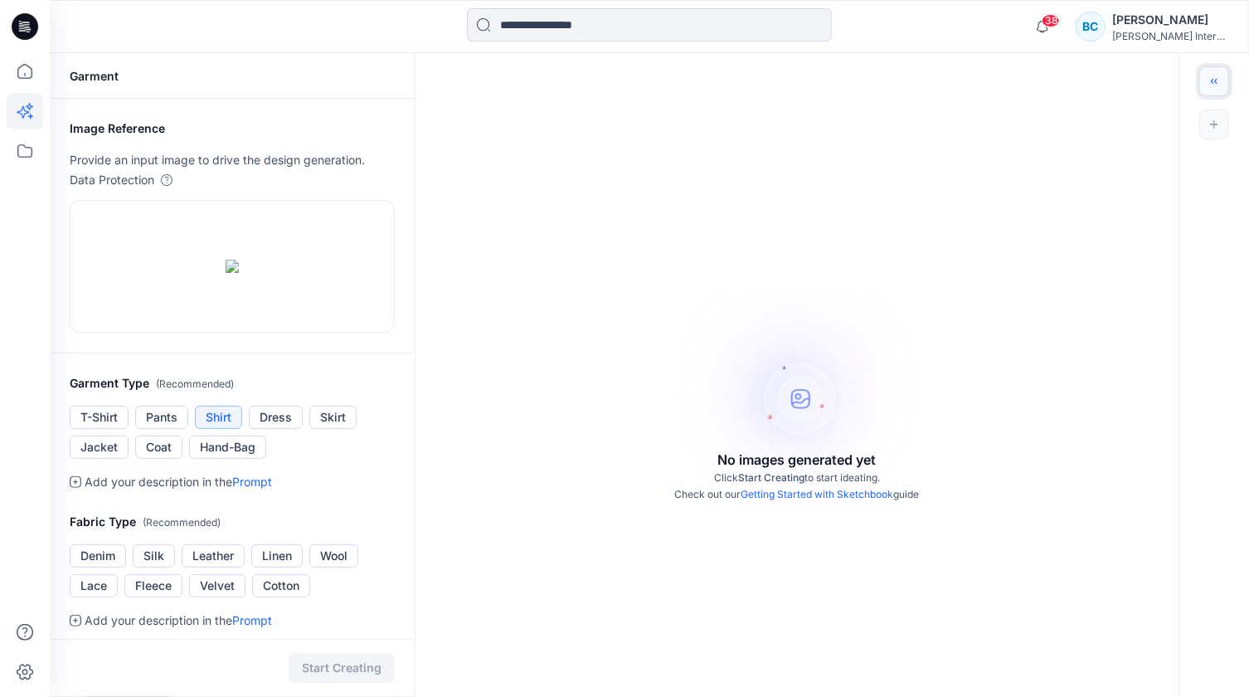
click at [1212, 80] on icon "Toggle idea bar" at bounding box center [1212, 81] width 2 height 5
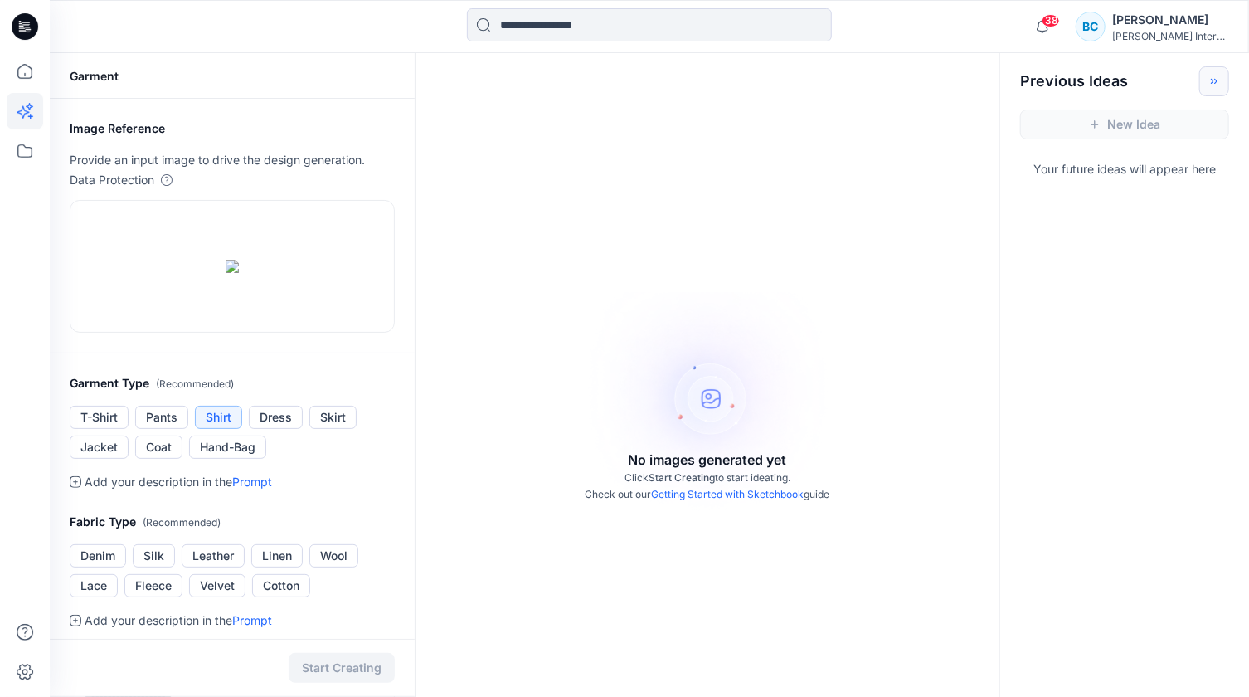
click at [1181, 121] on div "New Idea" at bounding box center [1124, 124] width 249 height 56
click at [1086, 124] on div "New Idea" at bounding box center [1124, 124] width 249 height 56
click at [1066, 172] on p "Your future ideas will appear here" at bounding box center [1124, 166] width 249 height 27
click at [33, 153] on icon at bounding box center [25, 151] width 36 height 36
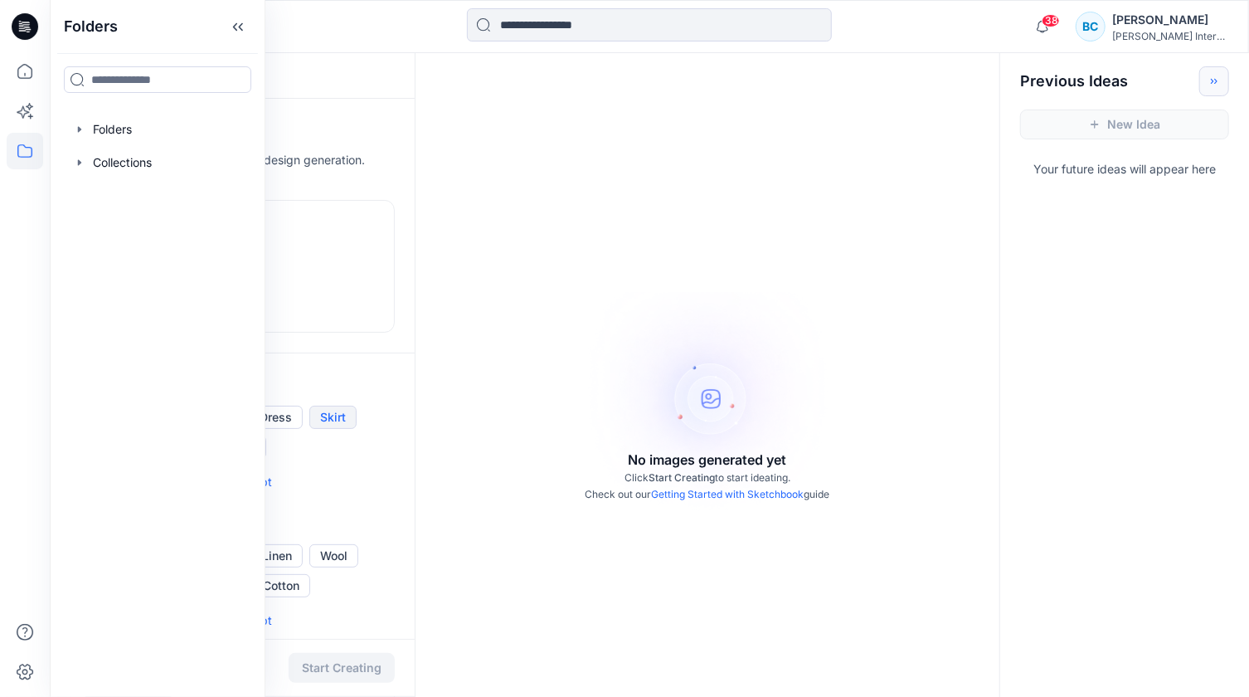
click at [338, 429] on button "Skirt" at bounding box center [332, 417] width 47 height 23
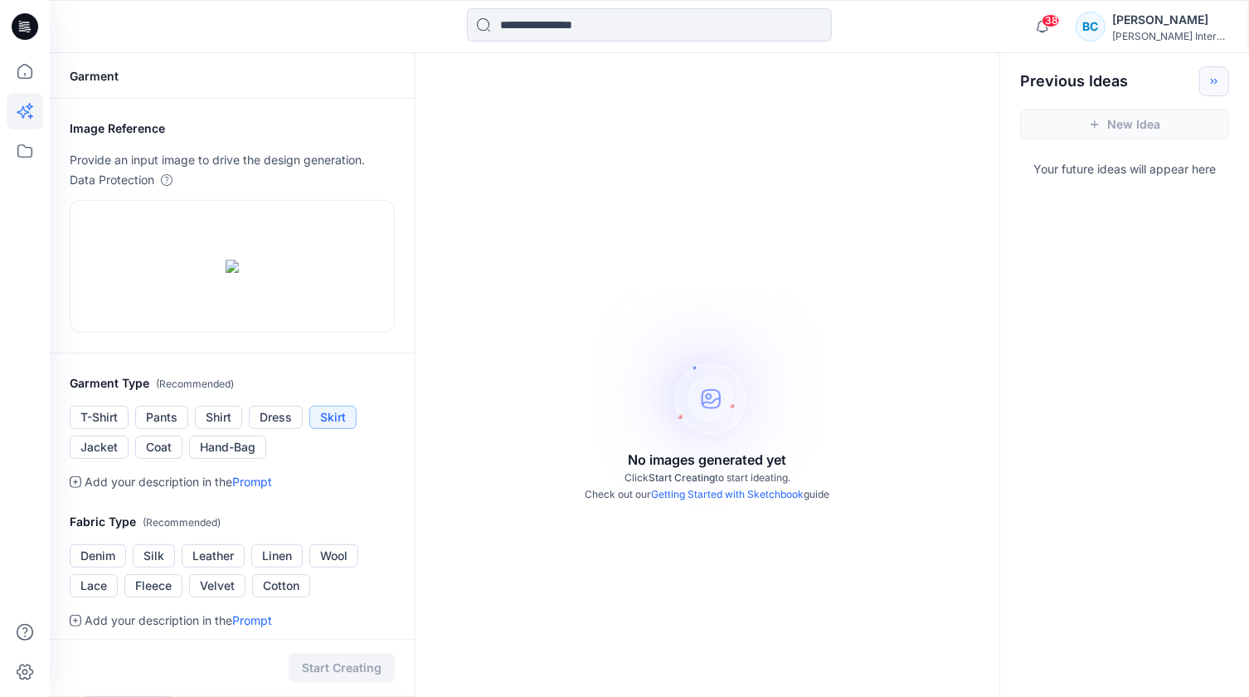
click at [337, 429] on button "Skirt" at bounding box center [332, 417] width 47 height 23
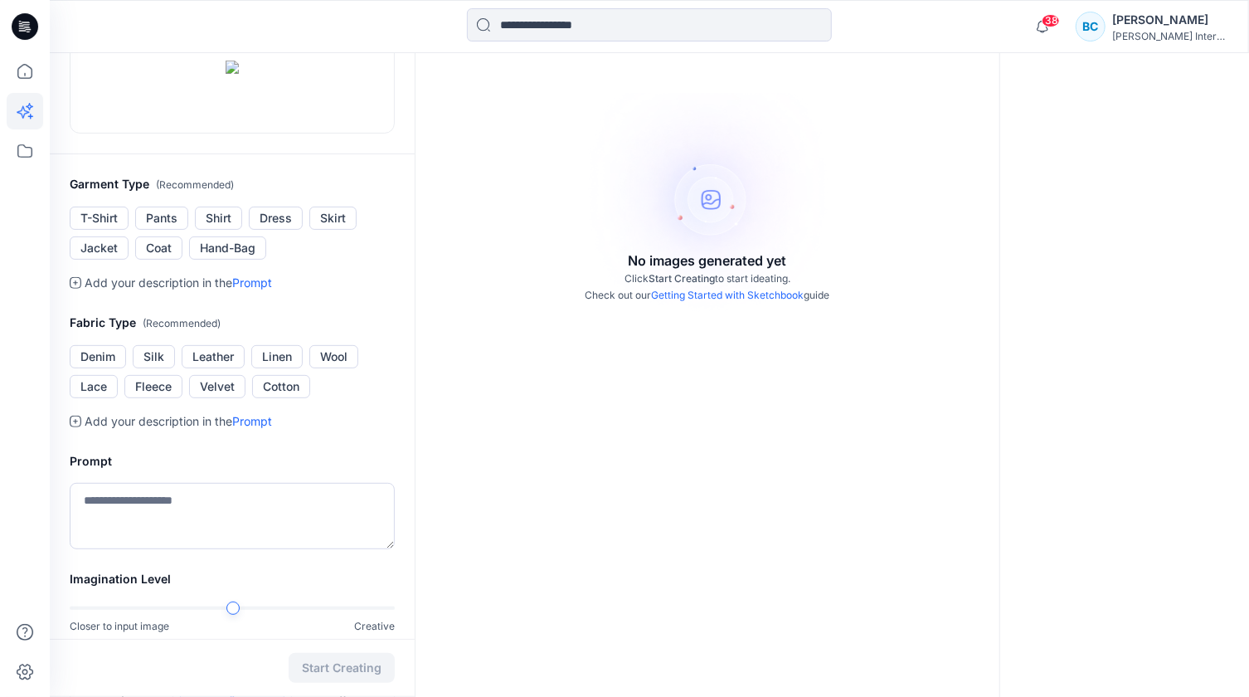
scroll to position [226, 0]
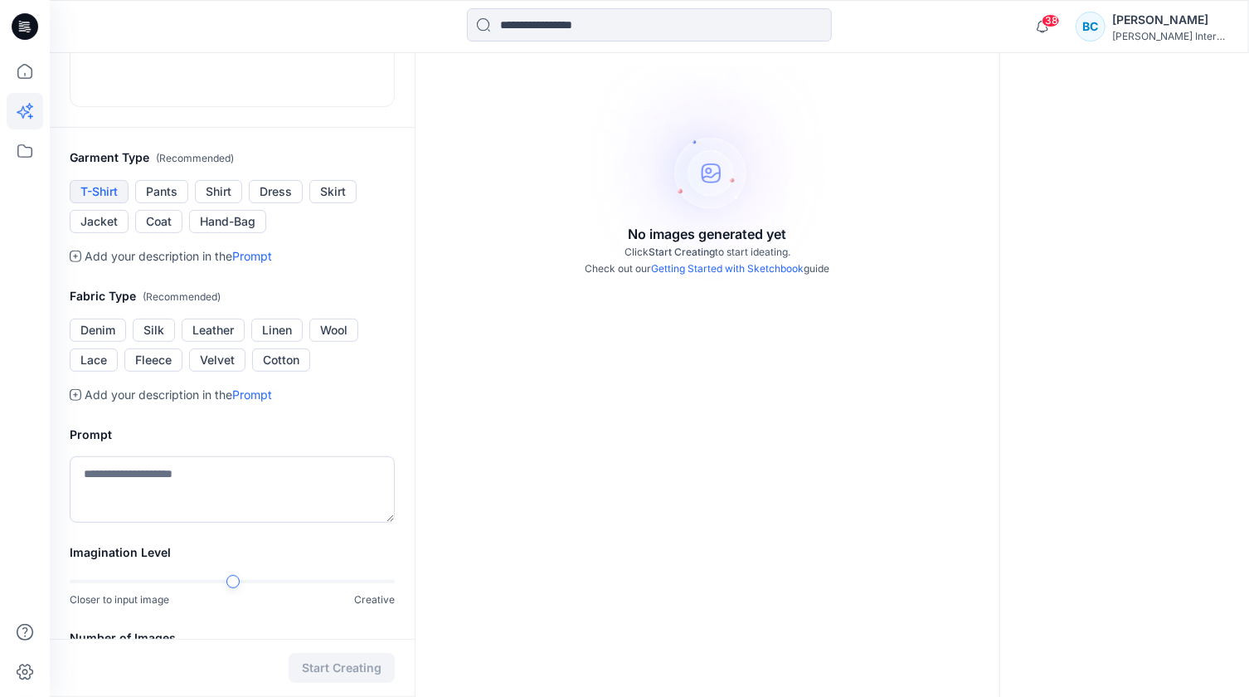
click at [98, 203] on button "T-Shirt" at bounding box center [99, 191] width 59 height 23
click at [158, 342] on button "Silk" at bounding box center [154, 329] width 42 height 23
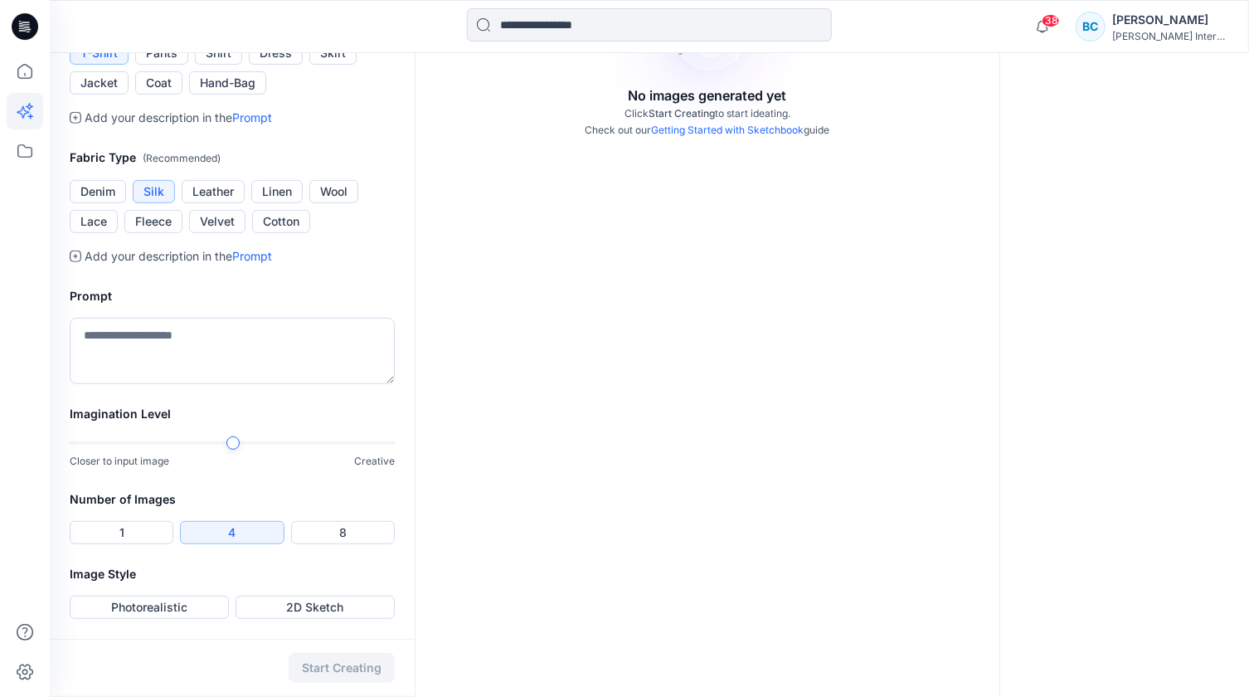
scroll to position [554, 0]
click at [136, 543] on button "1" at bounding box center [122, 532] width 104 height 23
click at [263, 609] on button "2D Sketch" at bounding box center [315, 606] width 159 height 23
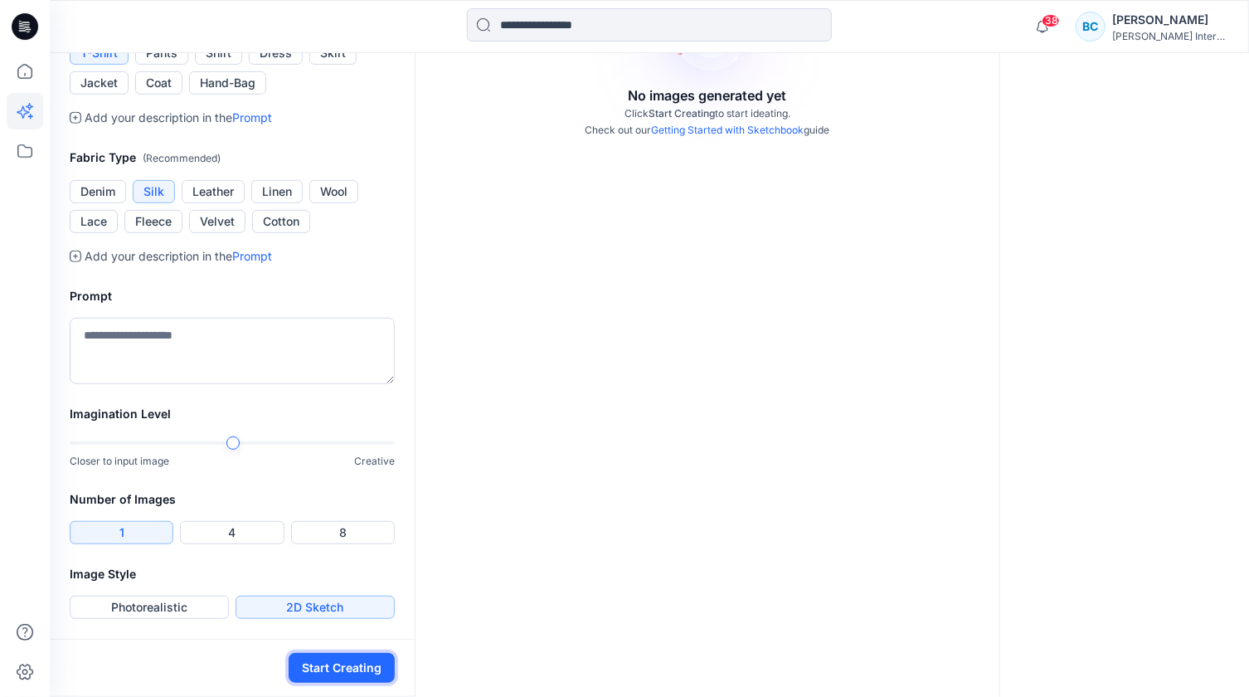
click at [349, 668] on button "Start Creating" at bounding box center [342, 668] width 106 height 30
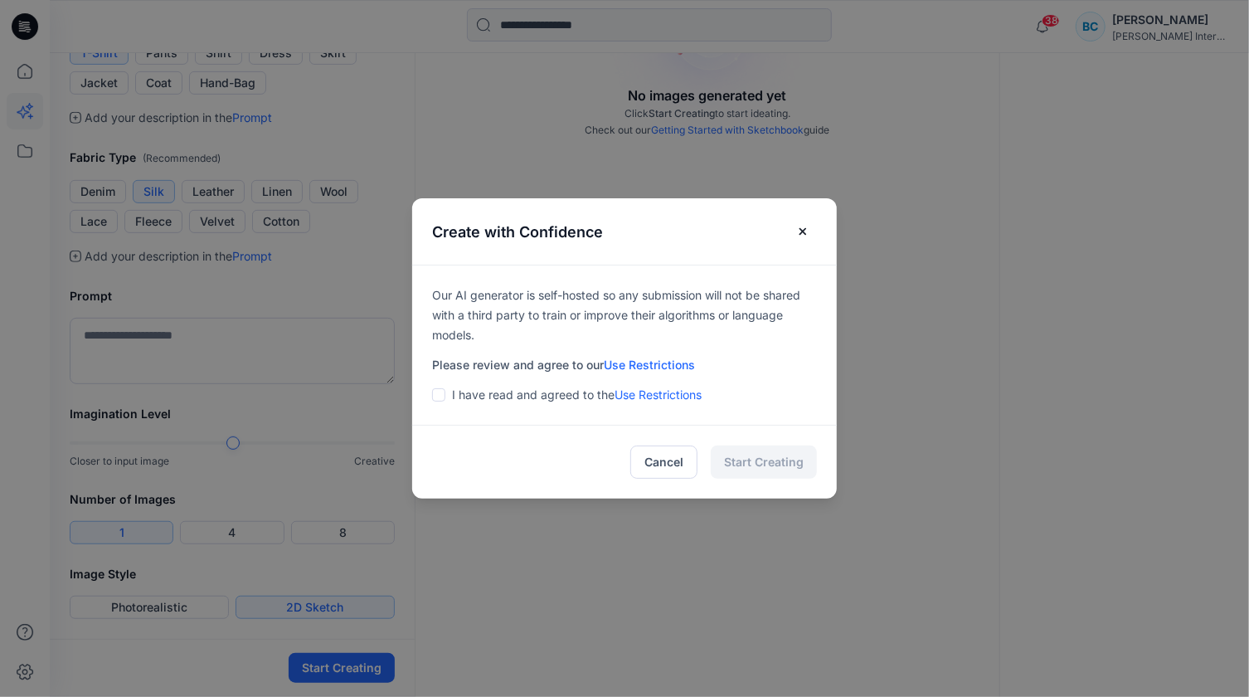
click at [445, 396] on span at bounding box center [438, 394] width 13 height 13
click at [756, 464] on button "Start Creating" at bounding box center [764, 461] width 106 height 33
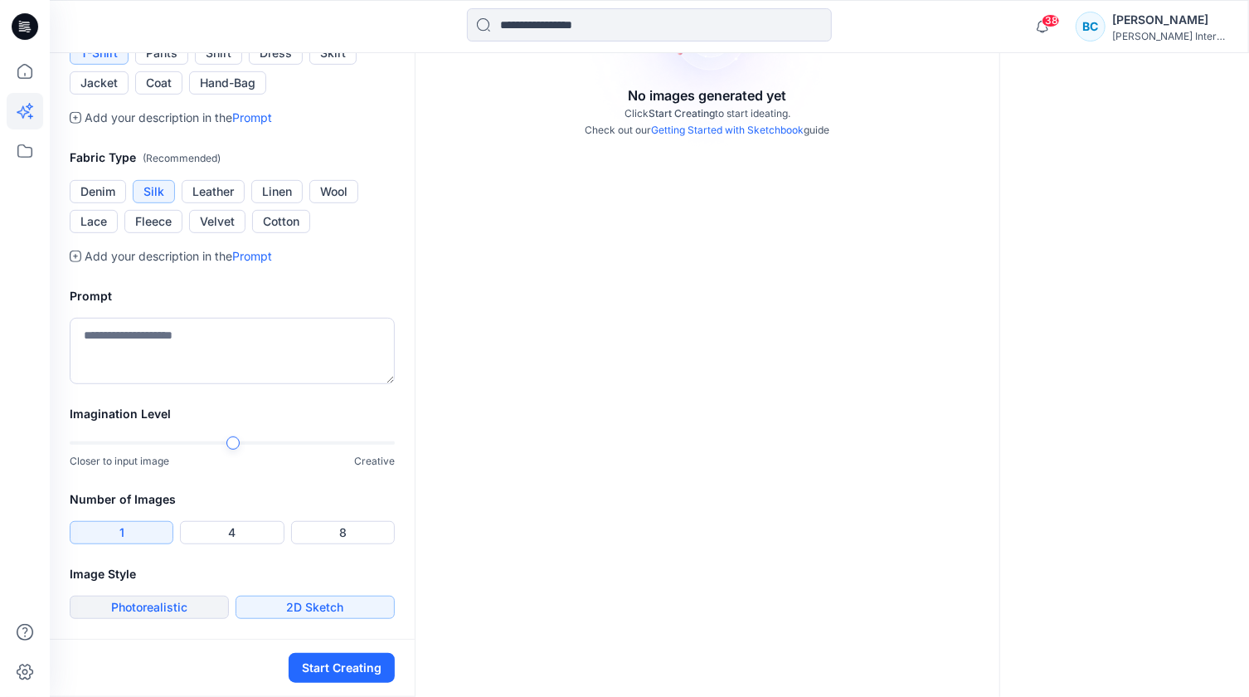
click at [104, 615] on button "Photorealistic" at bounding box center [149, 606] width 159 height 23
click at [333, 662] on button "Start Creating" at bounding box center [342, 668] width 106 height 30
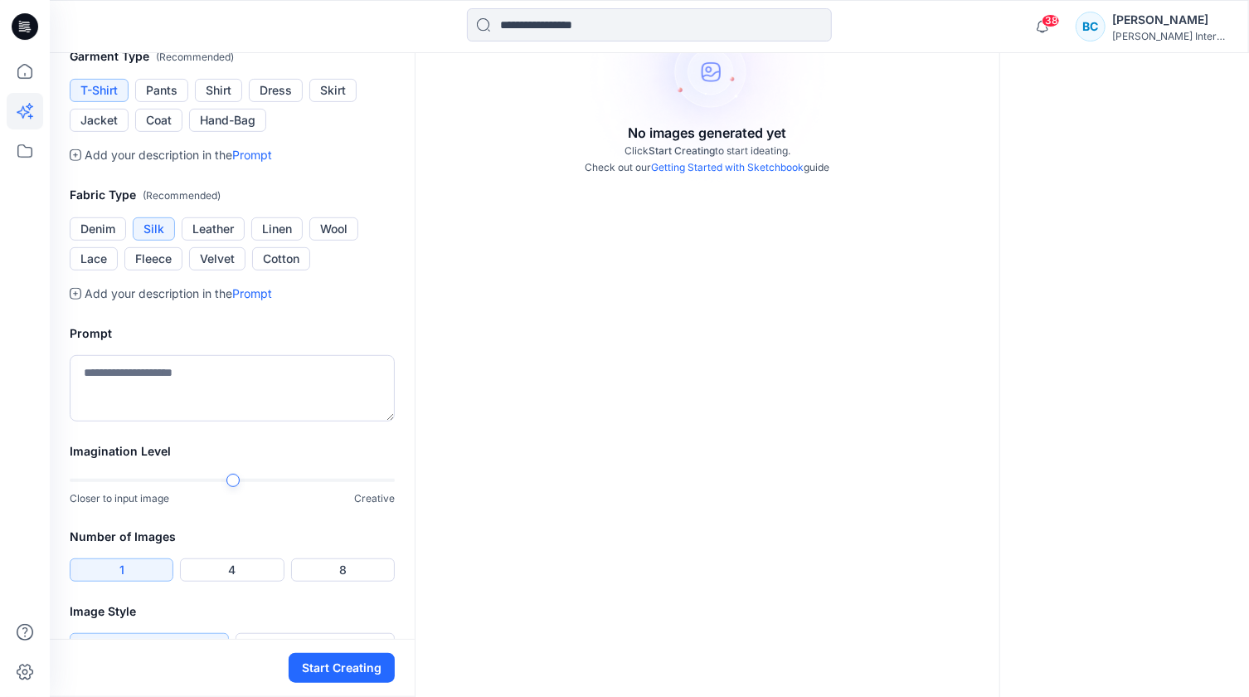
scroll to position [328, 0]
click at [178, 420] on textarea at bounding box center [232, 387] width 325 height 66
type textarea "***"
click at [315, 669] on button "Start Creating" at bounding box center [342, 668] width 106 height 30
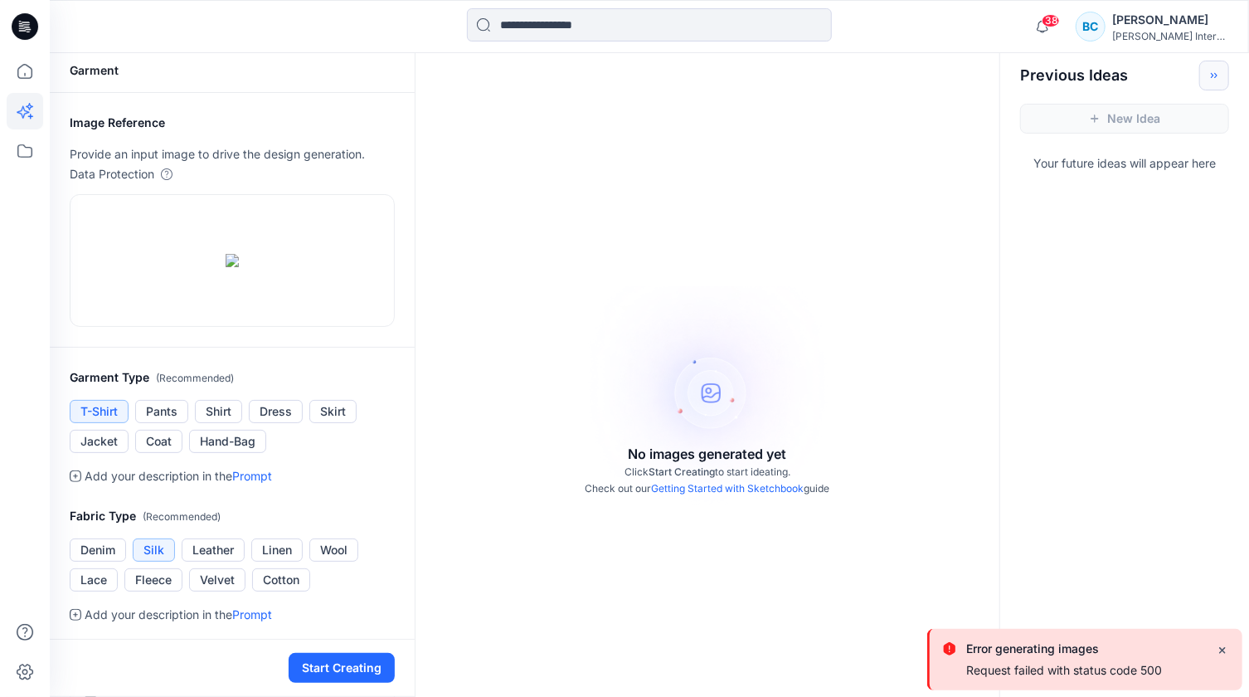
scroll to position [0, 0]
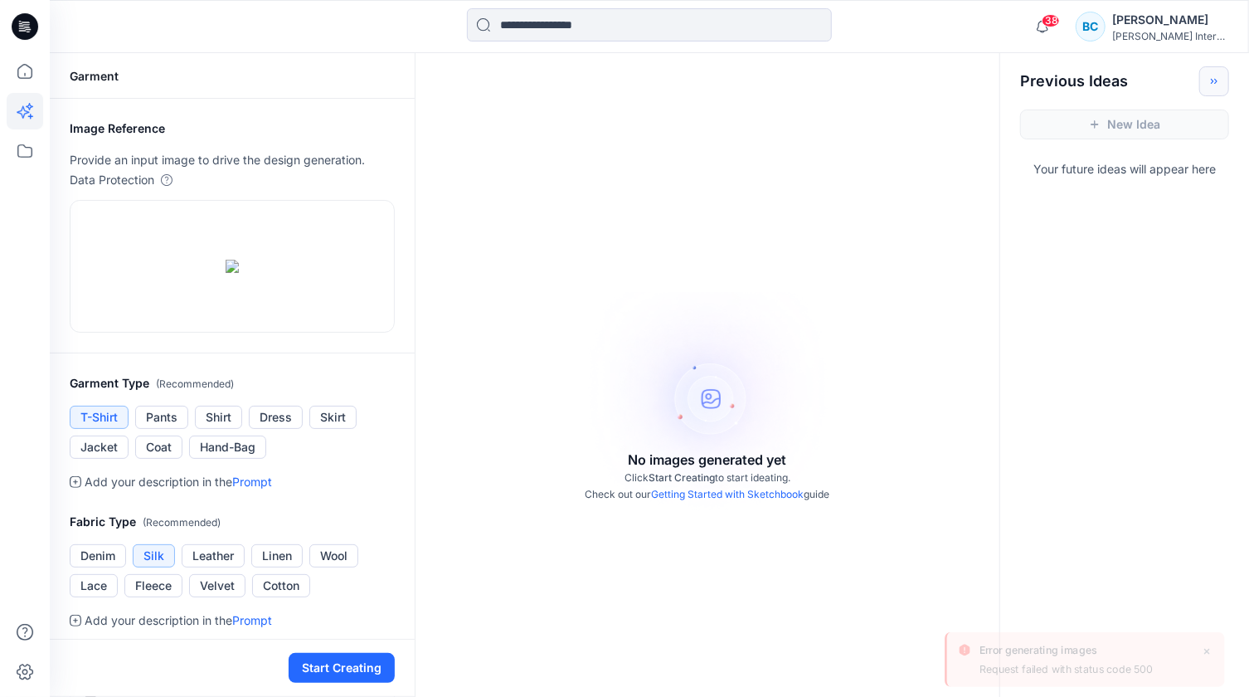
click at [163, 187] on div "Data Protection" at bounding box center [232, 180] width 325 height 20
click at [15, 152] on icon at bounding box center [25, 151] width 36 height 36
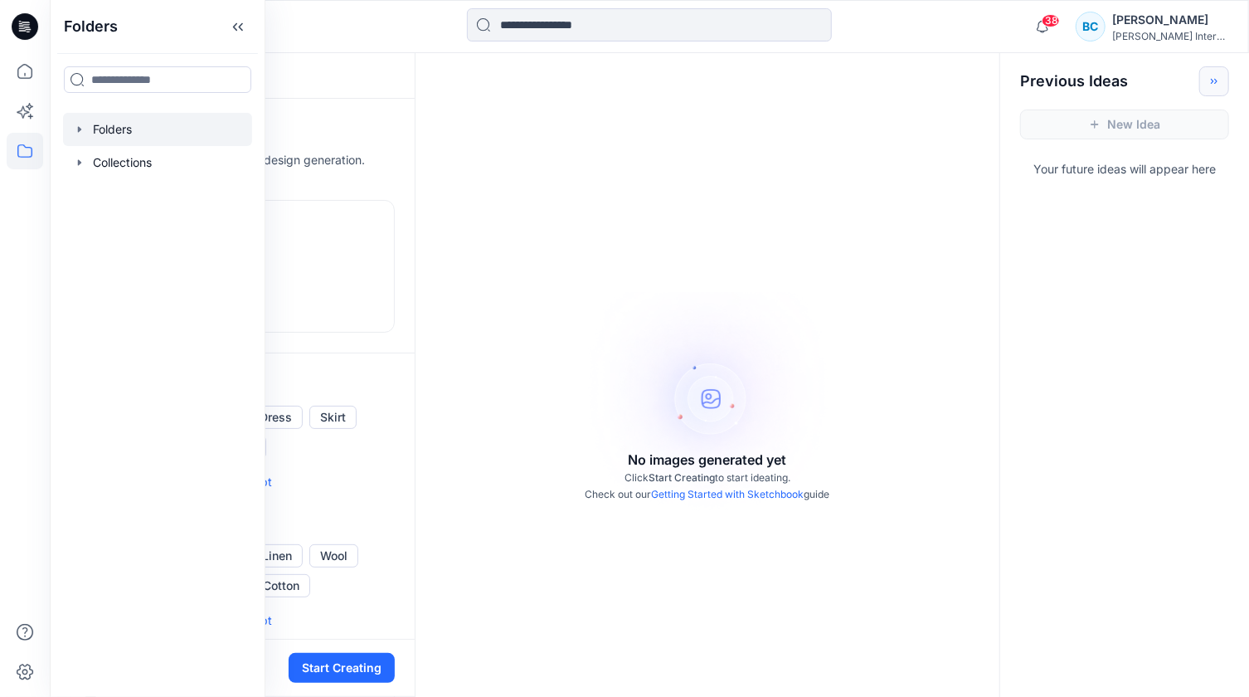
click at [120, 124] on div at bounding box center [157, 129] width 189 height 33
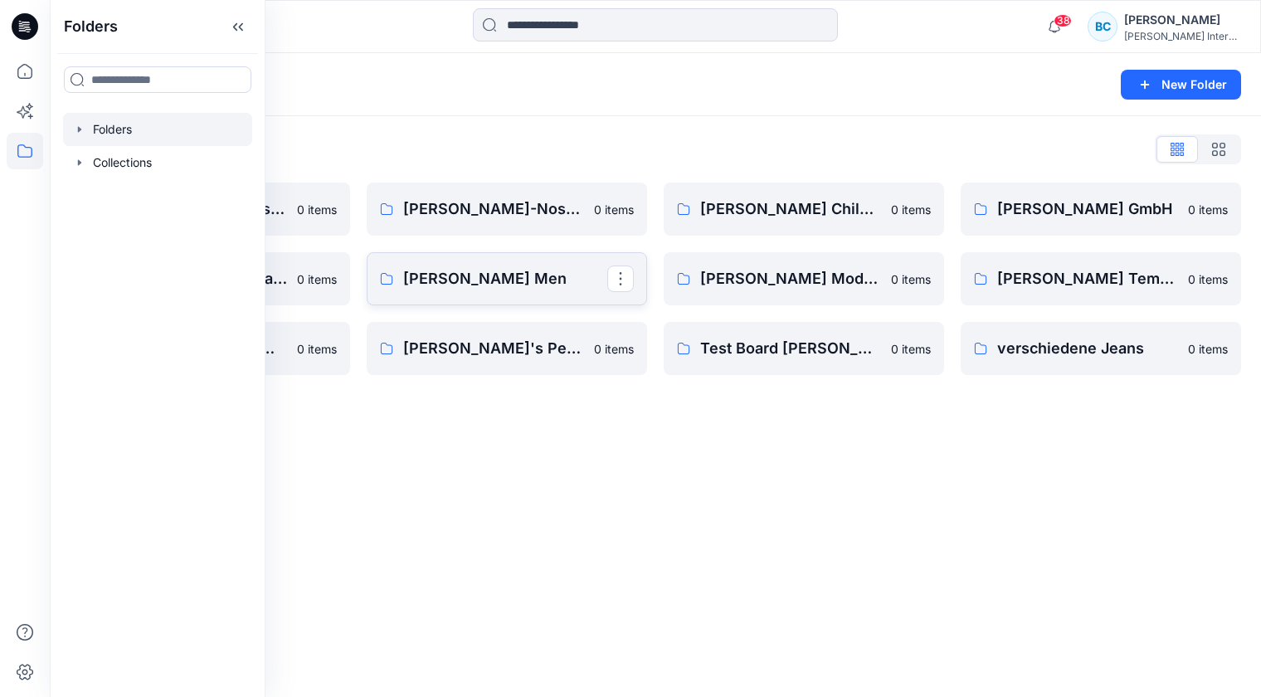
click at [434, 283] on p "[PERSON_NAME] Men" at bounding box center [505, 278] width 204 height 23
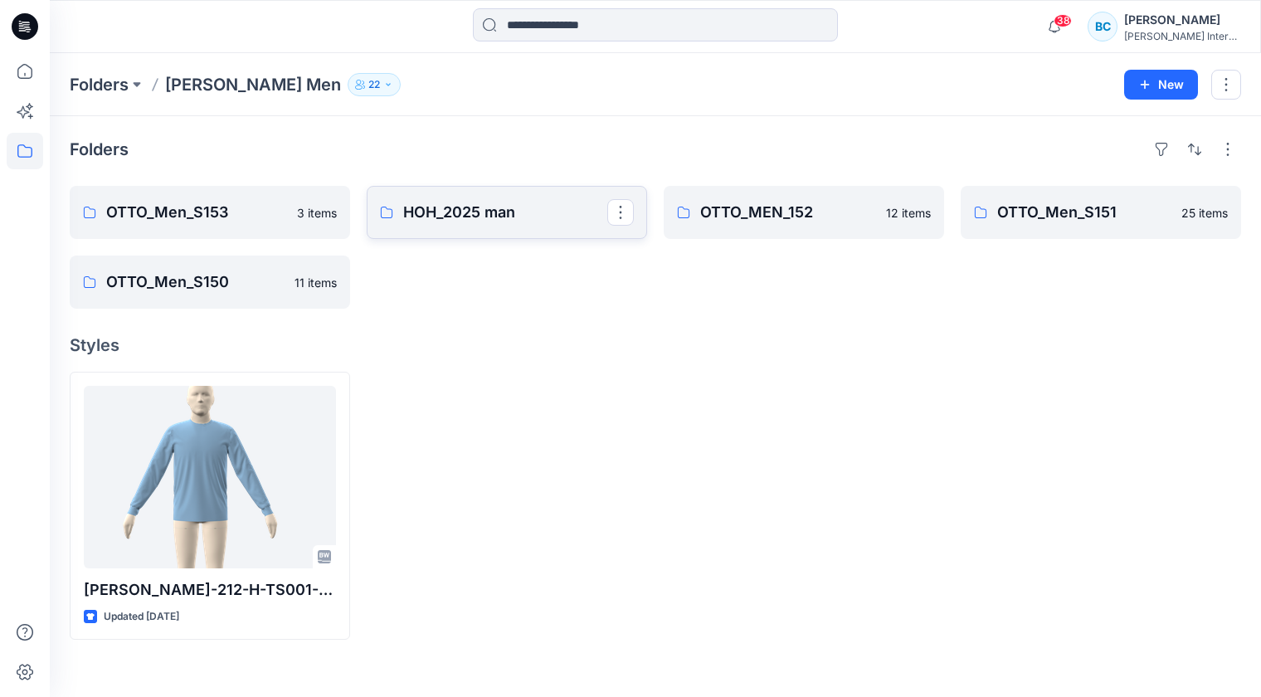
click at [504, 216] on p "HOH_2025 man" at bounding box center [505, 212] width 204 height 23
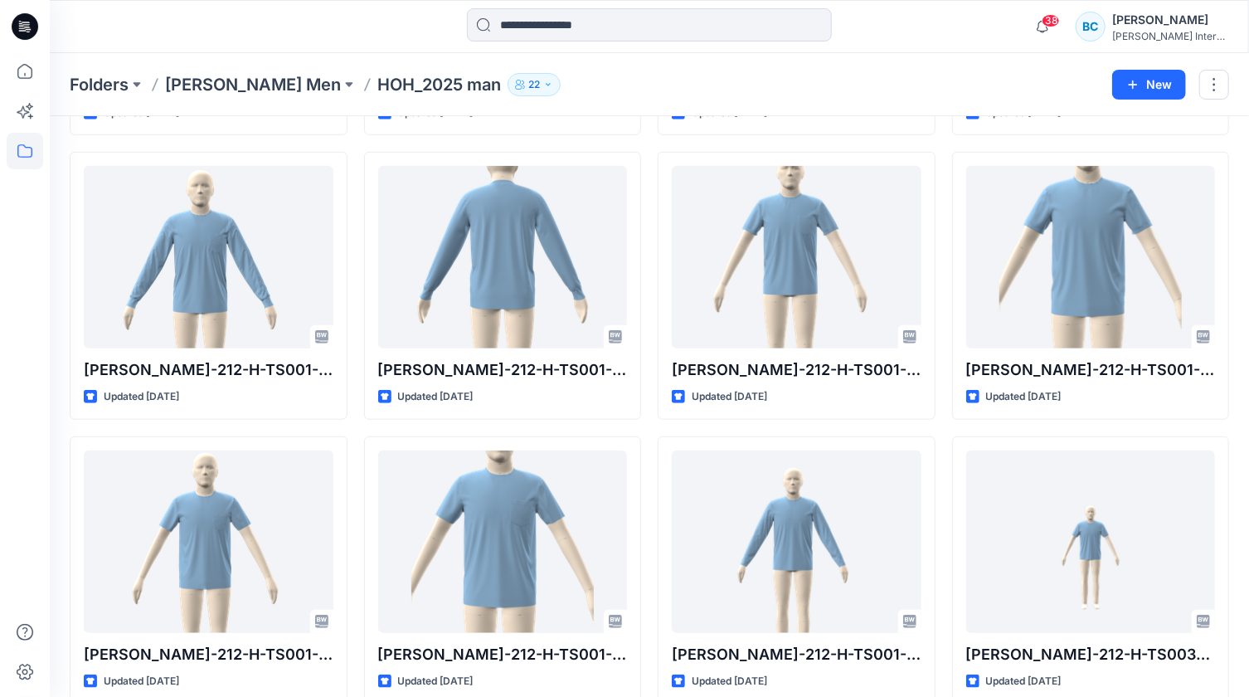
scroll to position [603, 0]
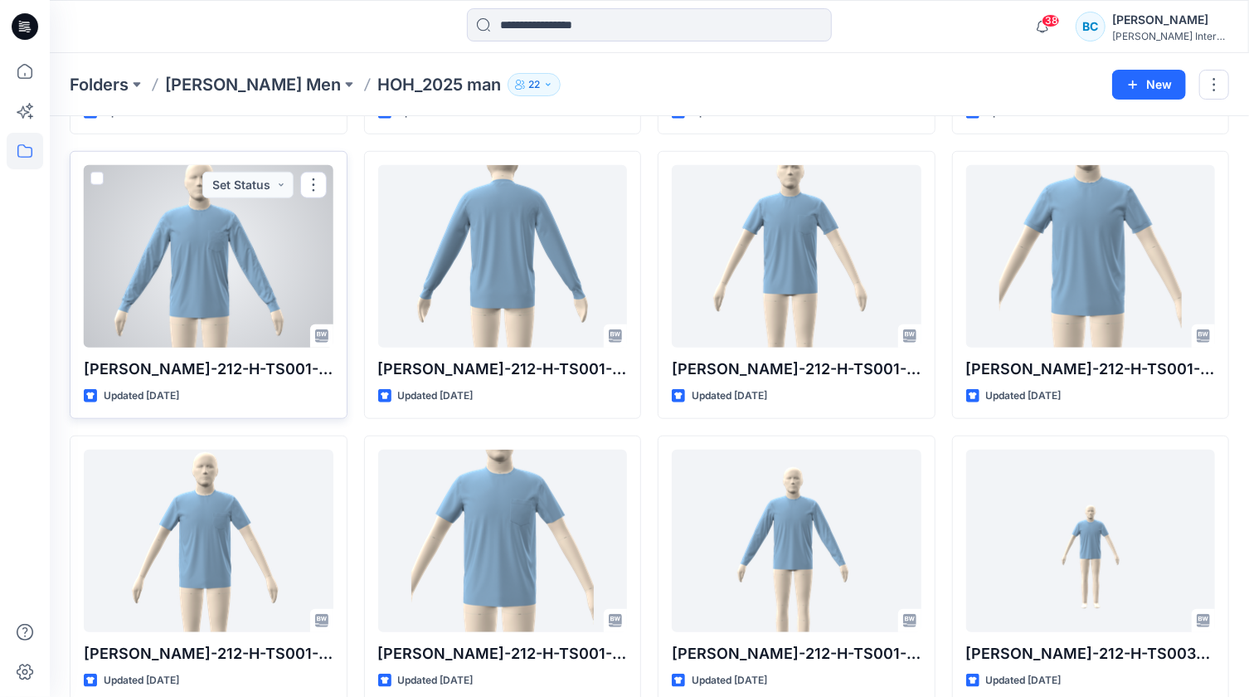
click at [196, 267] on div at bounding box center [209, 256] width 250 height 182
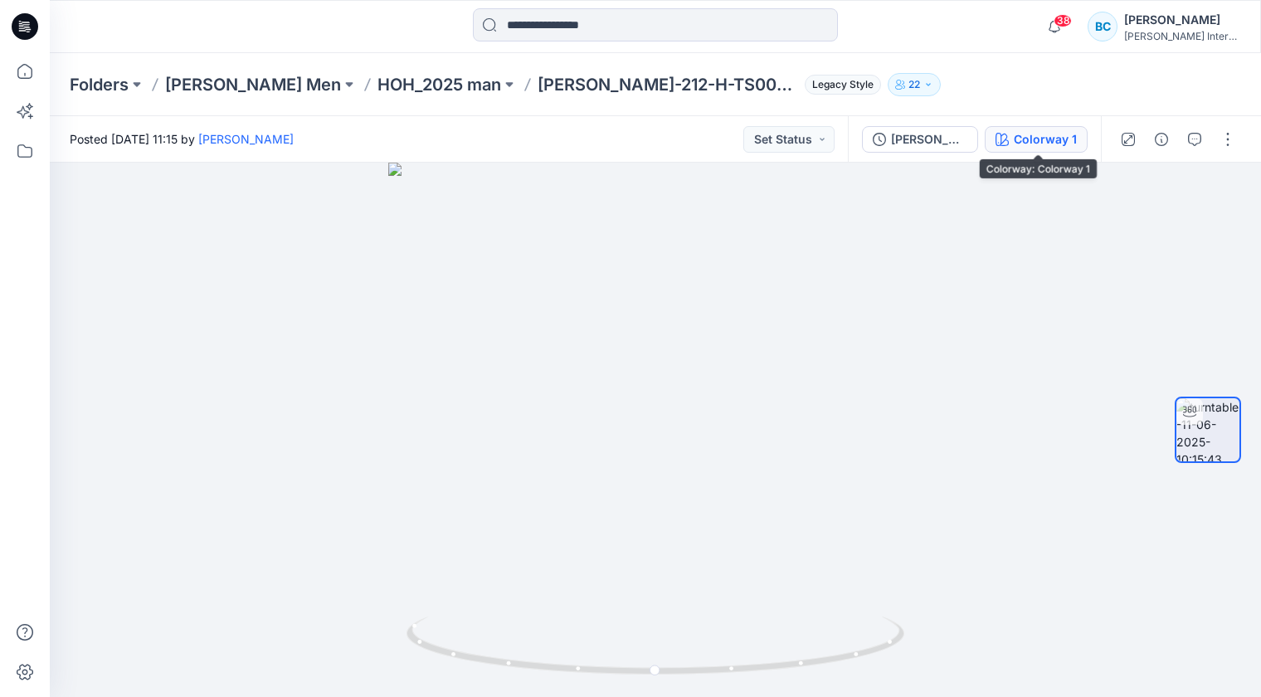
click at [1035, 140] on div "Colorway 1" at bounding box center [1044, 139] width 63 height 18
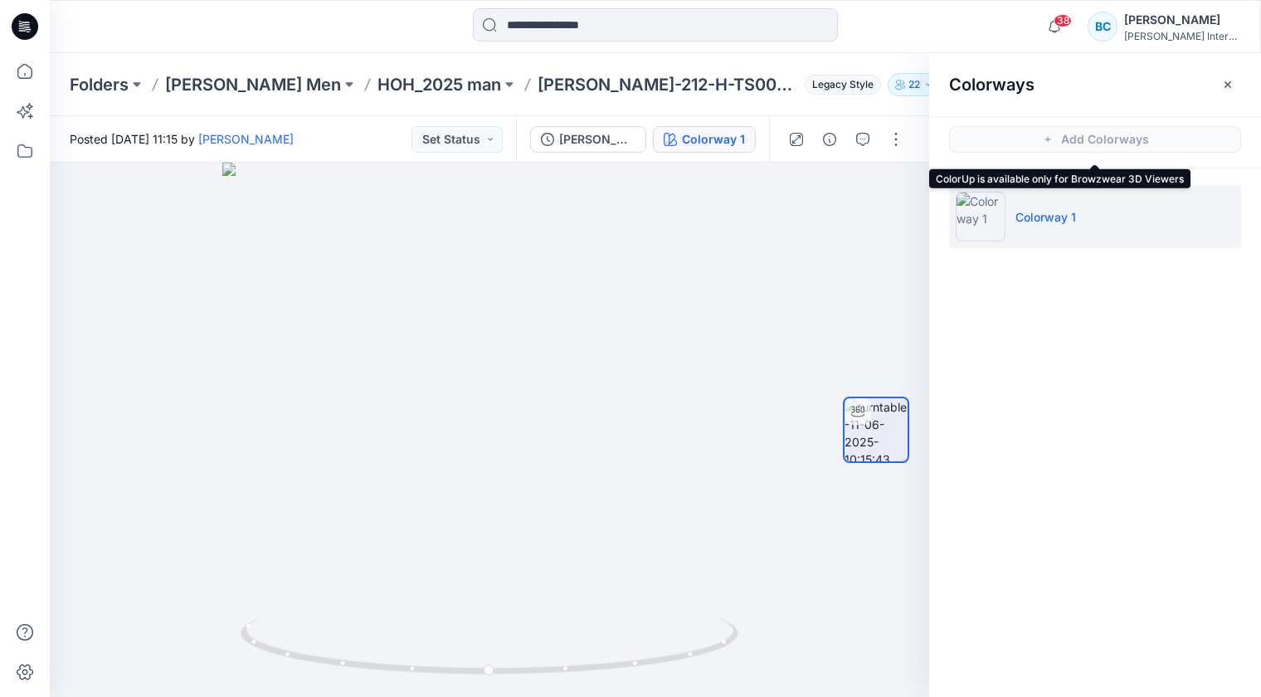
click at [1050, 141] on span "Add Colorways" at bounding box center [1095, 139] width 332 height 46
click at [1057, 139] on span "Add Colorways" at bounding box center [1095, 139] width 332 height 46
click at [1056, 139] on span "Add Colorways" at bounding box center [1095, 139] width 332 height 46
click at [979, 237] on img at bounding box center [980, 217] width 50 height 50
click at [887, 137] on button "button" at bounding box center [895, 139] width 27 height 27
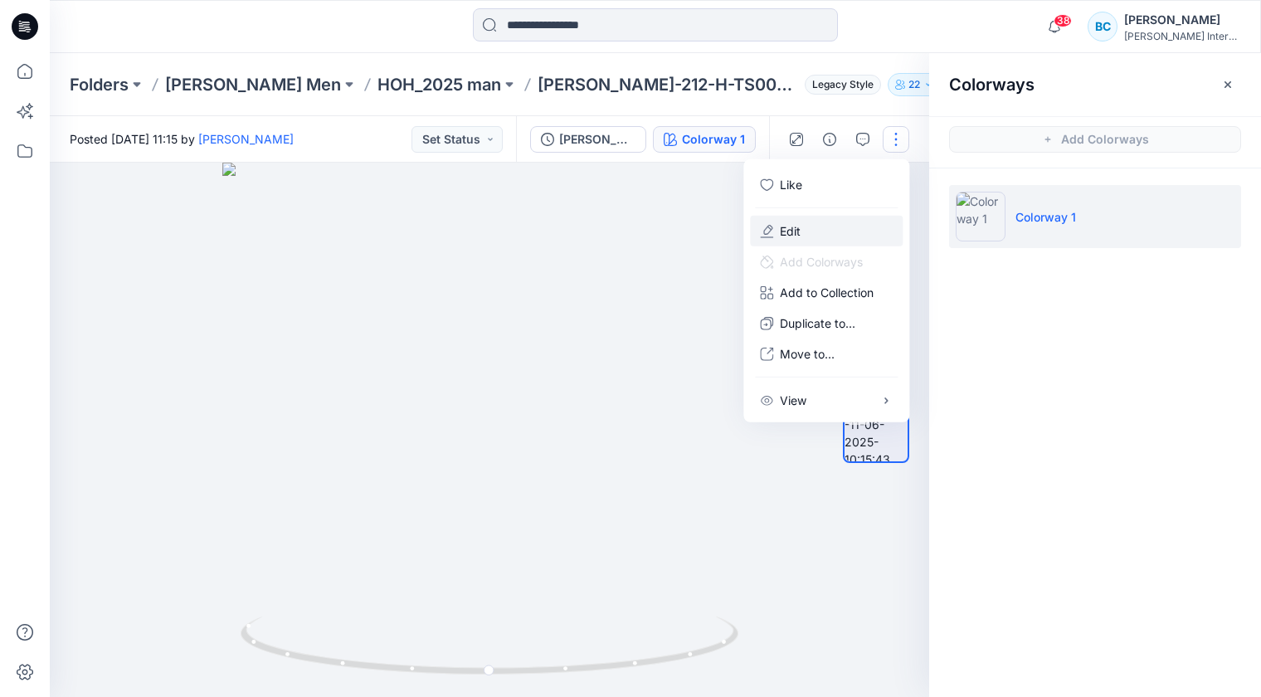
click at [786, 232] on p "Edit" at bounding box center [790, 230] width 21 height 17
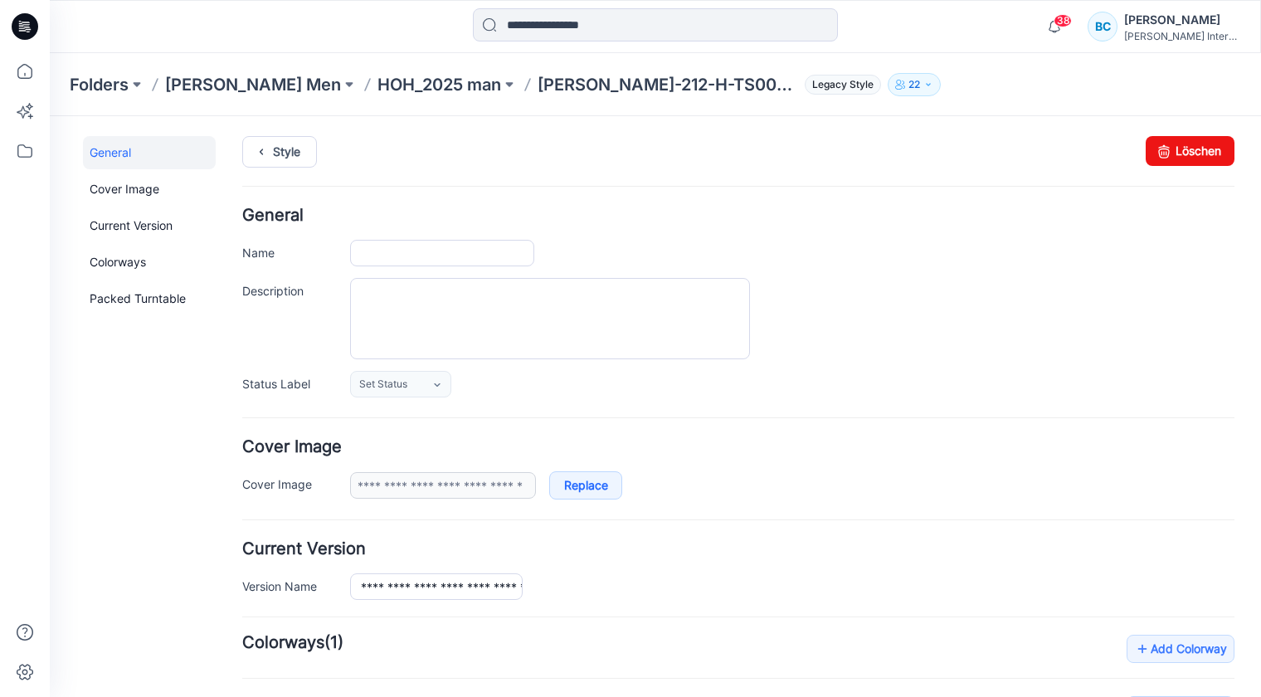
type input "**********"
click at [377, 83] on p "HOH_2025 man" at bounding box center [439, 84] width 124 height 23
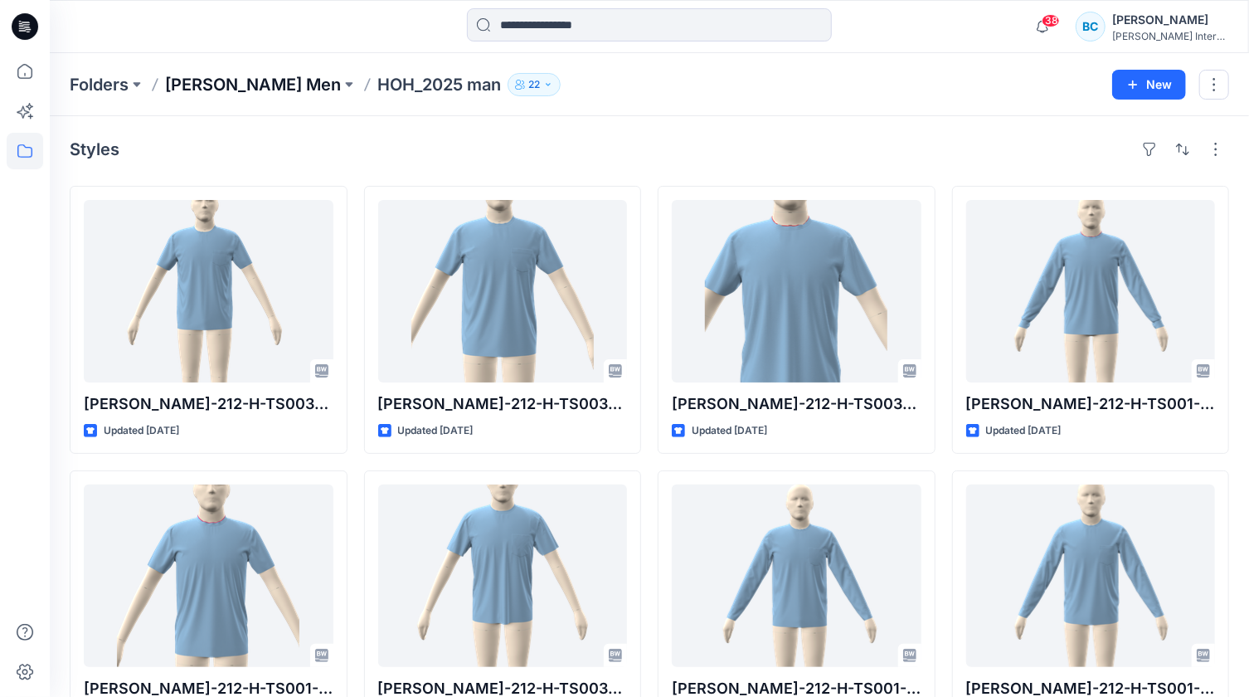
click at [203, 83] on p "[PERSON_NAME] Men" at bounding box center [253, 84] width 176 height 23
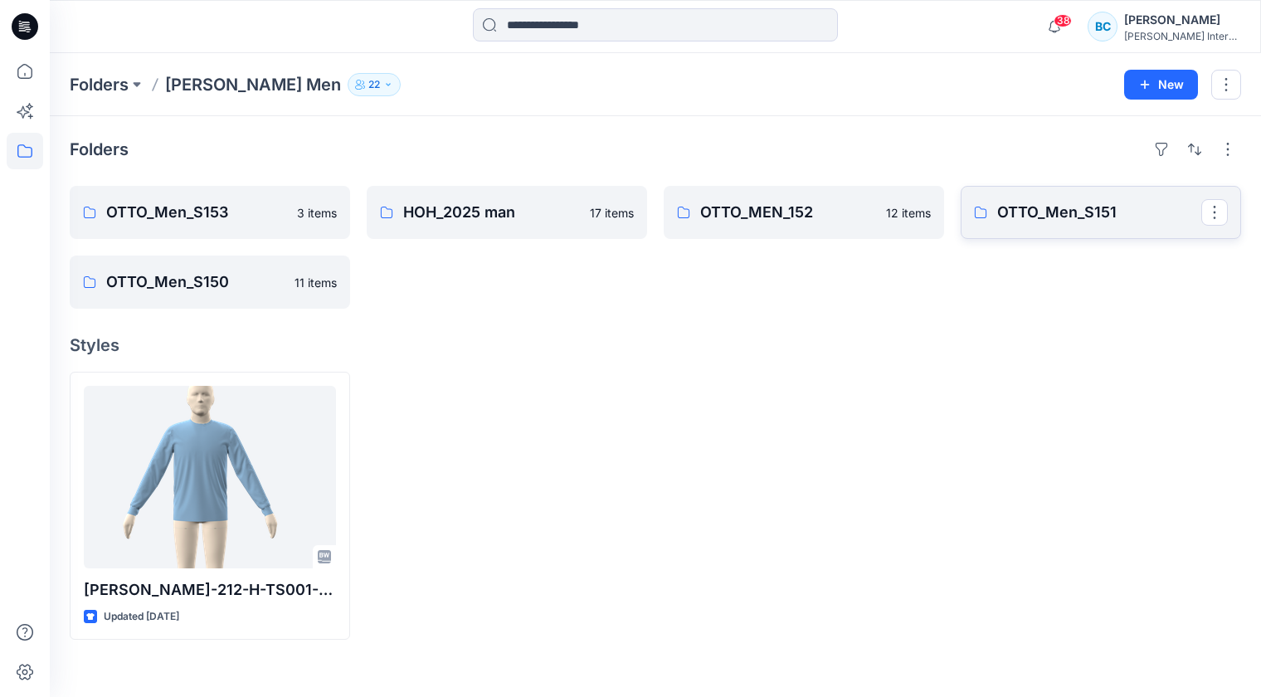
click at [993, 207] on link "OTTO_Men_S151" at bounding box center [1100, 212] width 280 height 53
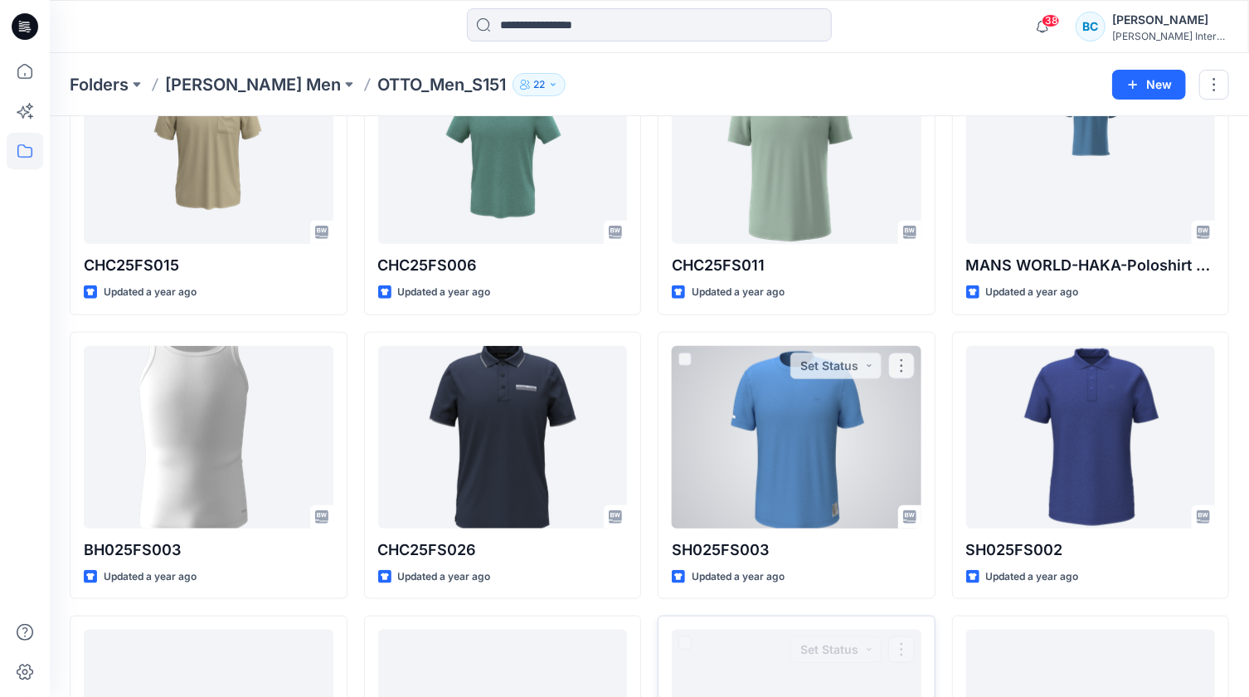
scroll to position [705, 0]
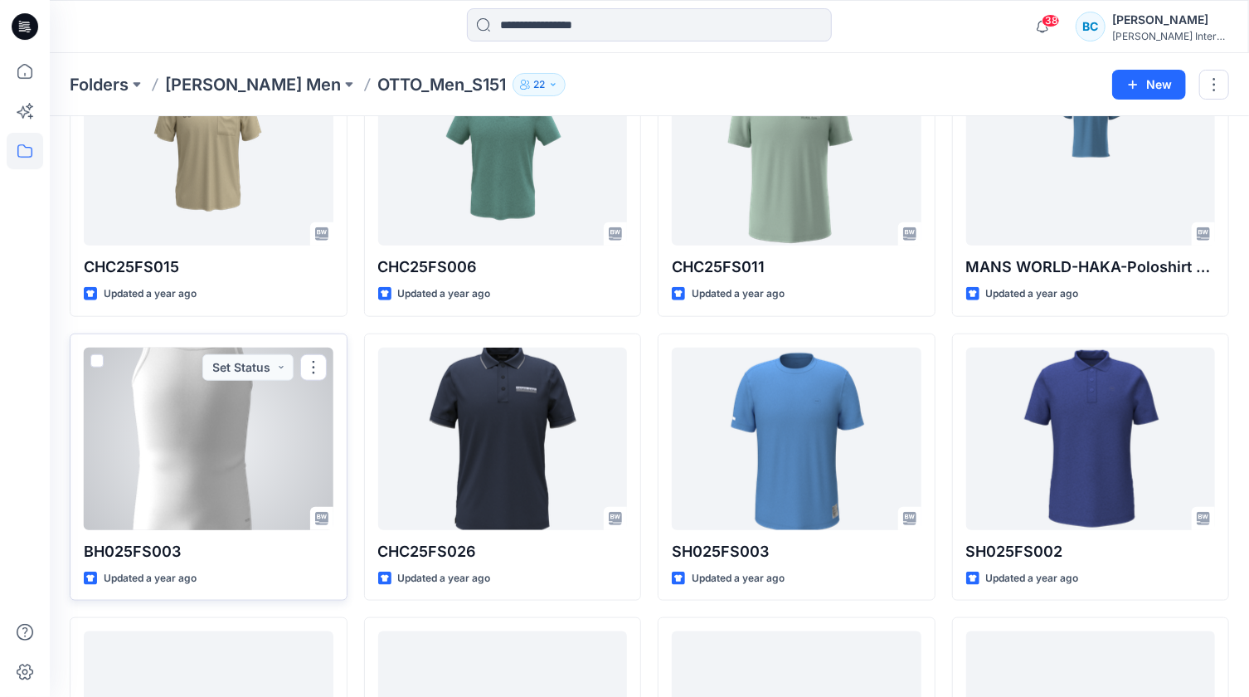
click at [212, 481] on div at bounding box center [209, 438] width 250 height 182
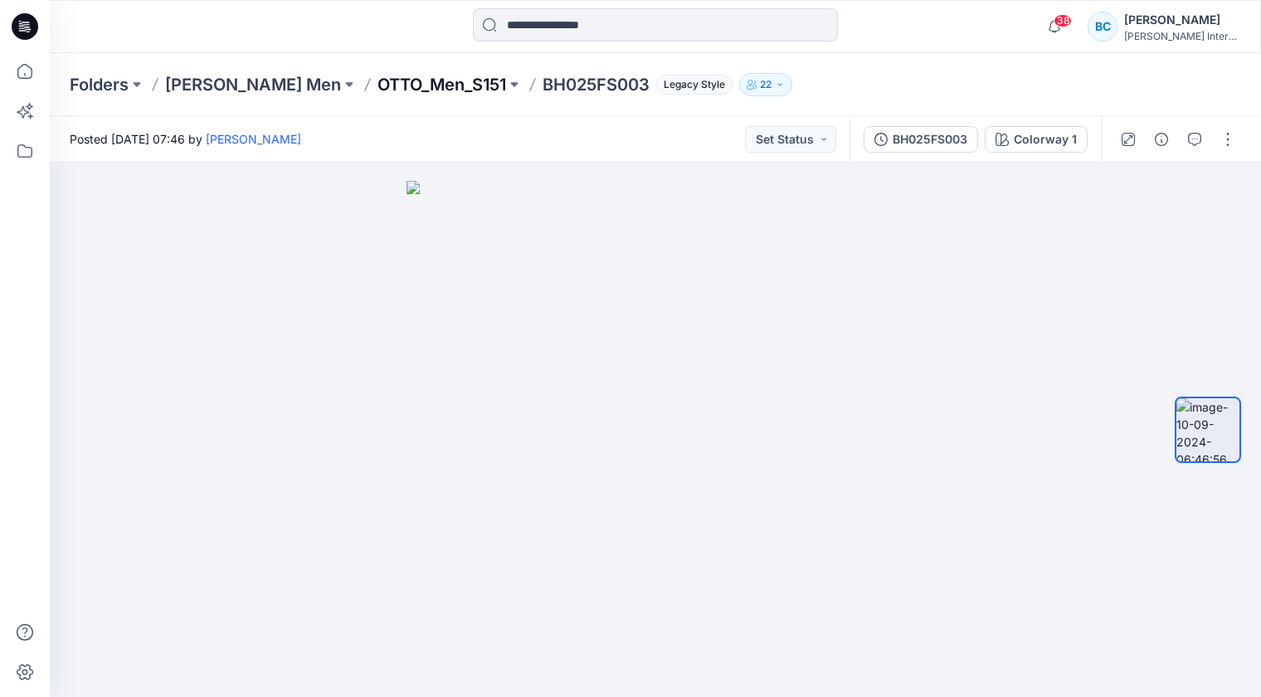
click at [377, 84] on p "OTTO_Men_S151" at bounding box center [441, 84] width 129 height 23
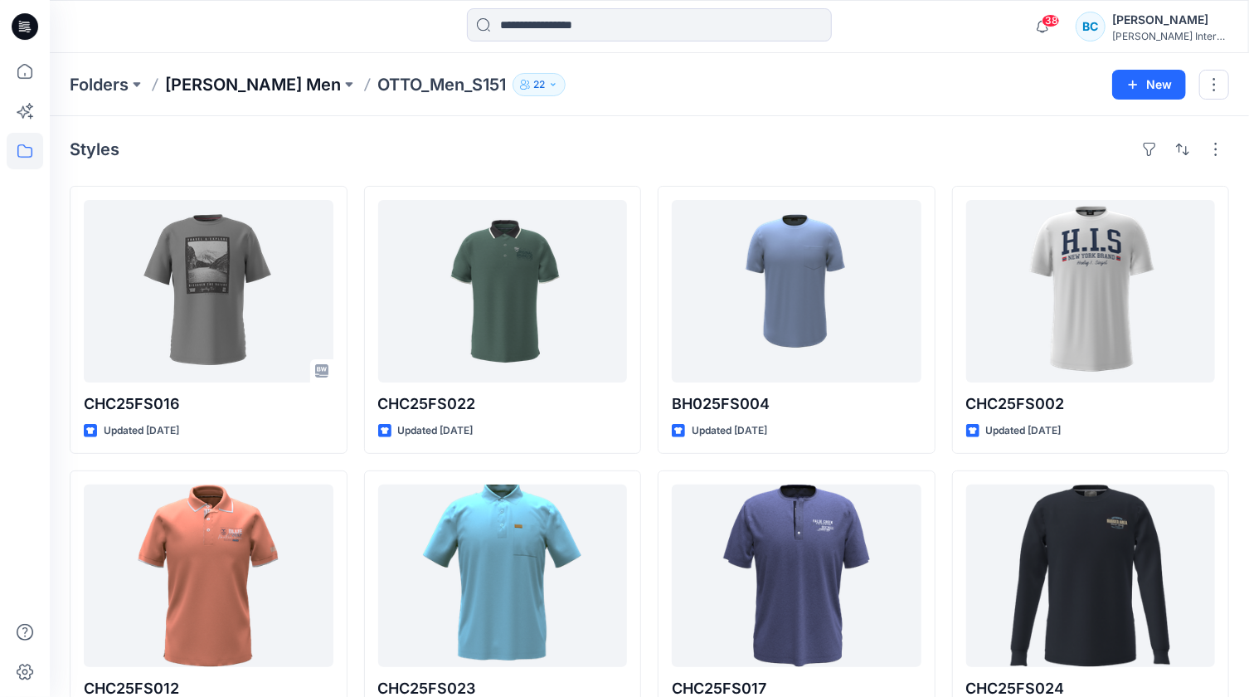
click at [203, 75] on p "[PERSON_NAME] Men" at bounding box center [253, 84] width 176 height 23
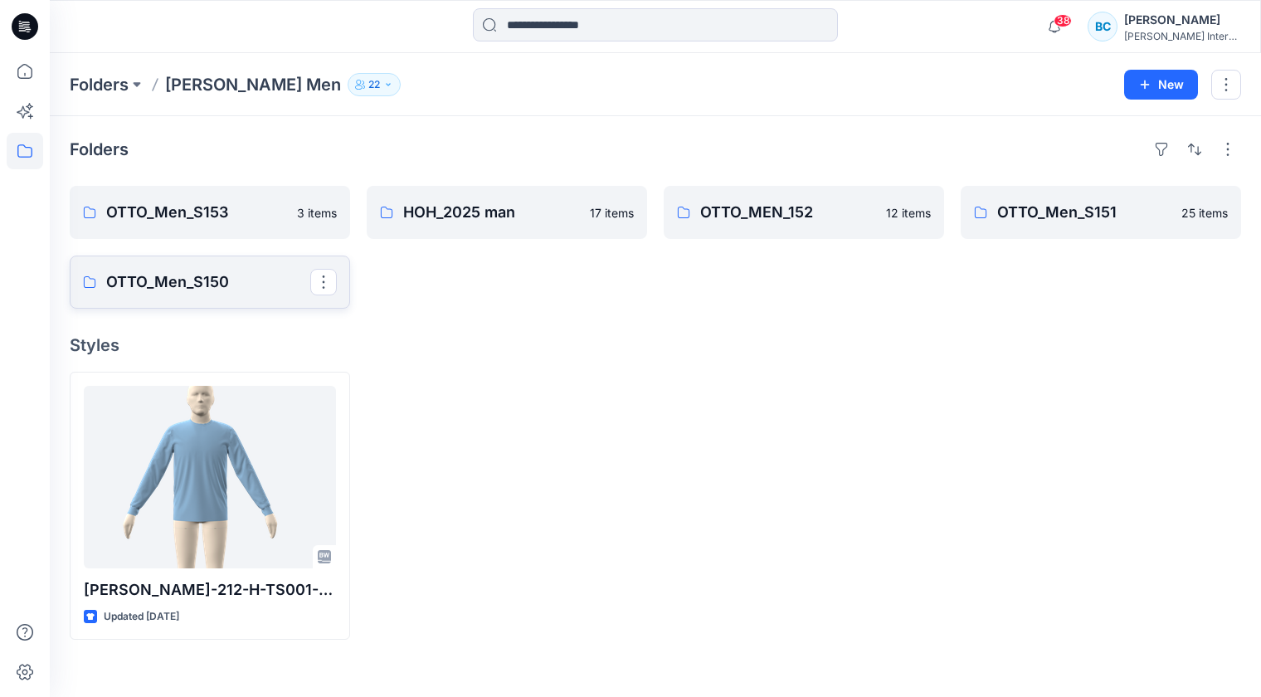
click at [158, 292] on p "OTTO_Men_S150" at bounding box center [208, 281] width 204 height 23
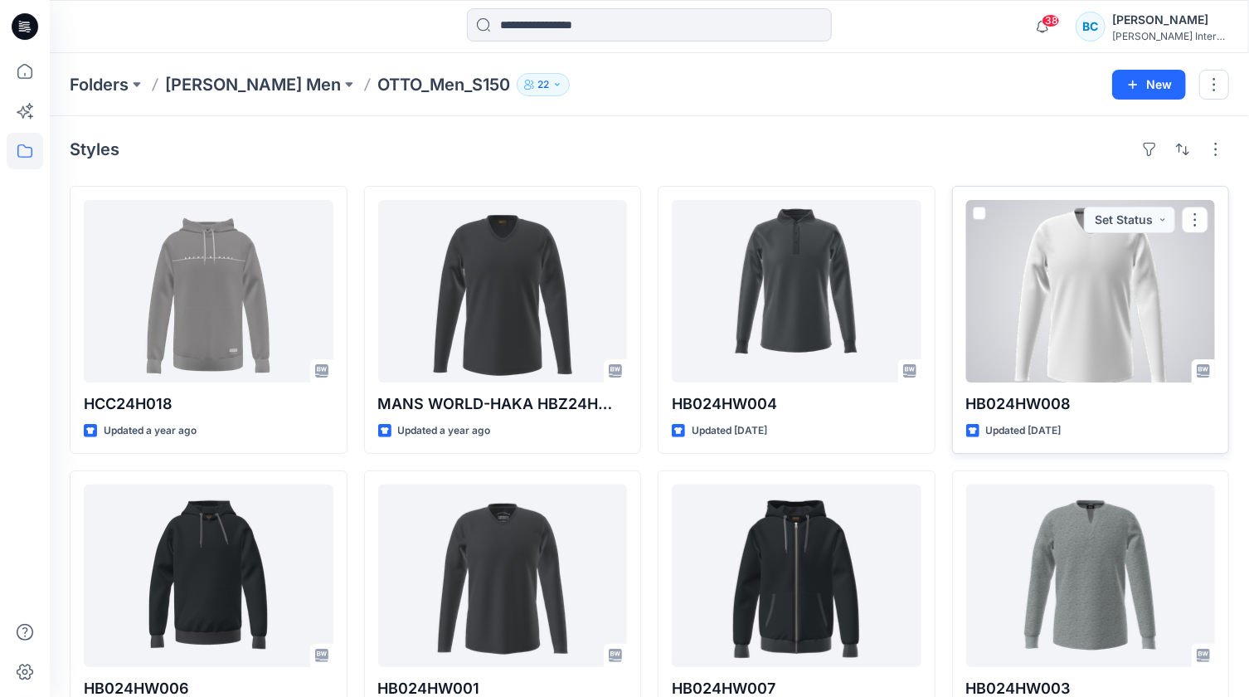
click at [1064, 323] on div at bounding box center [1091, 291] width 250 height 182
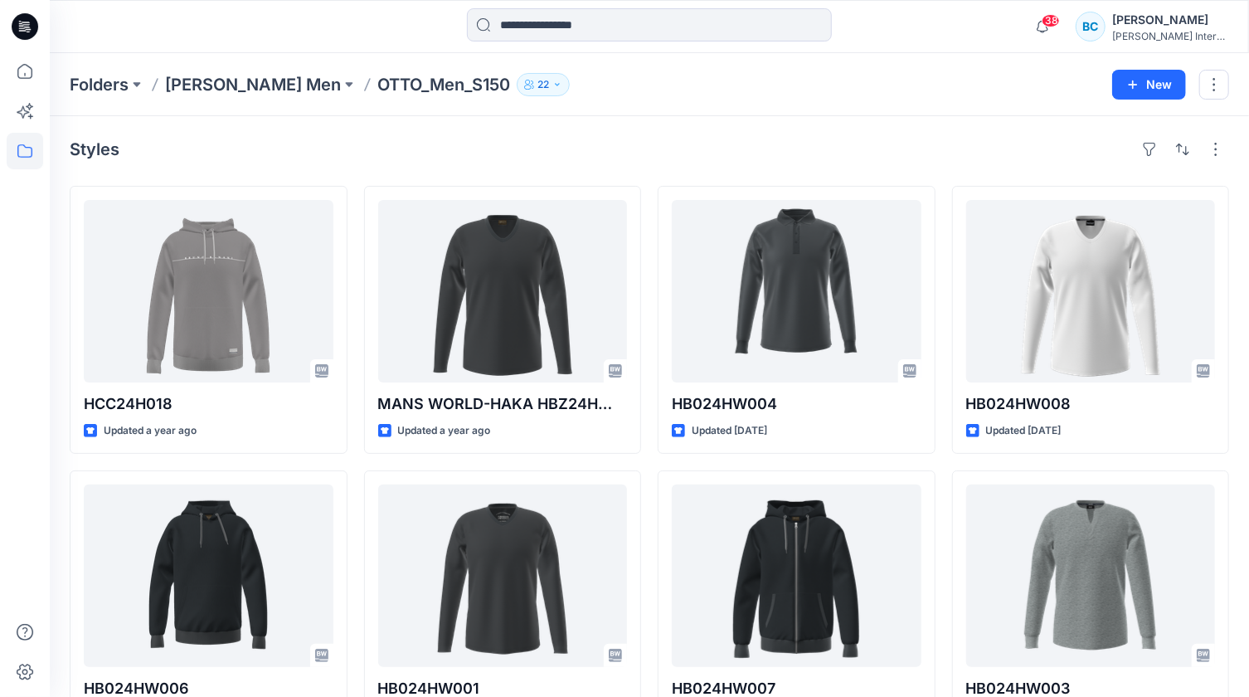
click at [219, 83] on p "[PERSON_NAME] Men" at bounding box center [253, 84] width 176 height 23
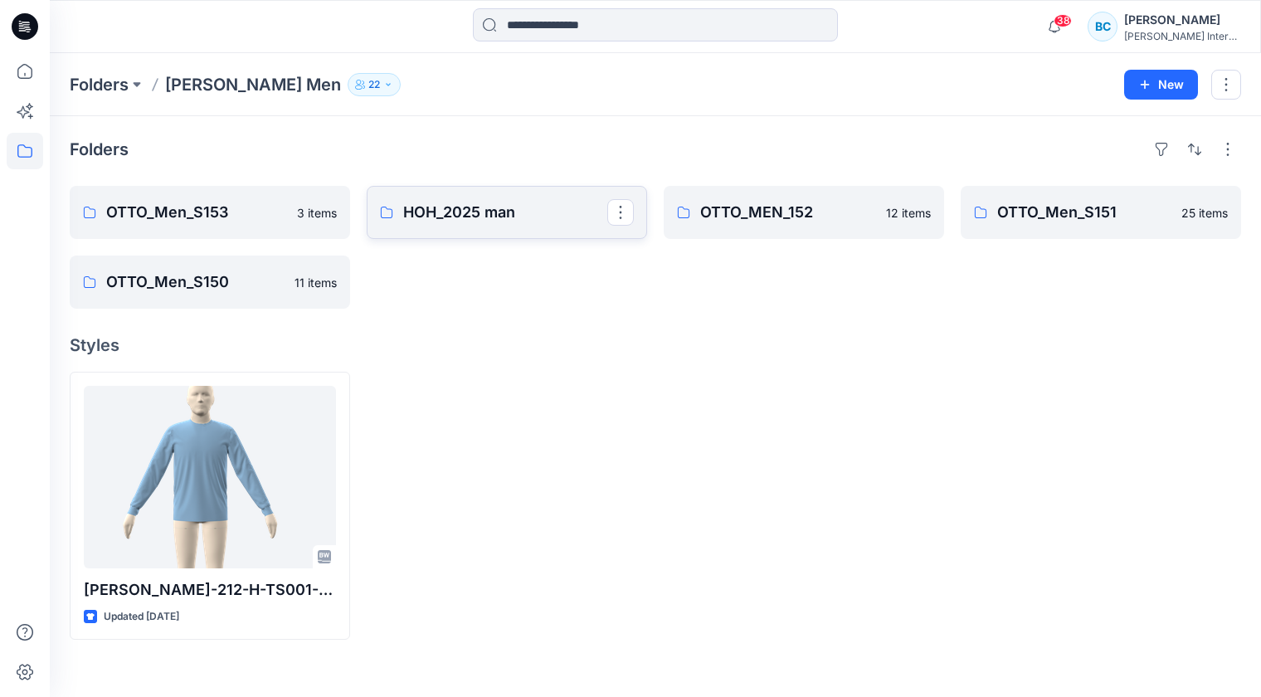
click at [452, 218] on p "HOH_2025 man" at bounding box center [505, 212] width 204 height 23
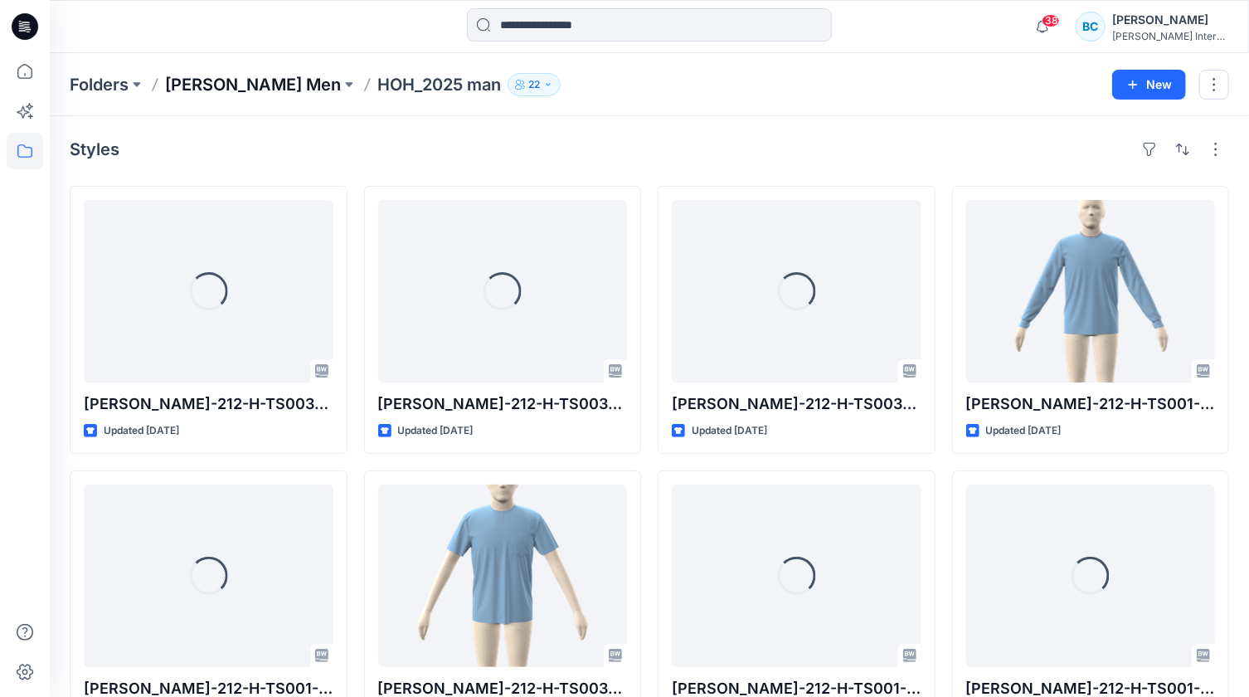
click at [202, 80] on p "[PERSON_NAME] Men" at bounding box center [253, 84] width 176 height 23
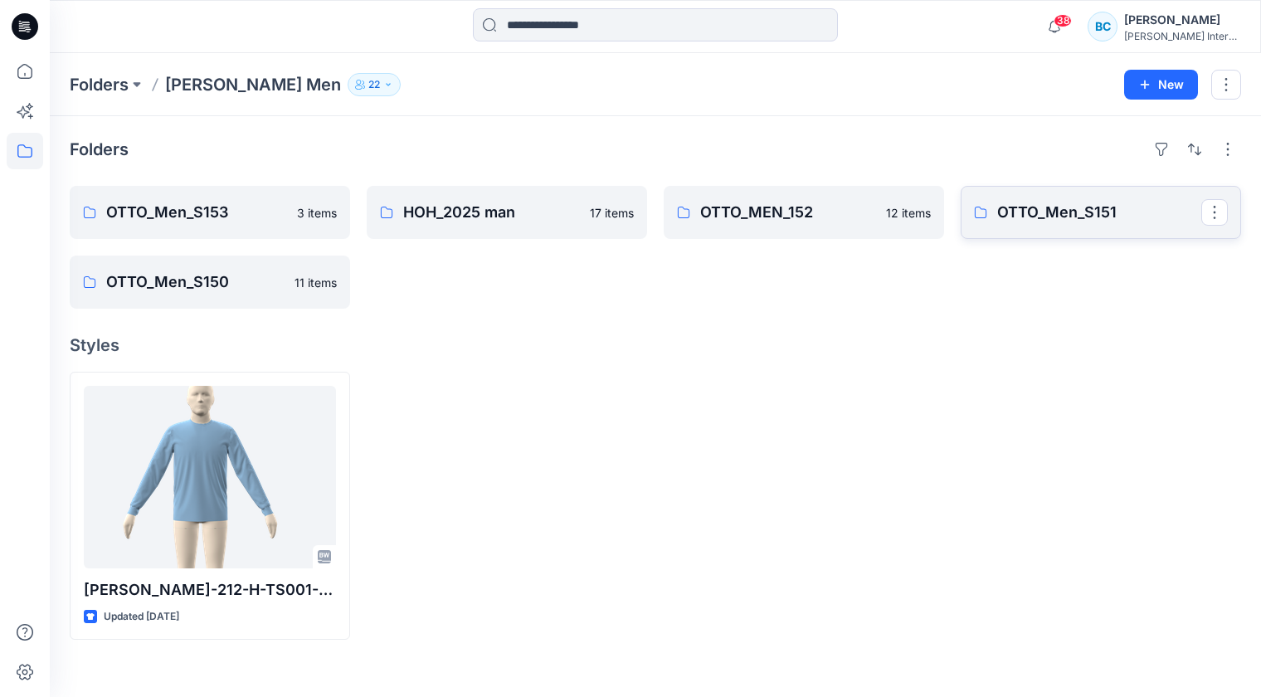
click at [1014, 207] on p "OTTO_Men_S151" at bounding box center [1099, 212] width 204 height 23
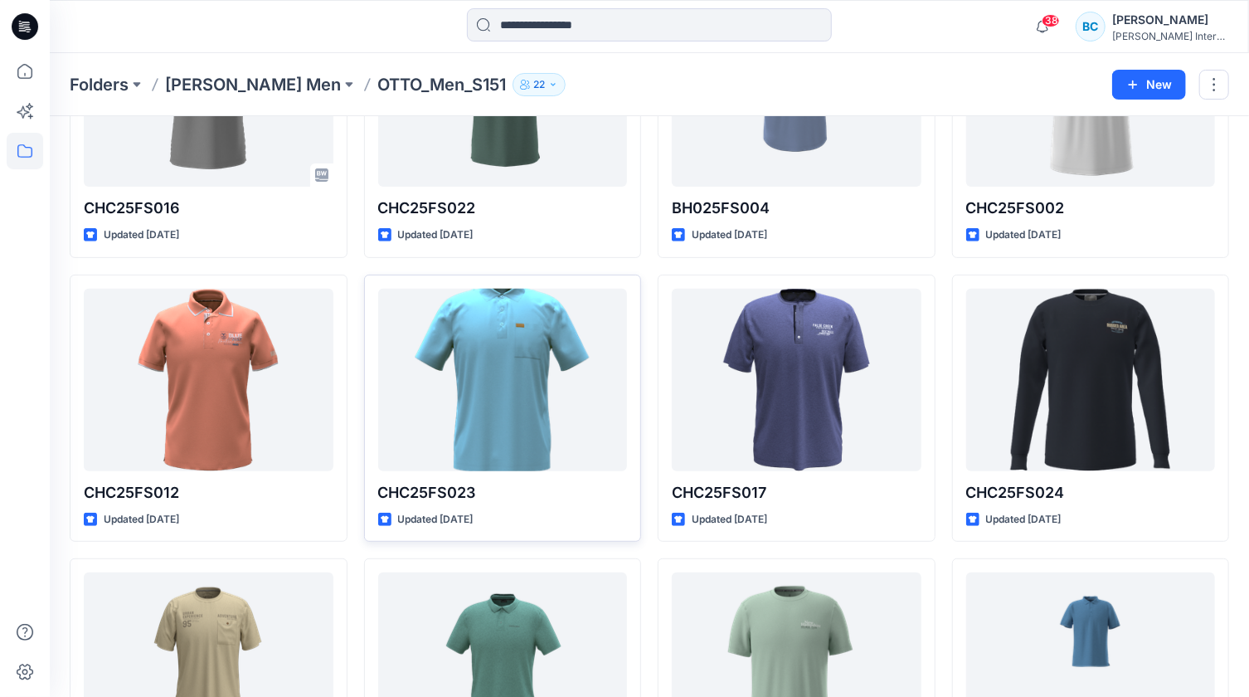
scroll to position [123, 0]
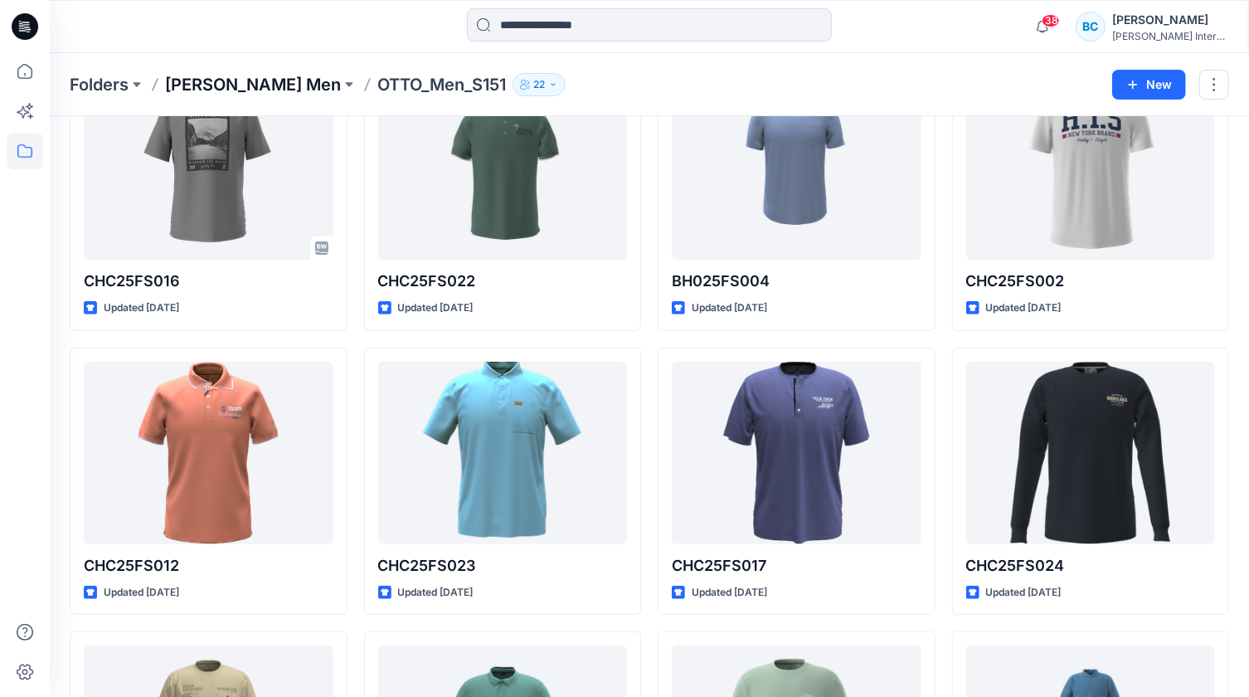
click at [217, 85] on p "[PERSON_NAME] Men" at bounding box center [253, 84] width 176 height 23
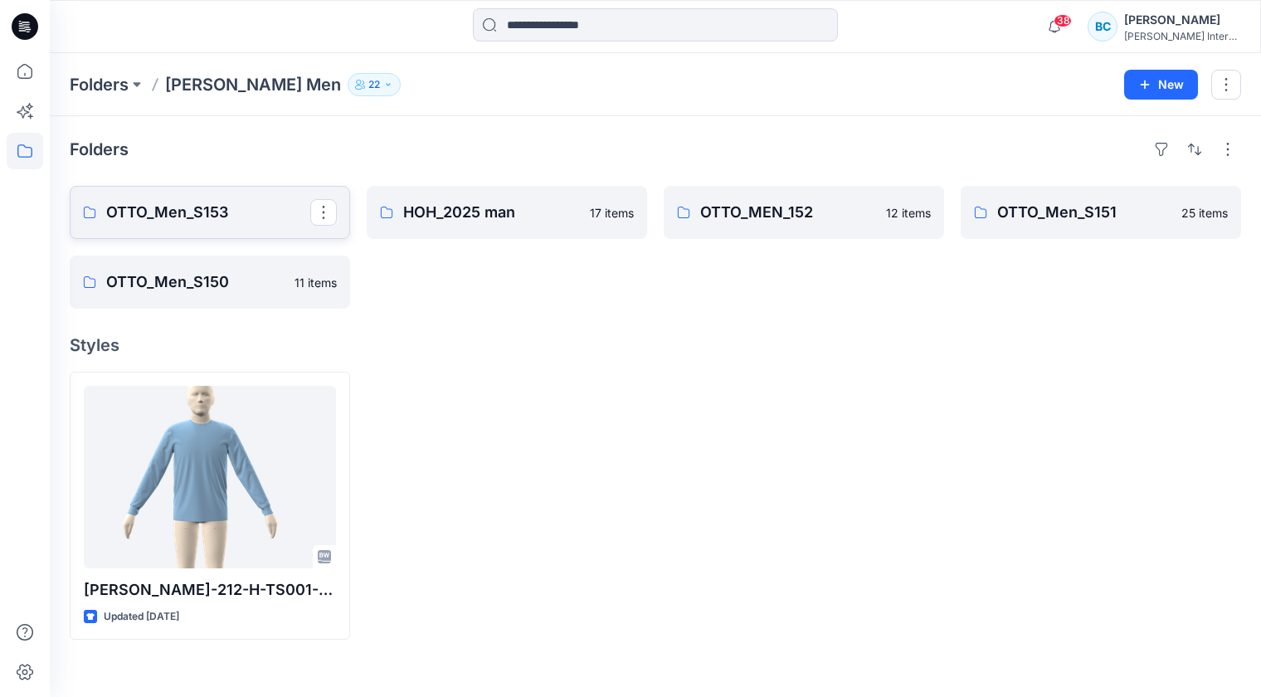
click at [172, 197] on link "OTTO_Men_S153" at bounding box center [210, 212] width 280 height 53
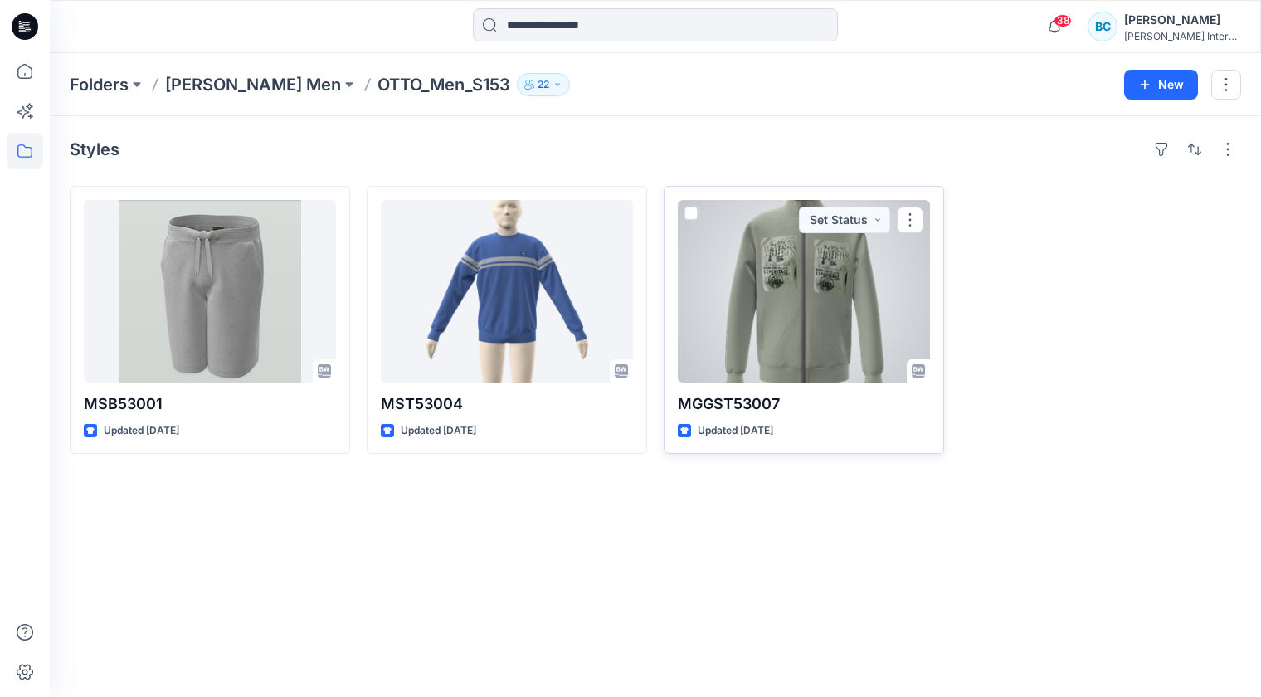
click at [785, 318] on div at bounding box center [804, 291] width 252 height 182
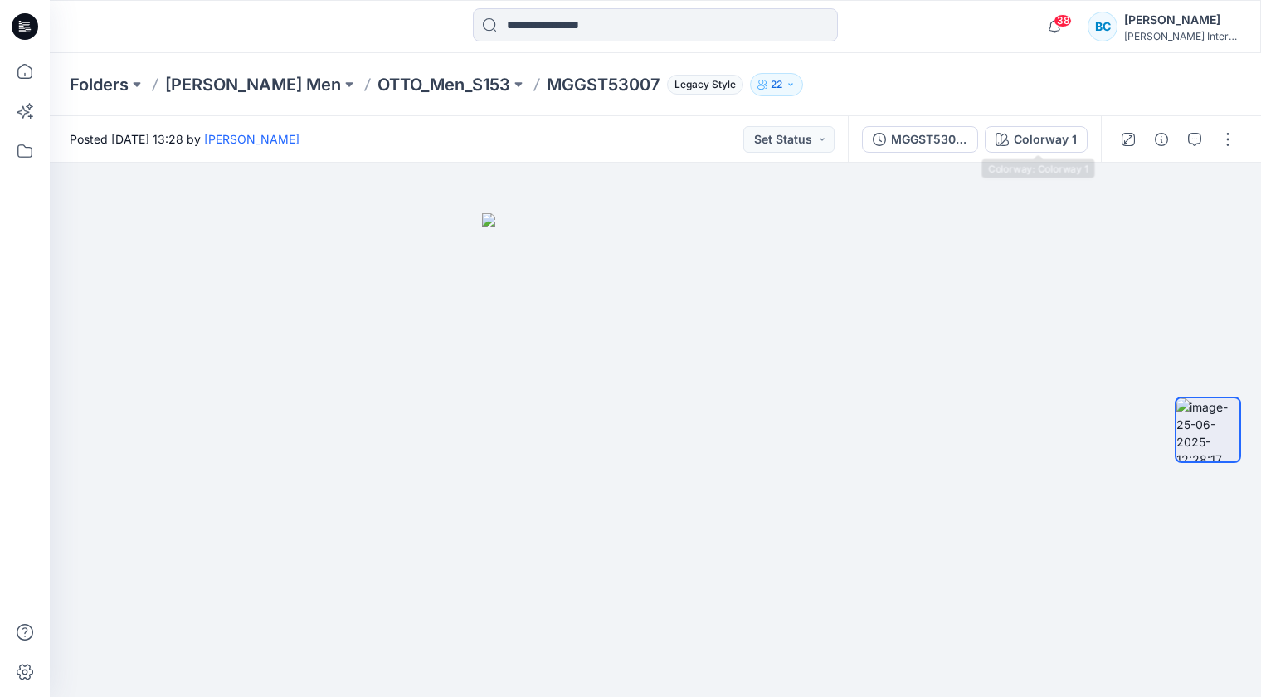
click at [1028, 139] on div "Colorway 1" at bounding box center [1044, 139] width 63 height 18
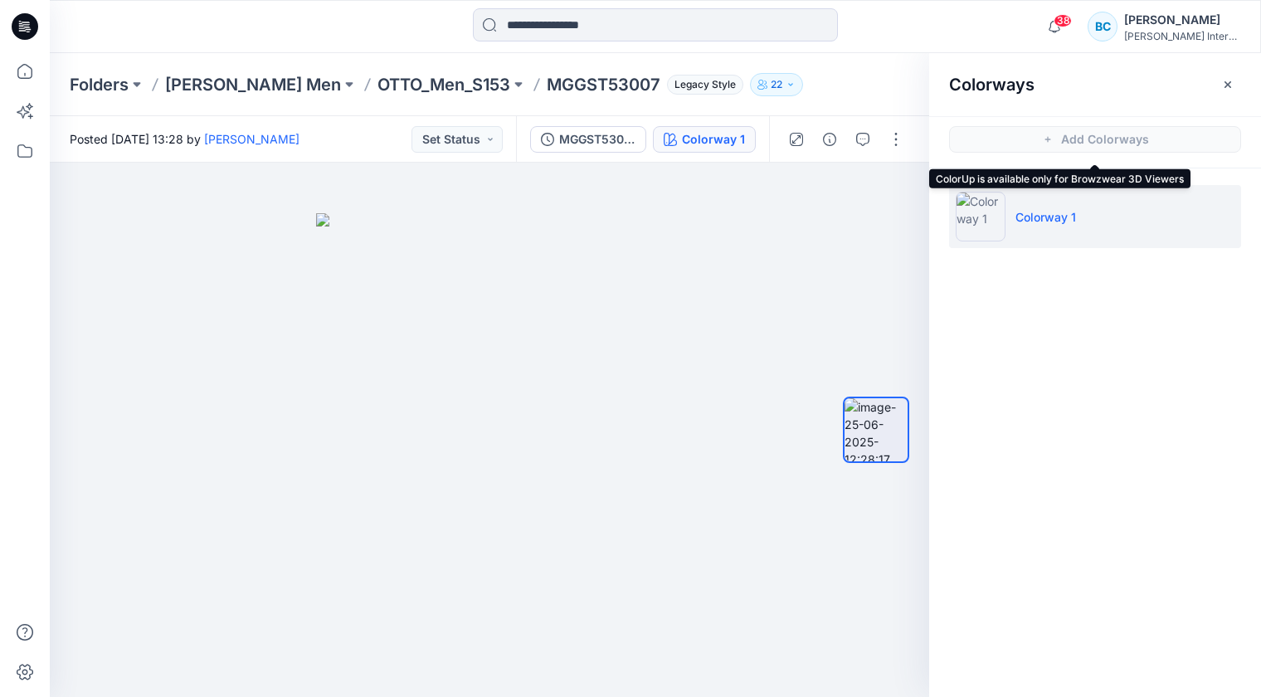
click at [1037, 139] on span "Add Colorways" at bounding box center [1095, 139] width 332 height 46
click at [985, 217] on img at bounding box center [980, 217] width 50 height 50
drag, startPoint x: 985, startPoint y: 217, endPoint x: 684, endPoint y: 141, distance: 310.6
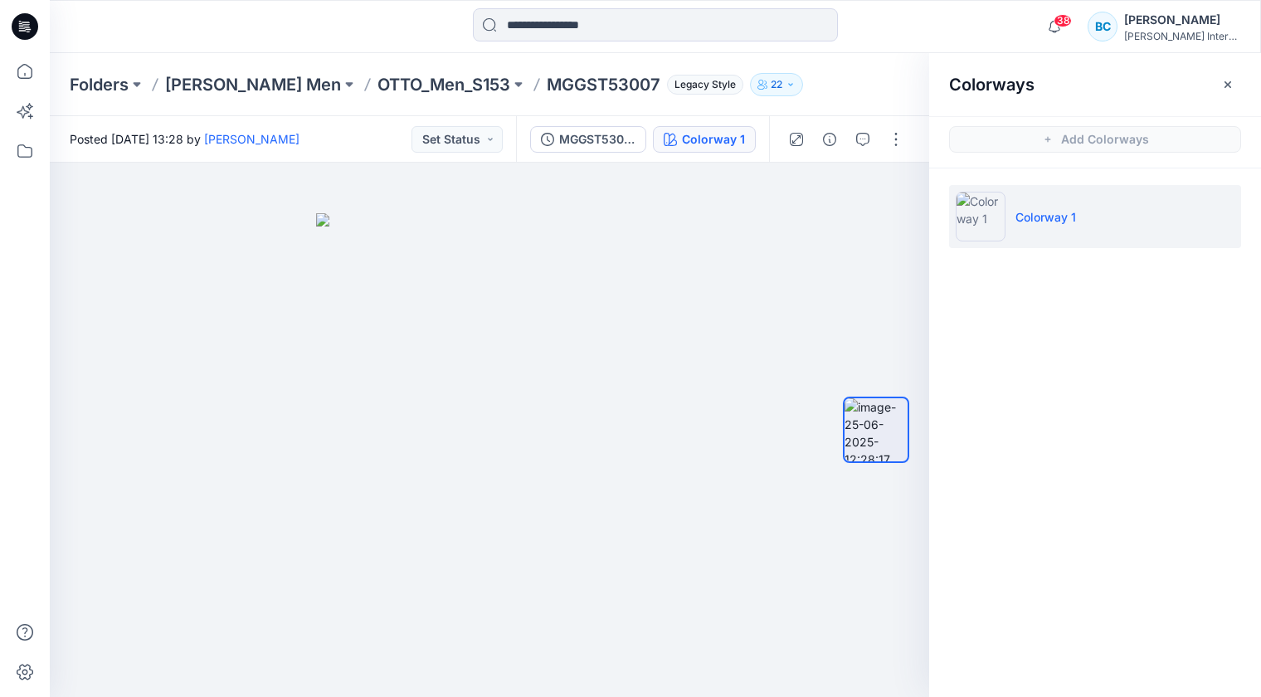
click at [684, 141] on div "Colorway 1" at bounding box center [713, 139] width 63 height 18
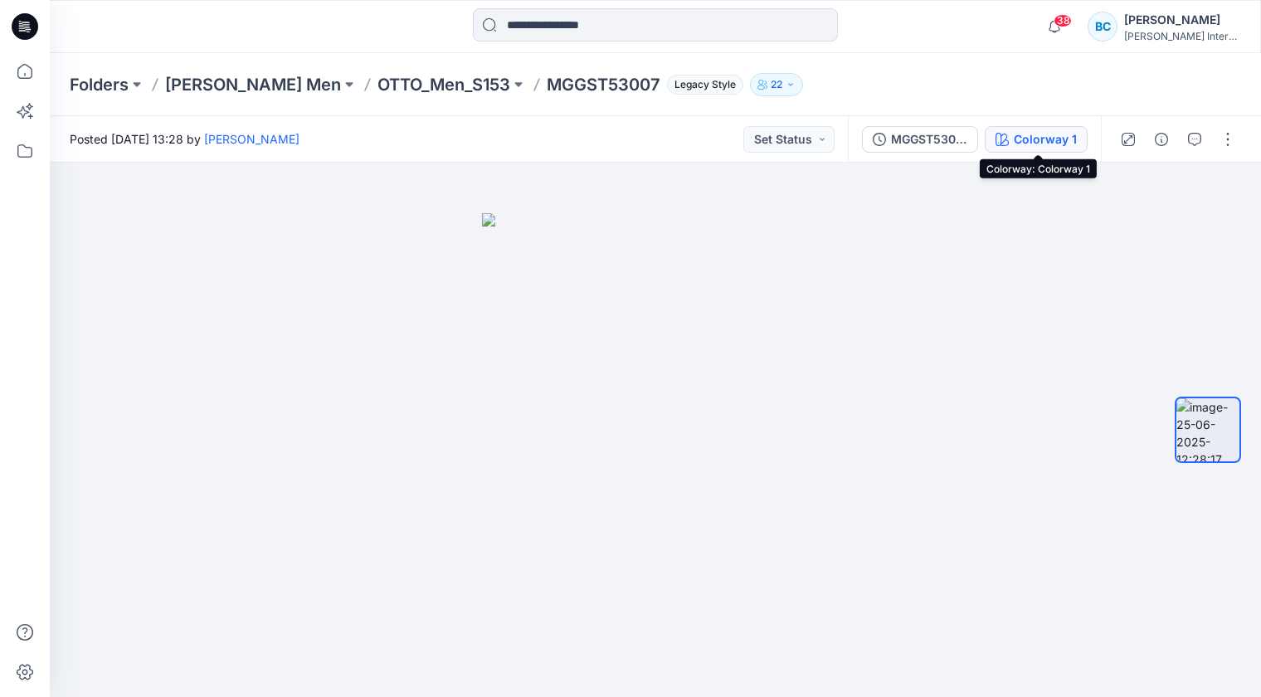
click at [1023, 133] on div "Colorway 1" at bounding box center [1044, 139] width 63 height 18
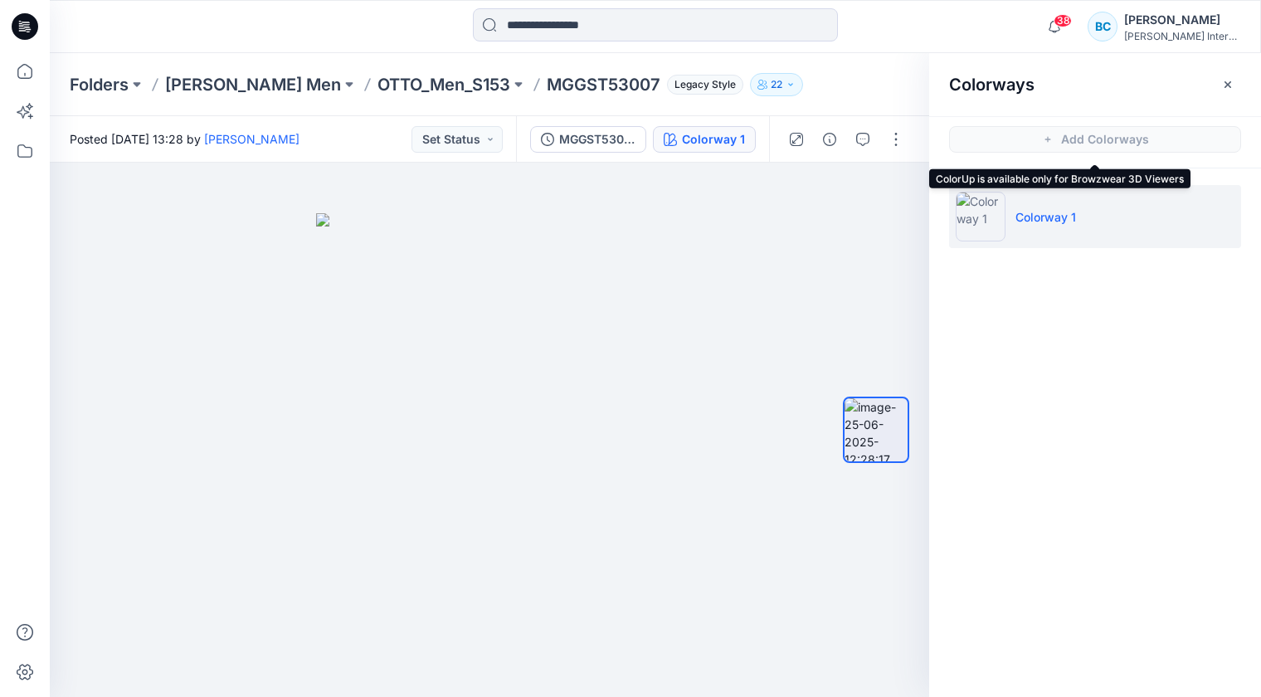
click at [1089, 134] on span "Add Colorways" at bounding box center [1095, 139] width 332 height 46
click at [202, 90] on p "[PERSON_NAME] Men" at bounding box center [253, 84] width 176 height 23
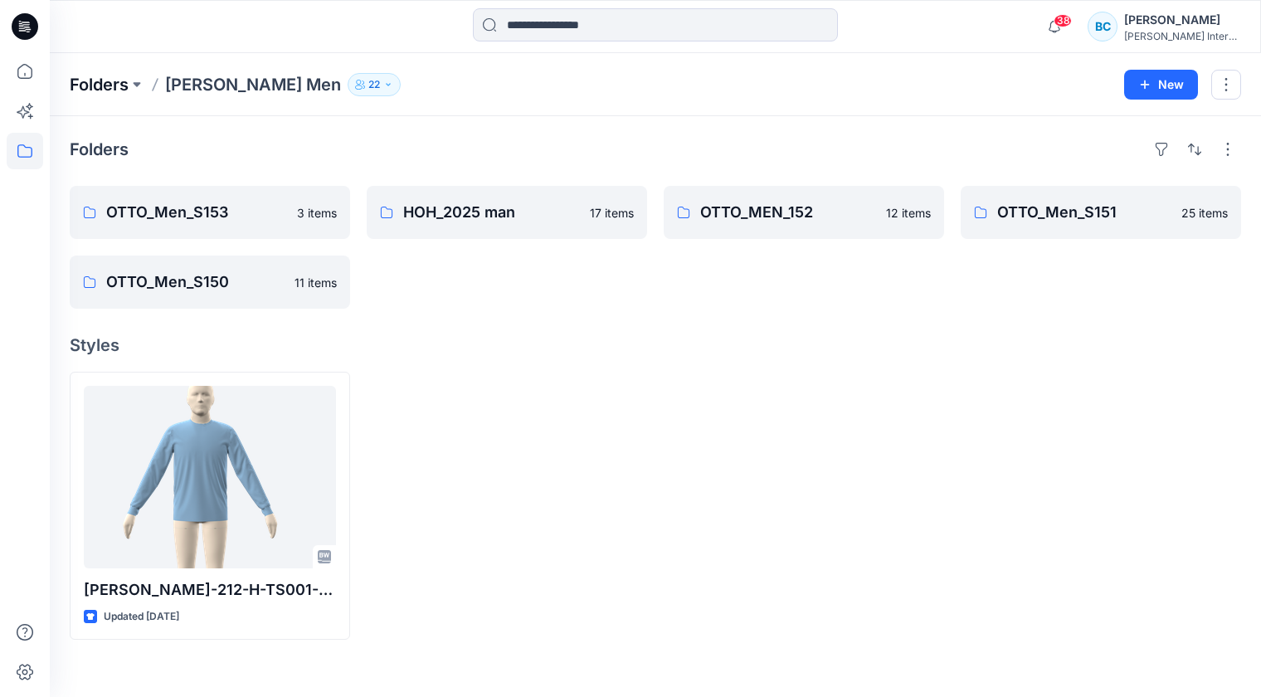
click at [123, 85] on p "Folders" at bounding box center [99, 84] width 59 height 23
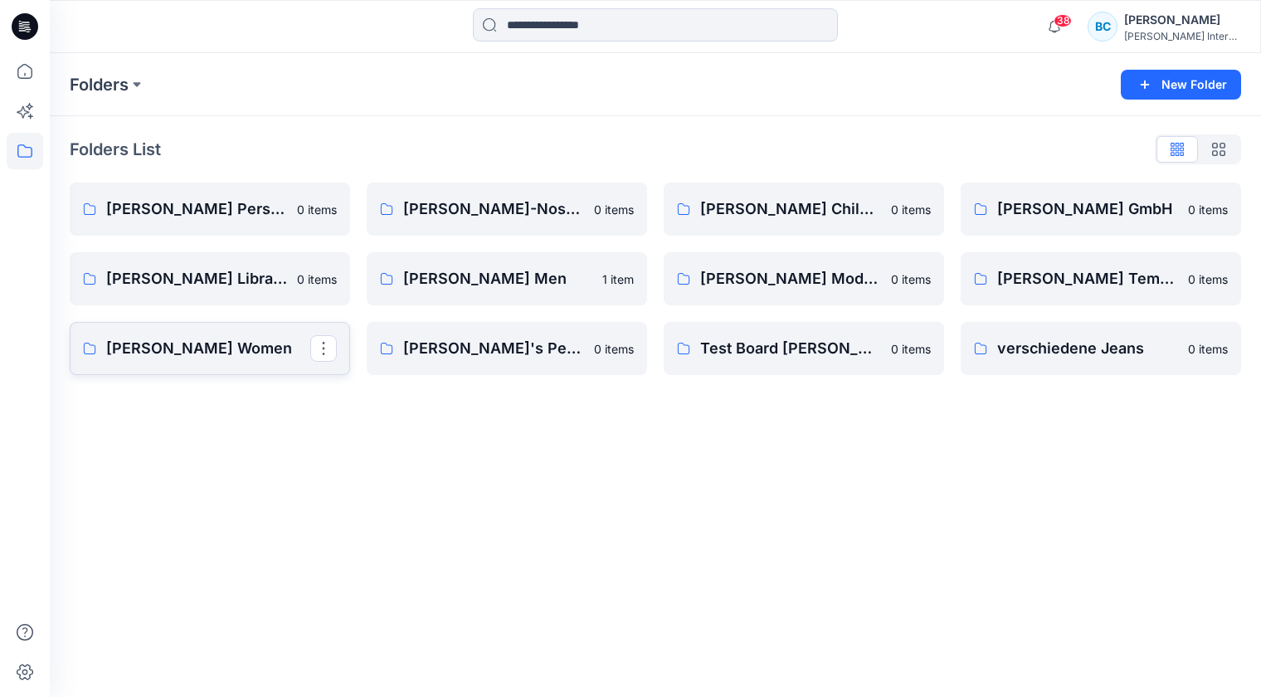
click at [152, 346] on p "[PERSON_NAME] Women" at bounding box center [208, 348] width 204 height 23
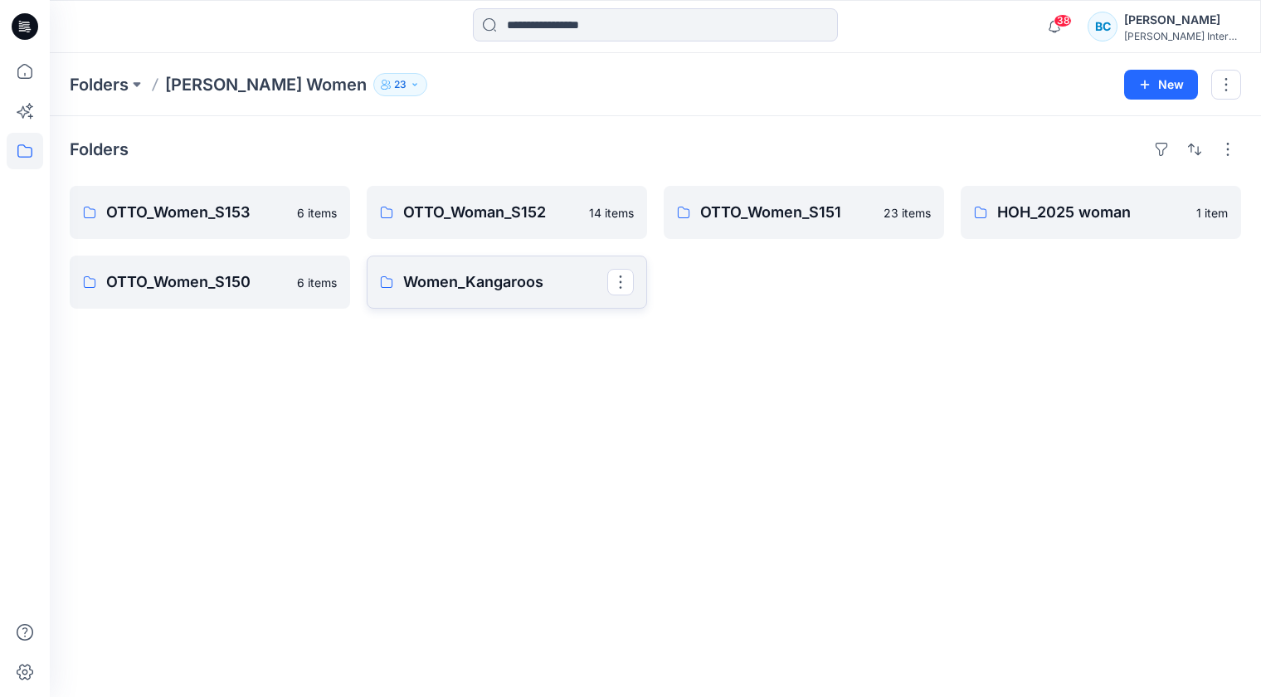
click at [482, 283] on p "Women_Kangaroos" at bounding box center [505, 281] width 204 height 23
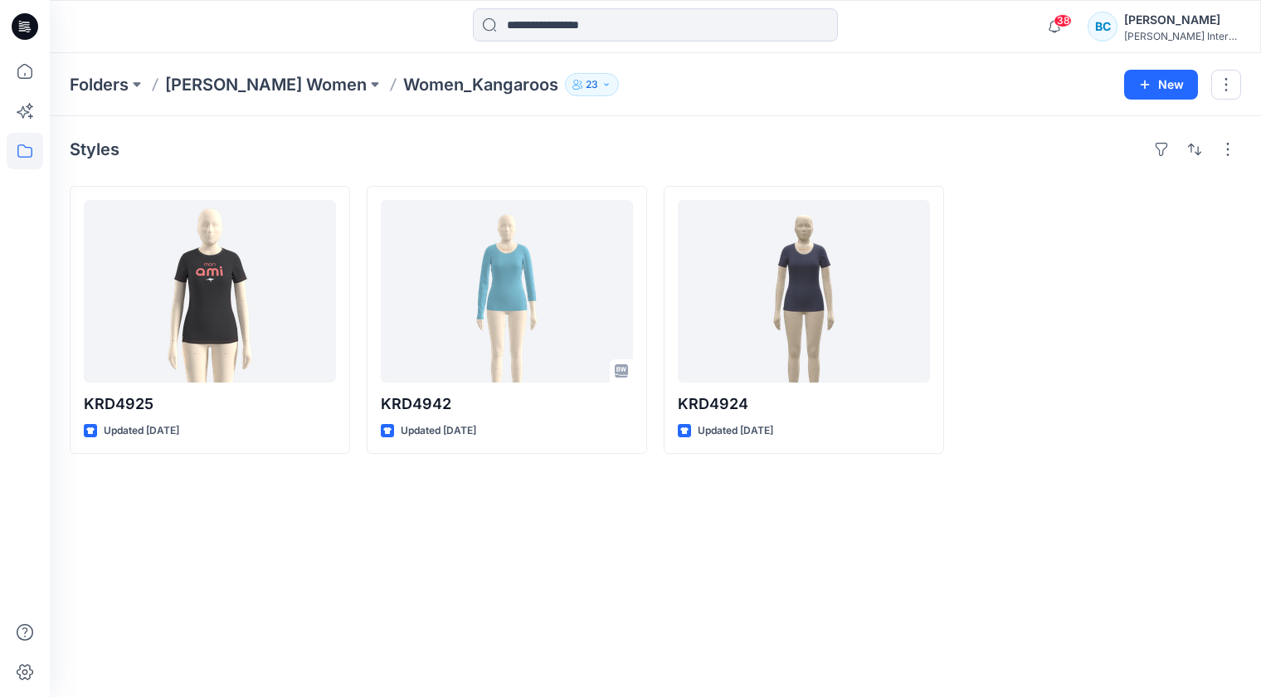
click at [209, 82] on p "[PERSON_NAME] Women" at bounding box center [266, 84] width 202 height 23
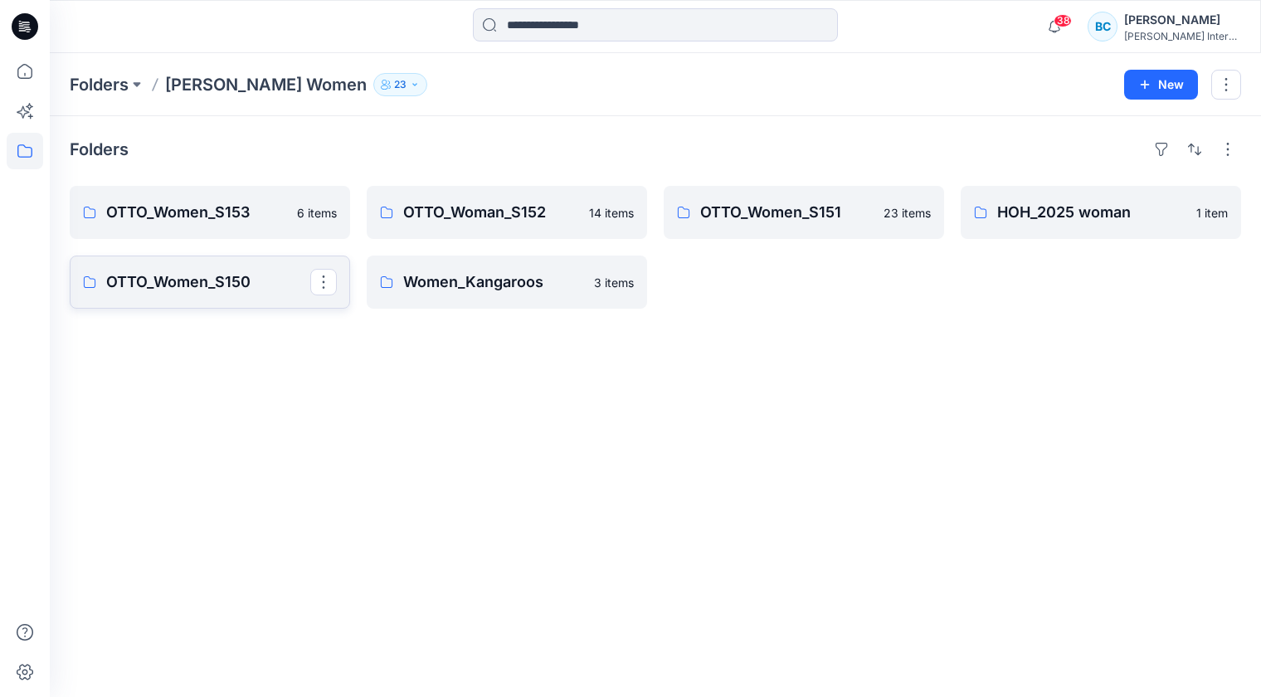
click at [169, 288] on p "OTTO_Women_S150" at bounding box center [208, 281] width 204 height 23
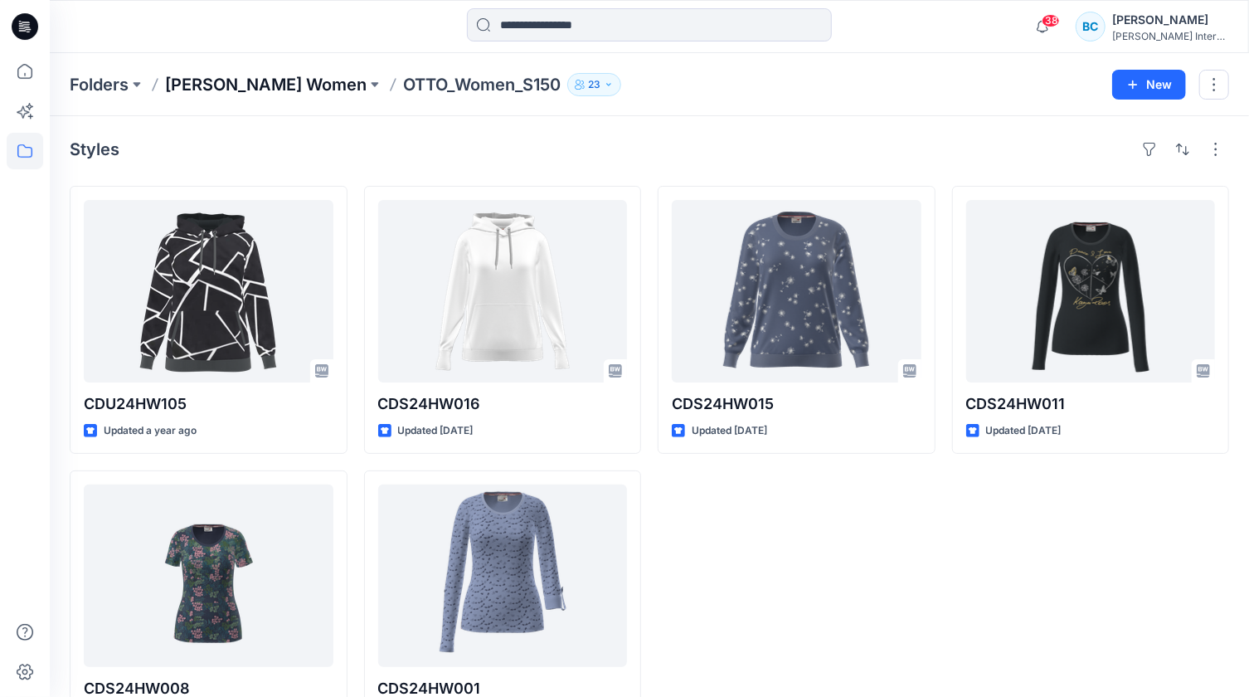
click at [250, 84] on p "[PERSON_NAME] Women" at bounding box center [266, 84] width 202 height 23
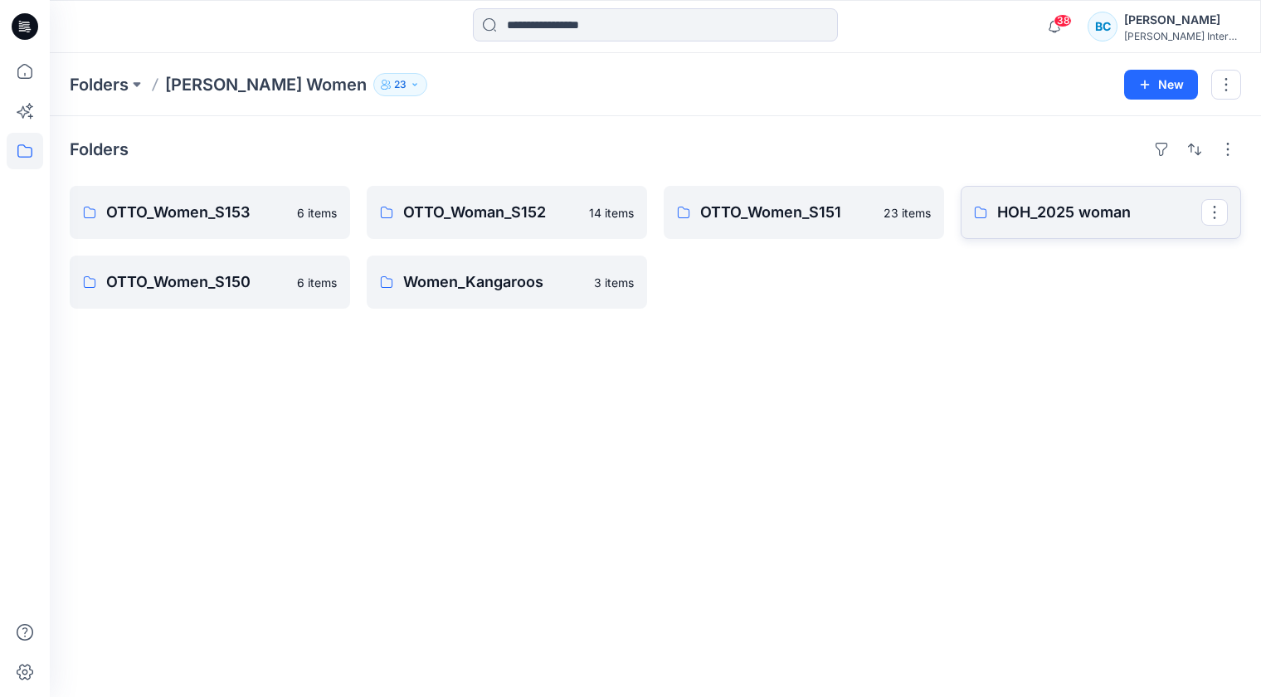
click at [1052, 207] on p "HOH_2025 woman" at bounding box center [1099, 212] width 204 height 23
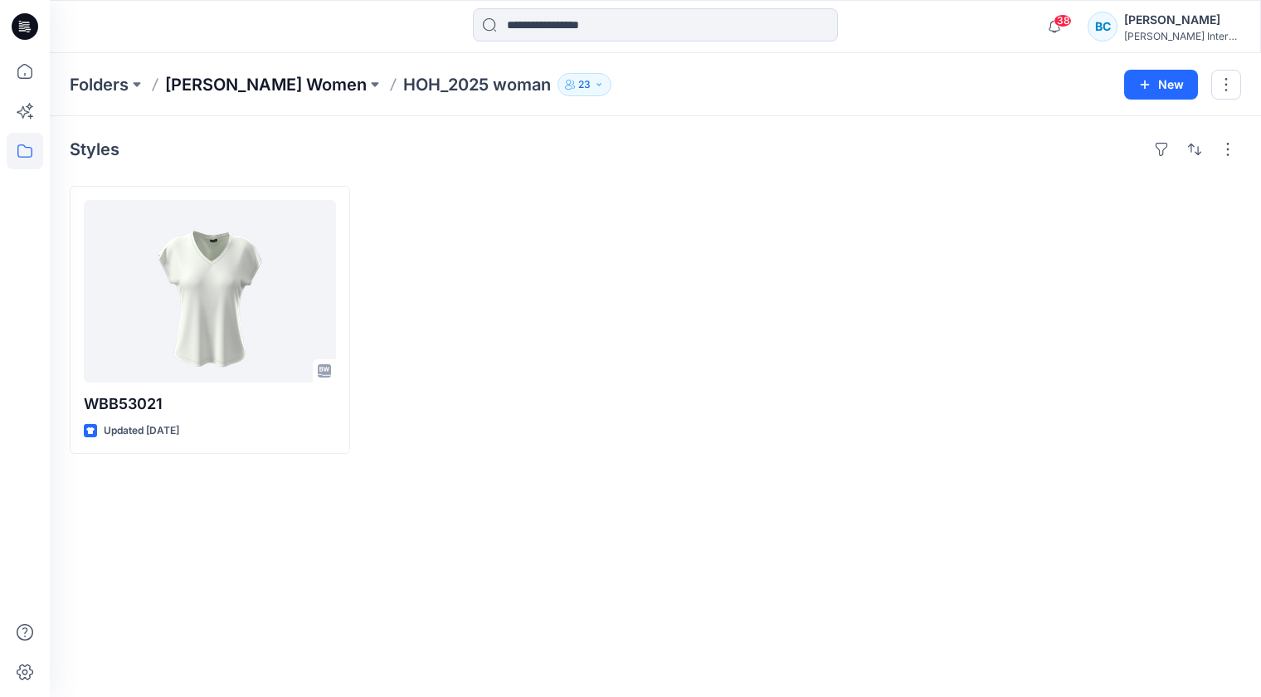
click at [205, 85] on p "[PERSON_NAME] Women" at bounding box center [266, 84] width 202 height 23
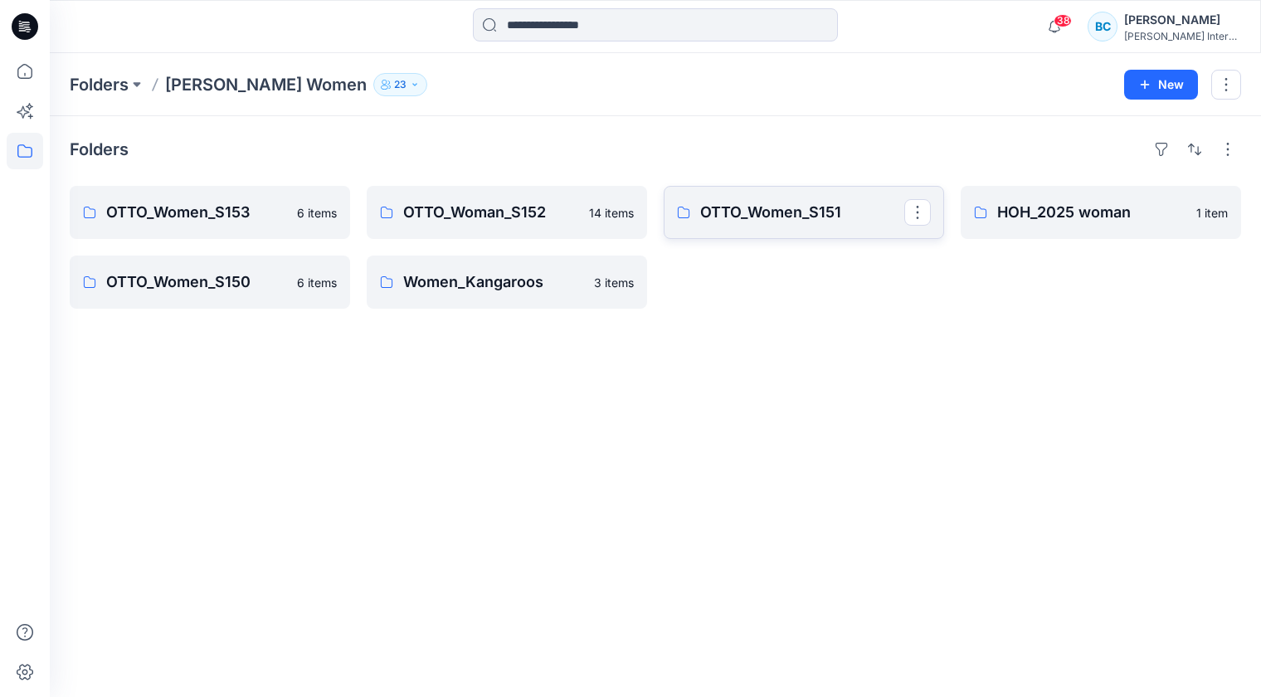
click at [800, 222] on p "OTTO_Women_S151" at bounding box center [802, 212] width 204 height 23
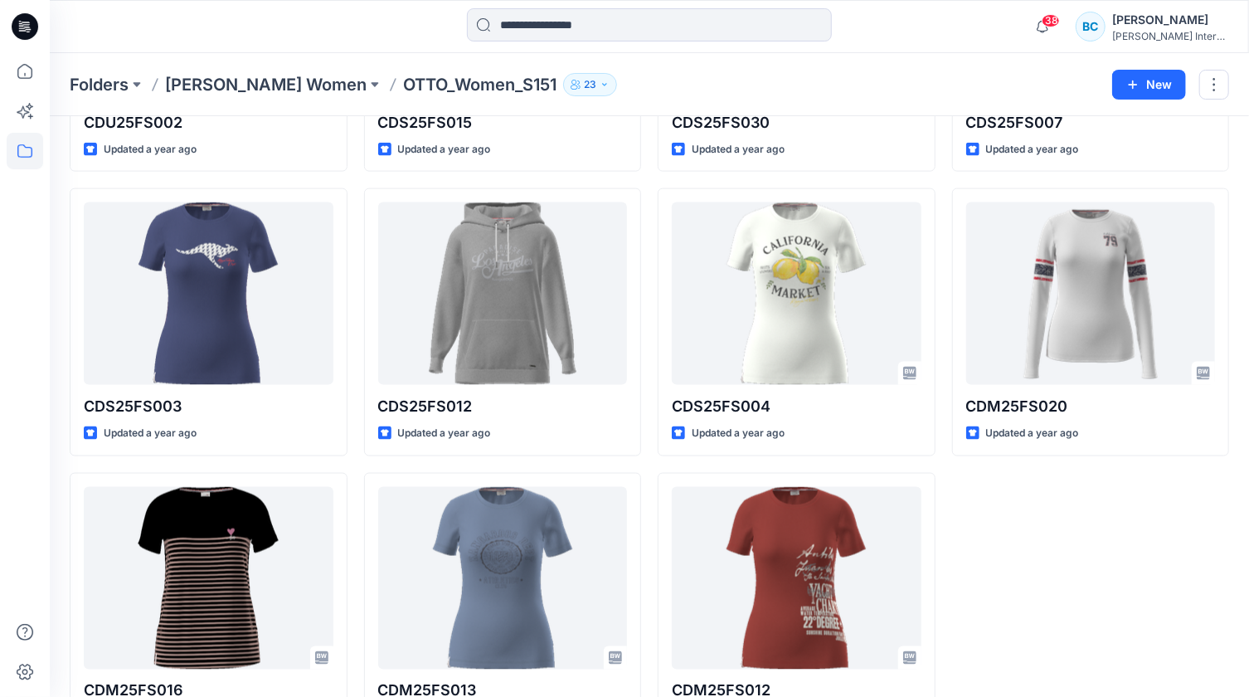
scroll to position [1195, 0]
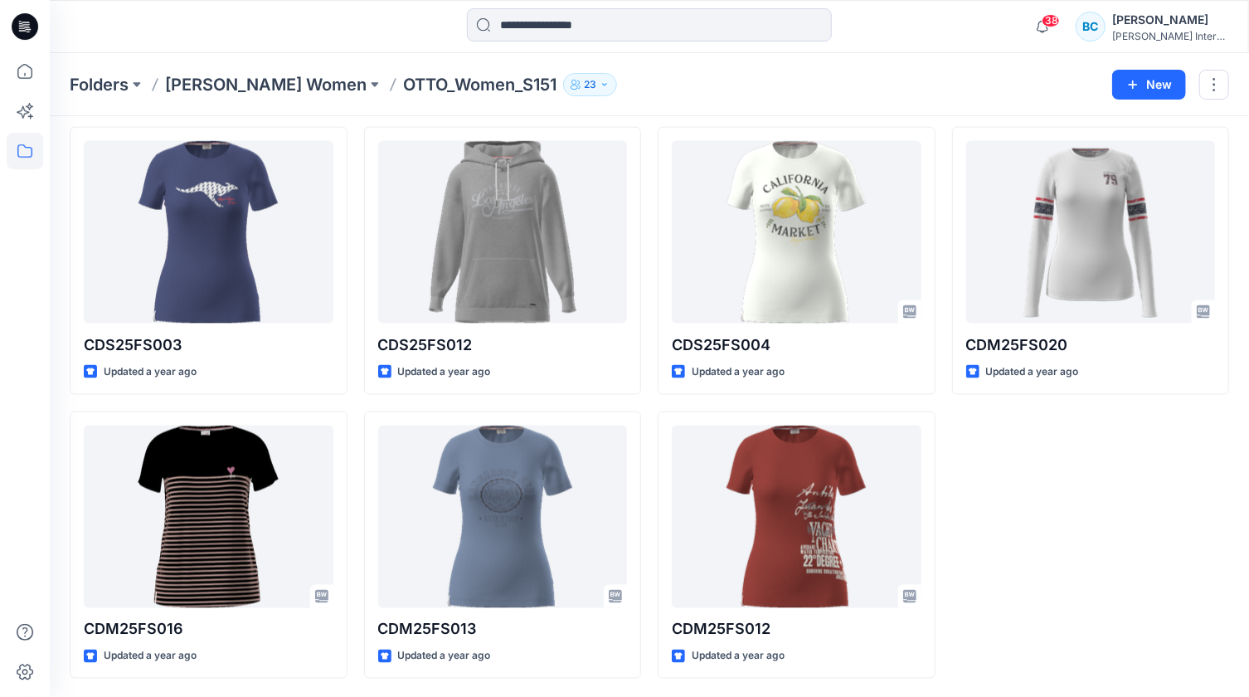
click at [403, 80] on p "OTTO_Women_S151" at bounding box center [479, 84] width 153 height 23
click at [403, 81] on p "OTTO_Women_S151" at bounding box center [479, 84] width 153 height 23
click at [220, 83] on p "[PERSON_NAME] Women" at bounding box center [266, 84] width 202 height 23
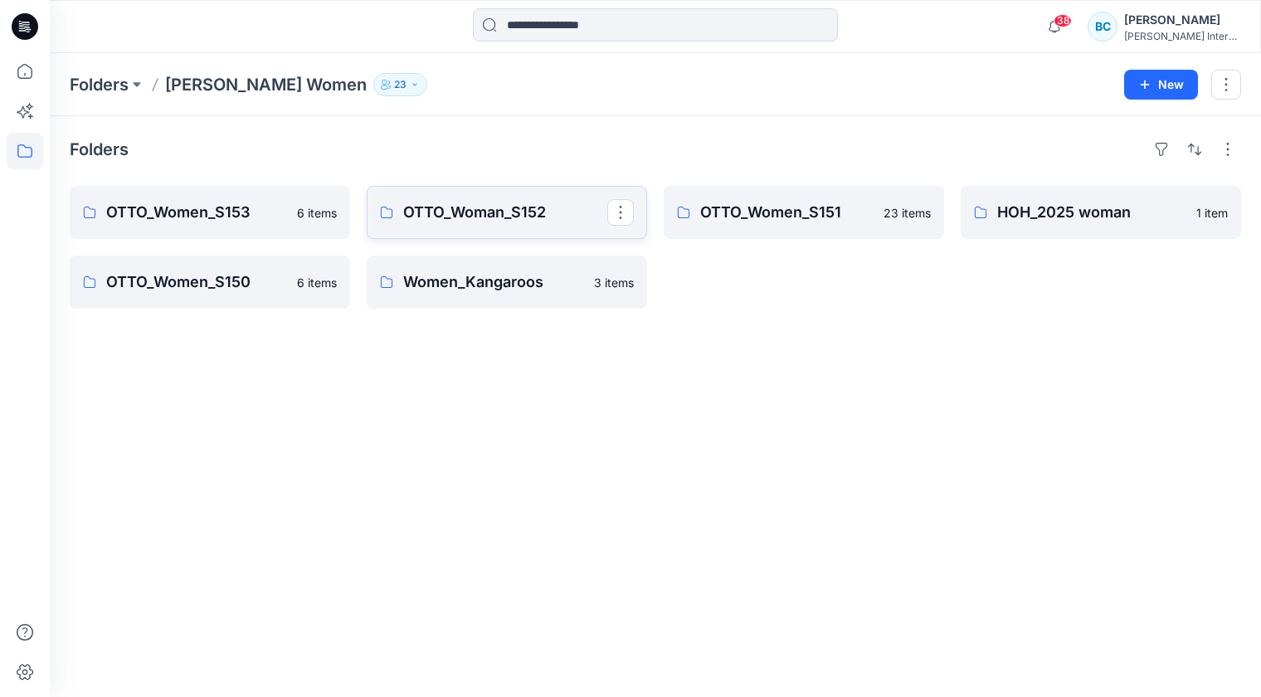
click at [513, 211] on p "OTTO_Woman_S152" at bounding box center [505, 212] width 204 height 23
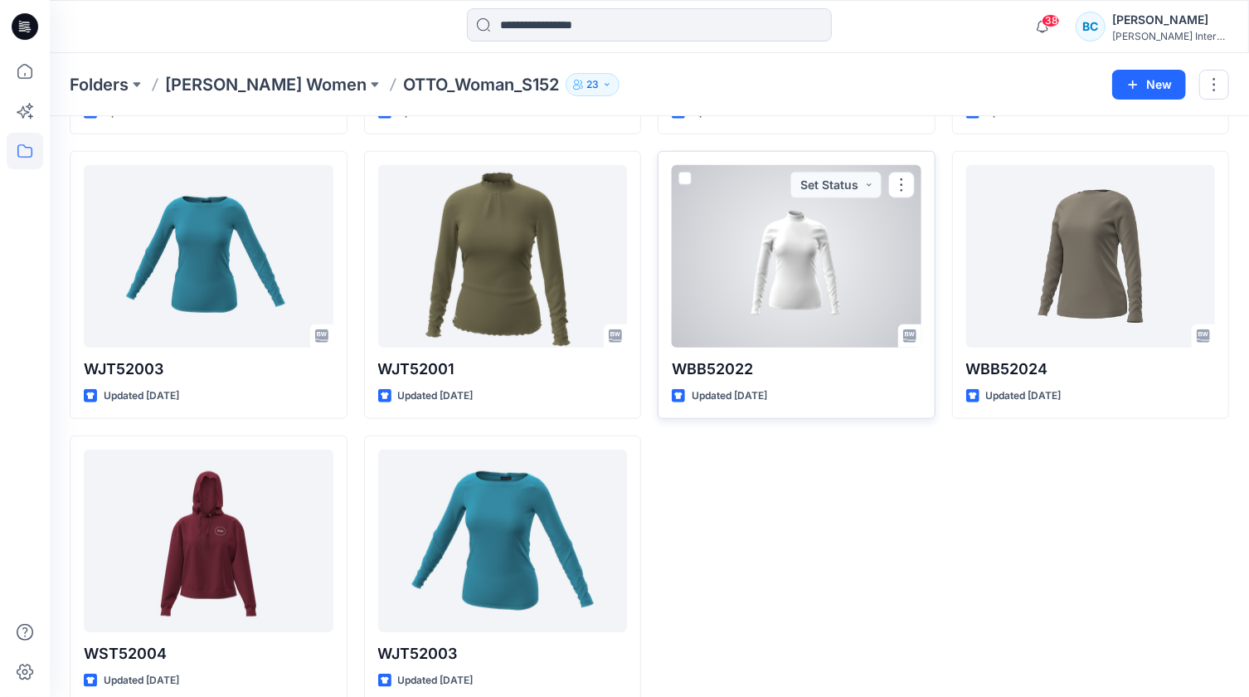
scroll to position [628, 0]
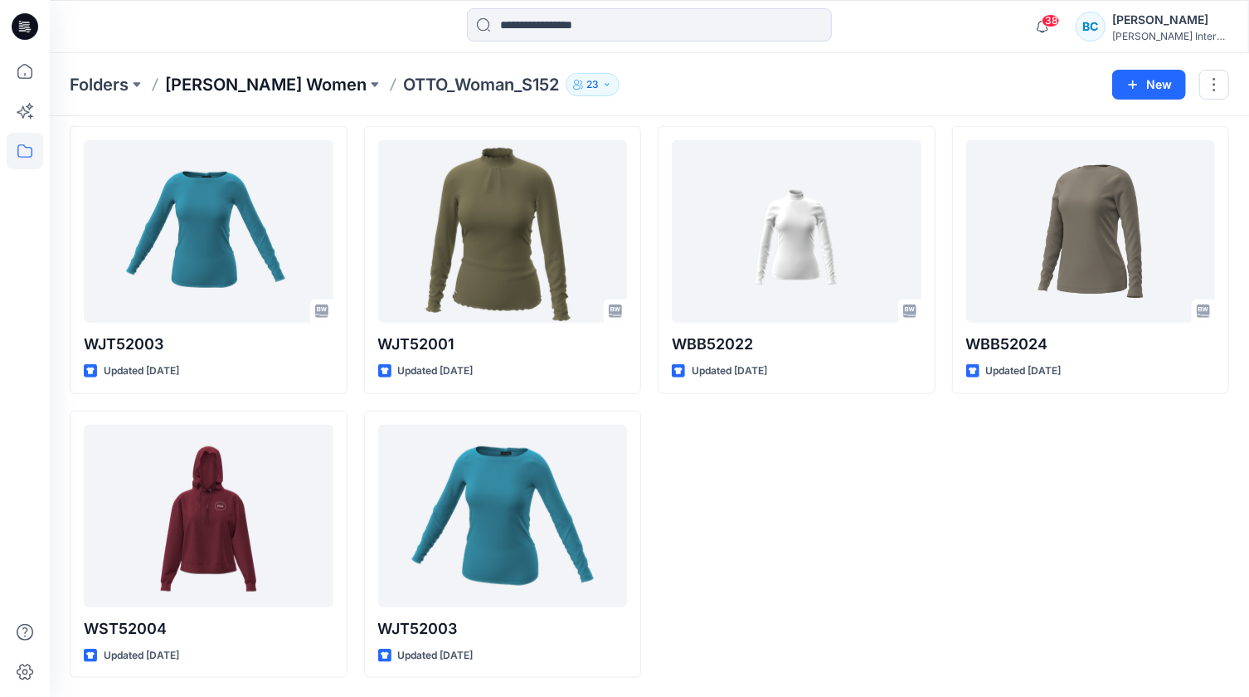
click at [231, 76] on p "[PERSON_NAME] Women" at bounding box center [266, 84] width 202 height 23
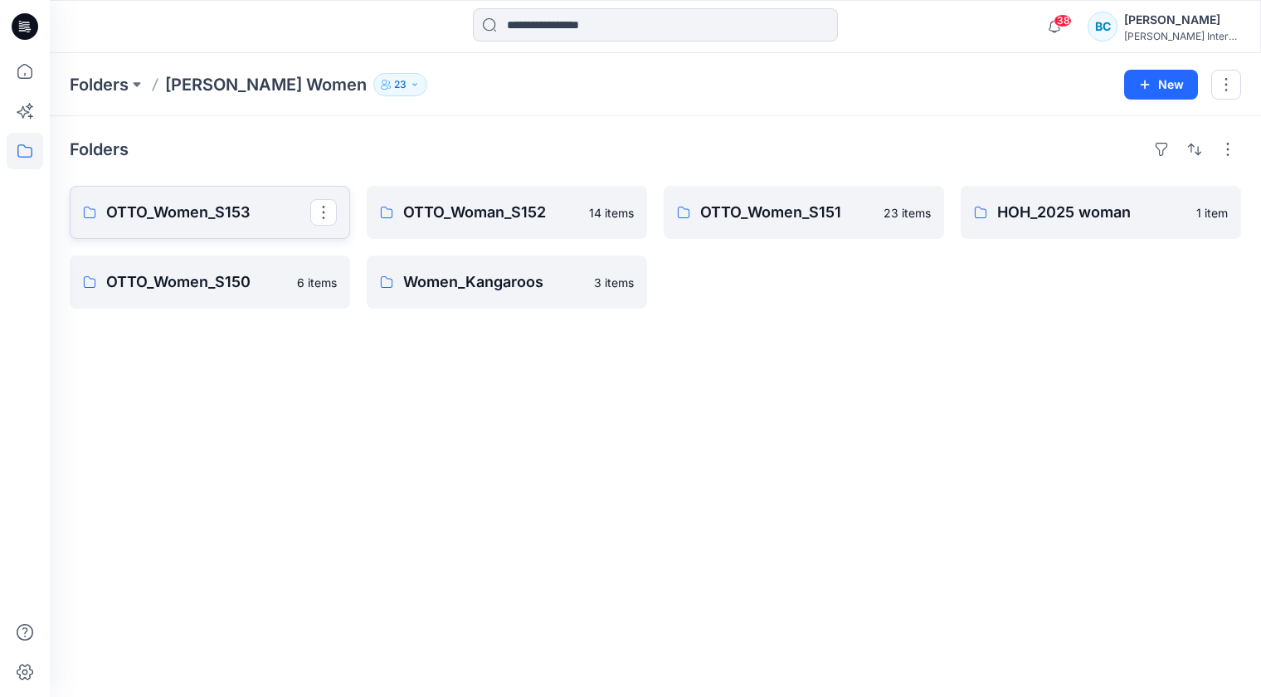
click at [204, 212] on p "OTTO_Women_S153" at bounding box center [208, 212] width 204 height 23
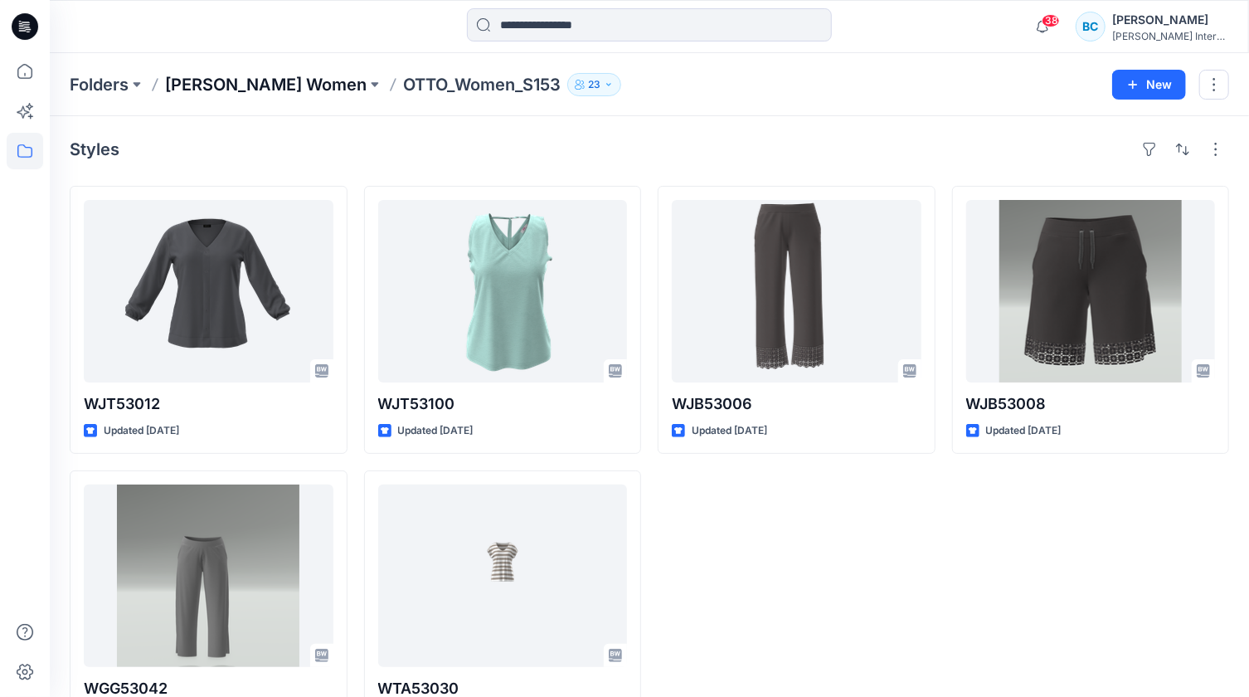
click at [222, 93] on p "[PERSON_NAME] Women" at bounding box center [266, 84] width 202 height 23
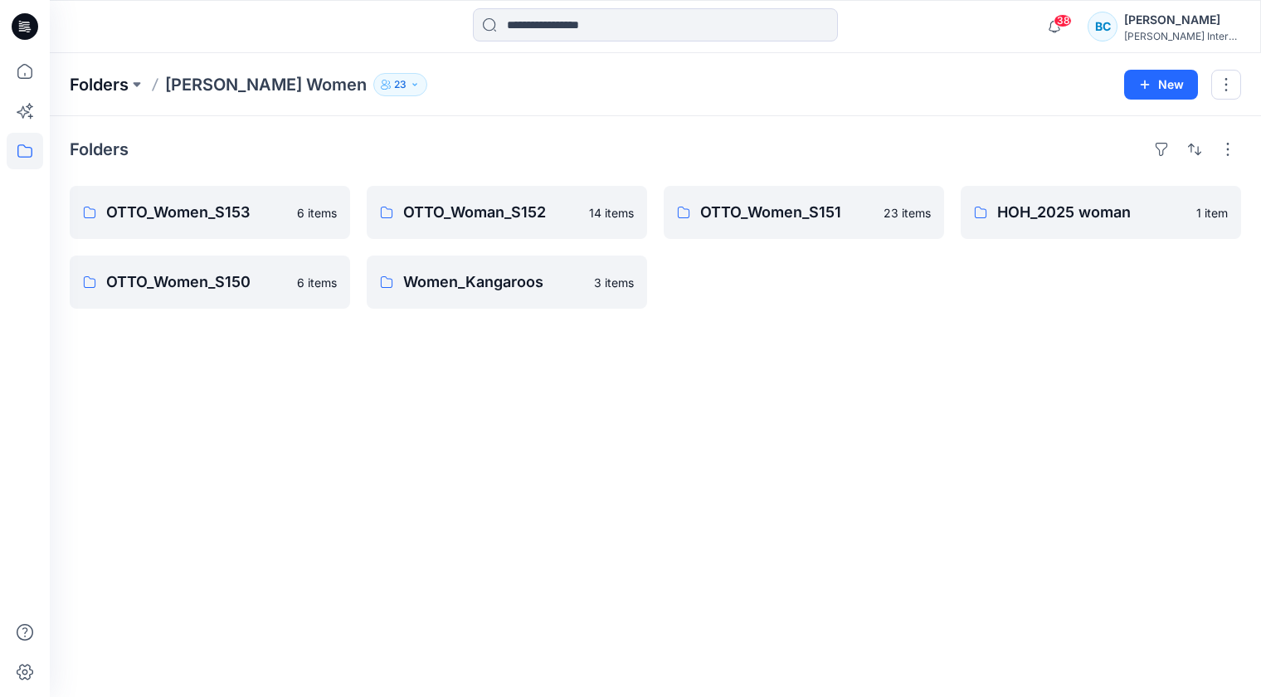
click at [104, 84] on p "Folders" at bounding box center [99, 84] width 59 height 23
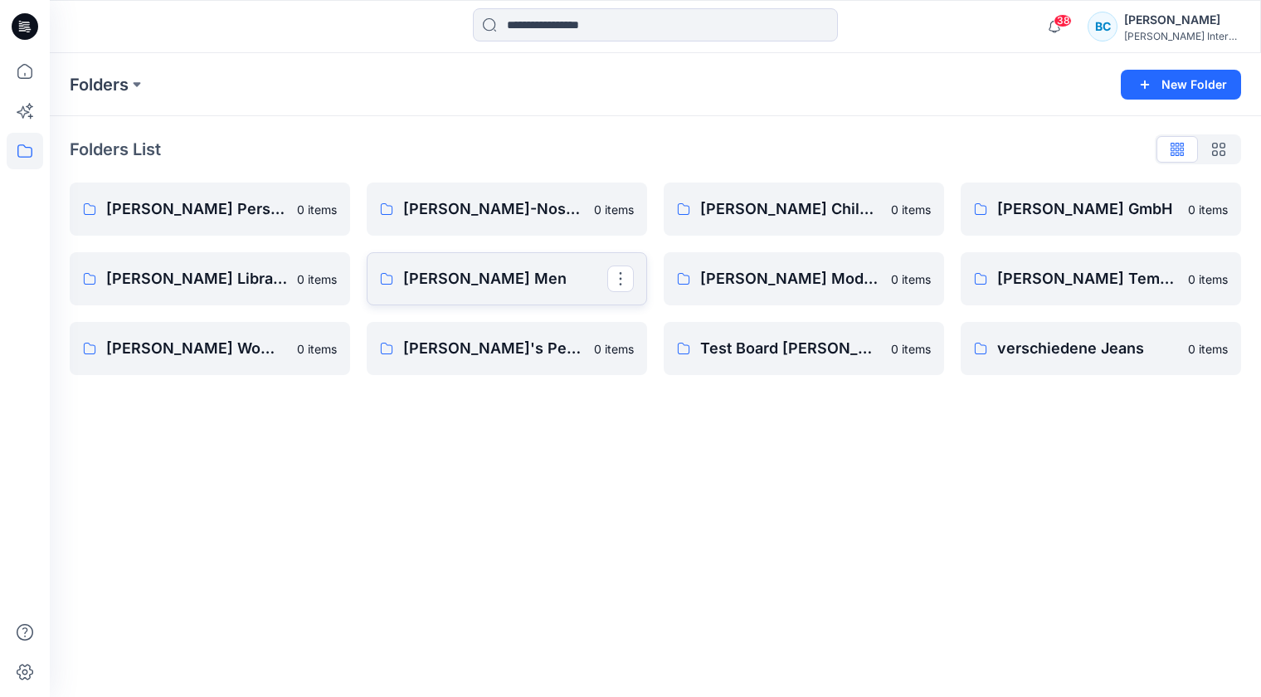
click at [439, 284] on p "[PERSON_NAME] Men" at bounding box center [505, 278] width 204 height 23
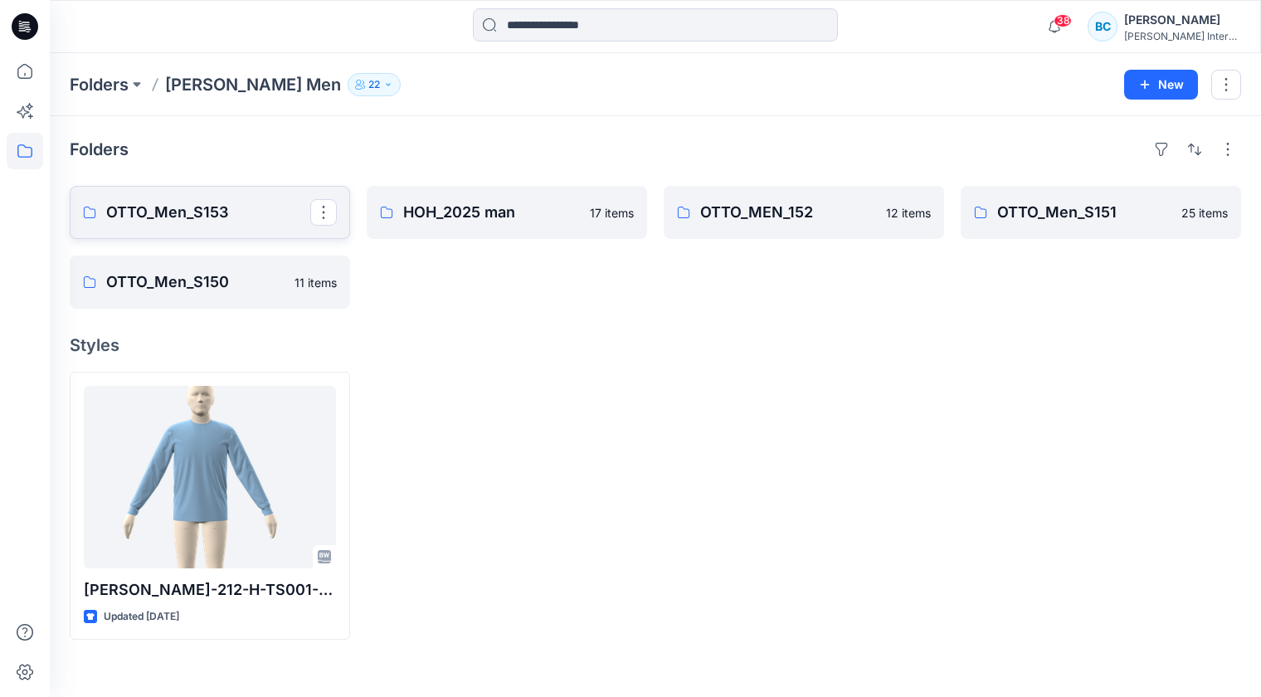
click at [173, 208] on p "OTTO_Men_S153" at bounding box center [208, 212] width 204 height 23
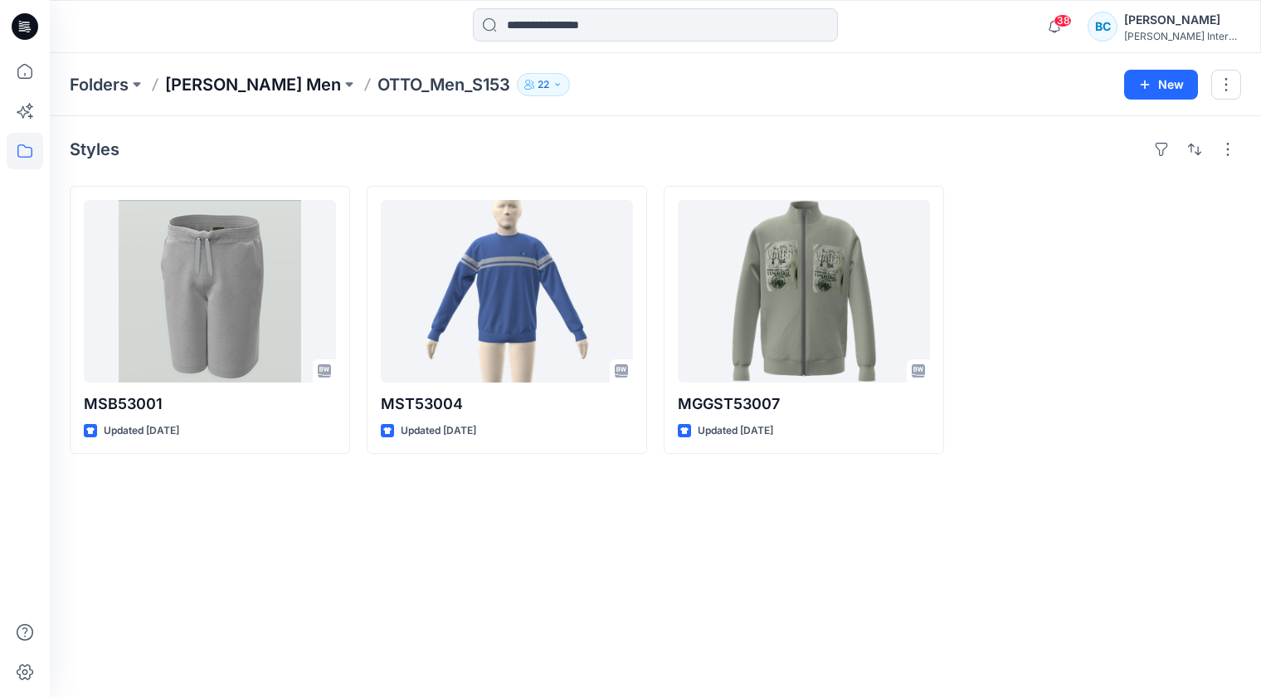
click at [216, 81] on p "[PERSON_NAME] Men" at bounding box center [253, 84] width 176 height 23
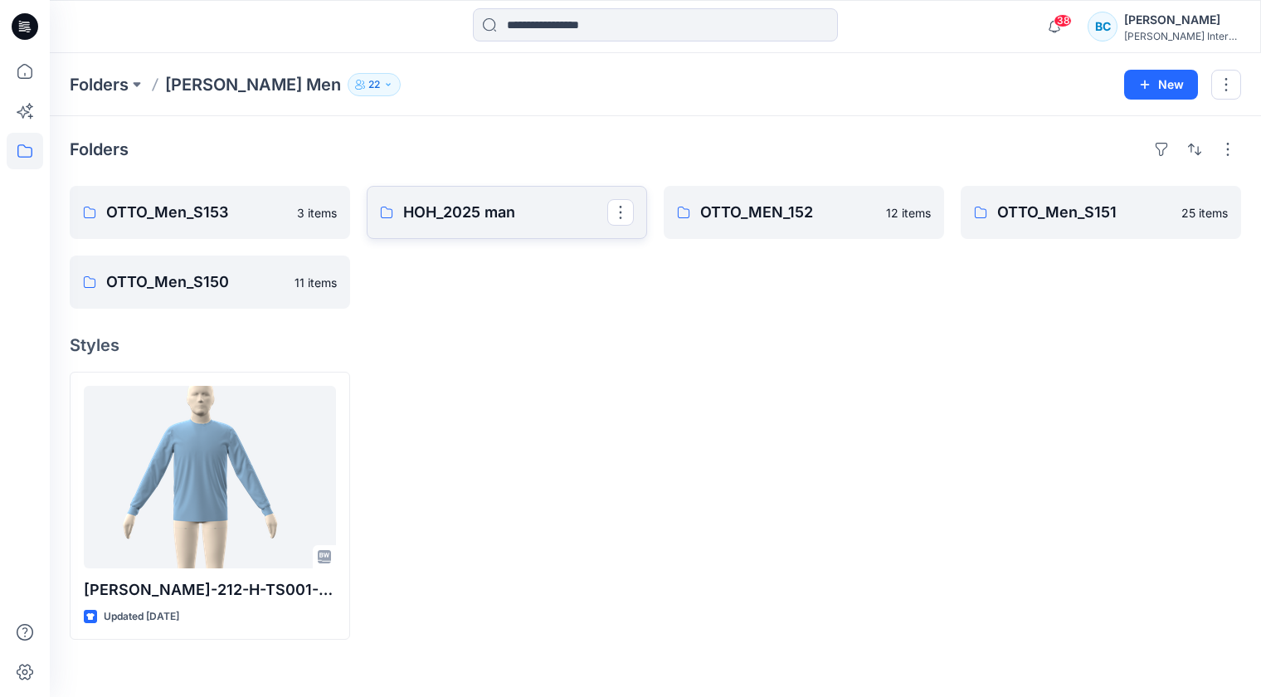
click at [440, 212] on p "HOH_2025 man" at bounding box center [505, 212] width 204 height 23
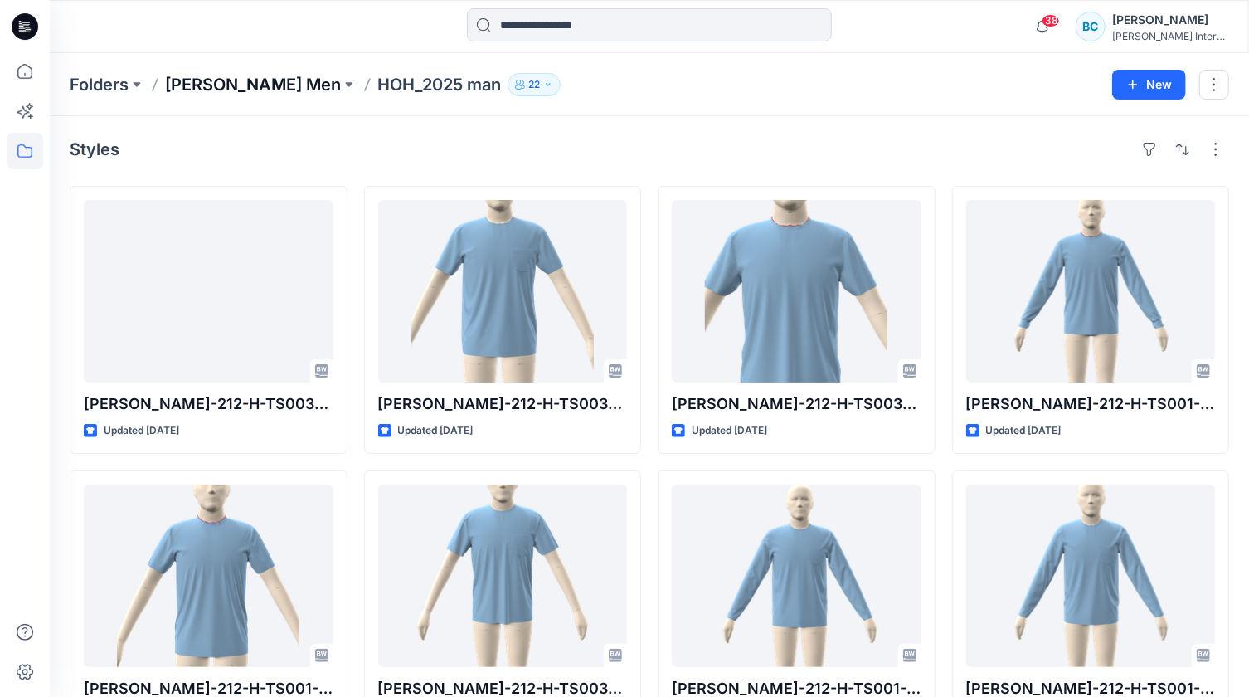
click at [226, 82] on p "[PERSON_NAME] Men" at bounding box center [253, 84] width 176 height 23
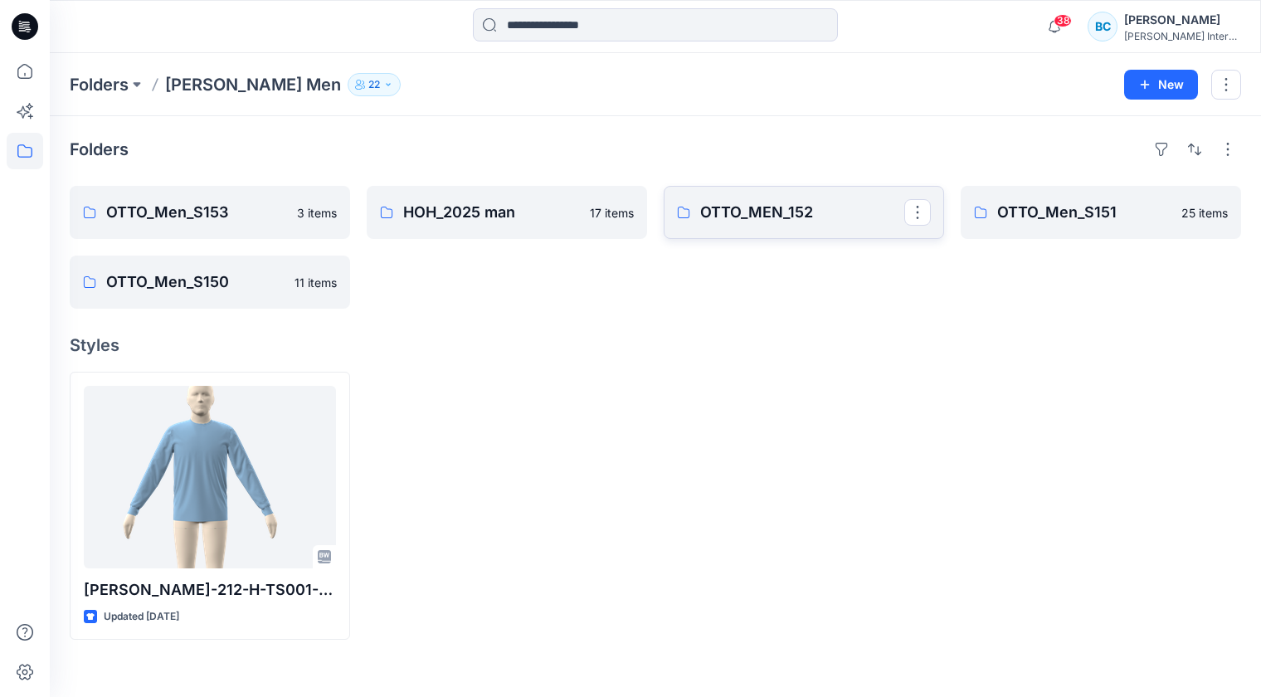
click at [764, 216] on p "OTTO_MEN_152" at bounding box center [802, 212] width 204 height 23
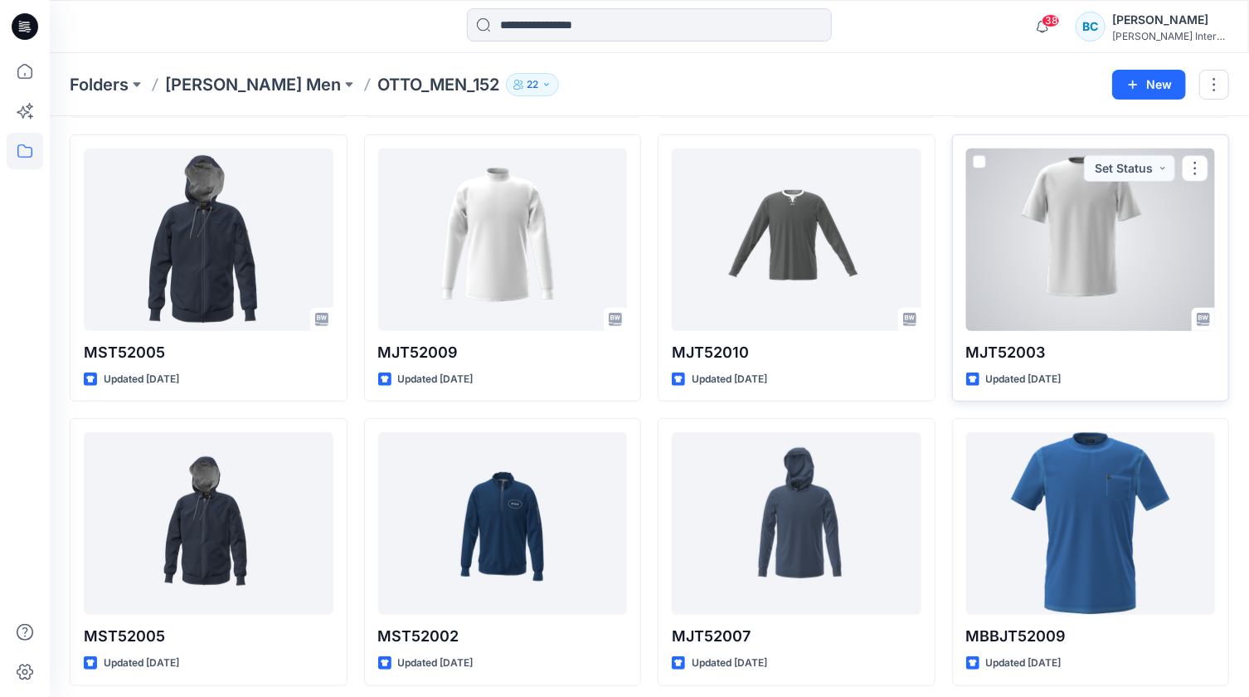
scroll to position [343, 0]
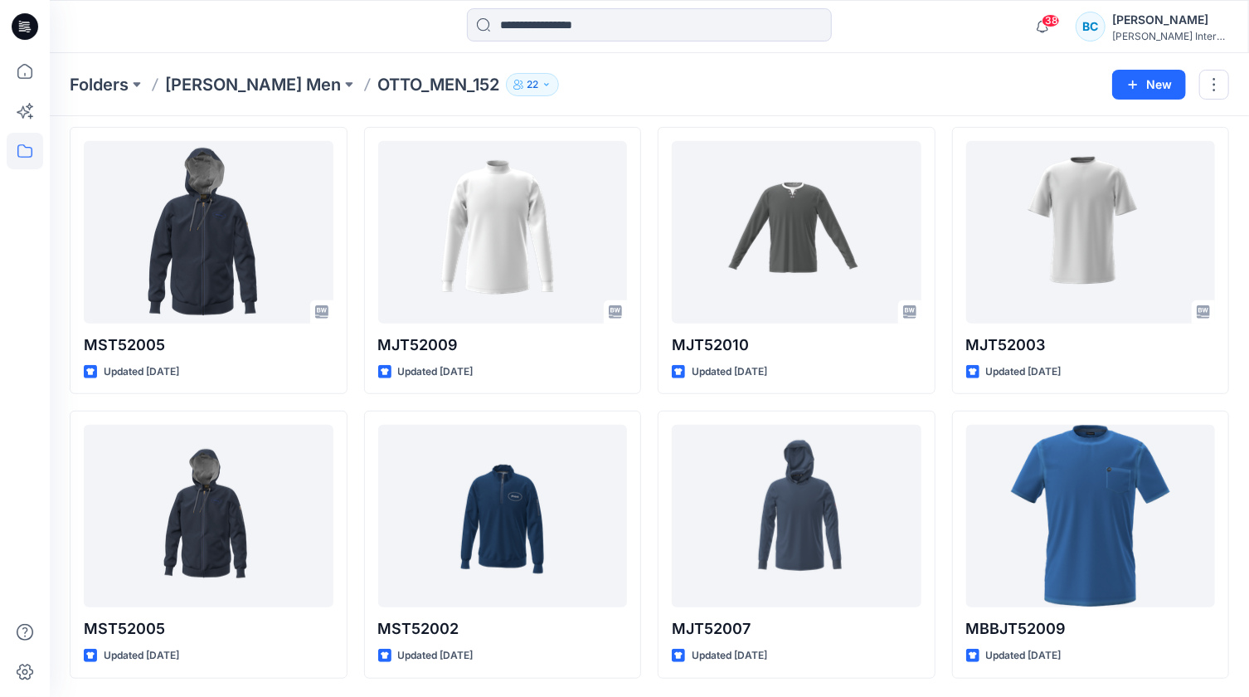
click at [377, 86] on p "OTTO_MEN_152" at bounding box center [438, 84] width 122 height 23
click at [377, 85] on p "OTTO_MEN_152" at bounding box center [438, 84] width 122 height 23
click at [210, 75] on p "[PERSON_NAME] Men" at bounding box center [253, 84] width 176 height 23
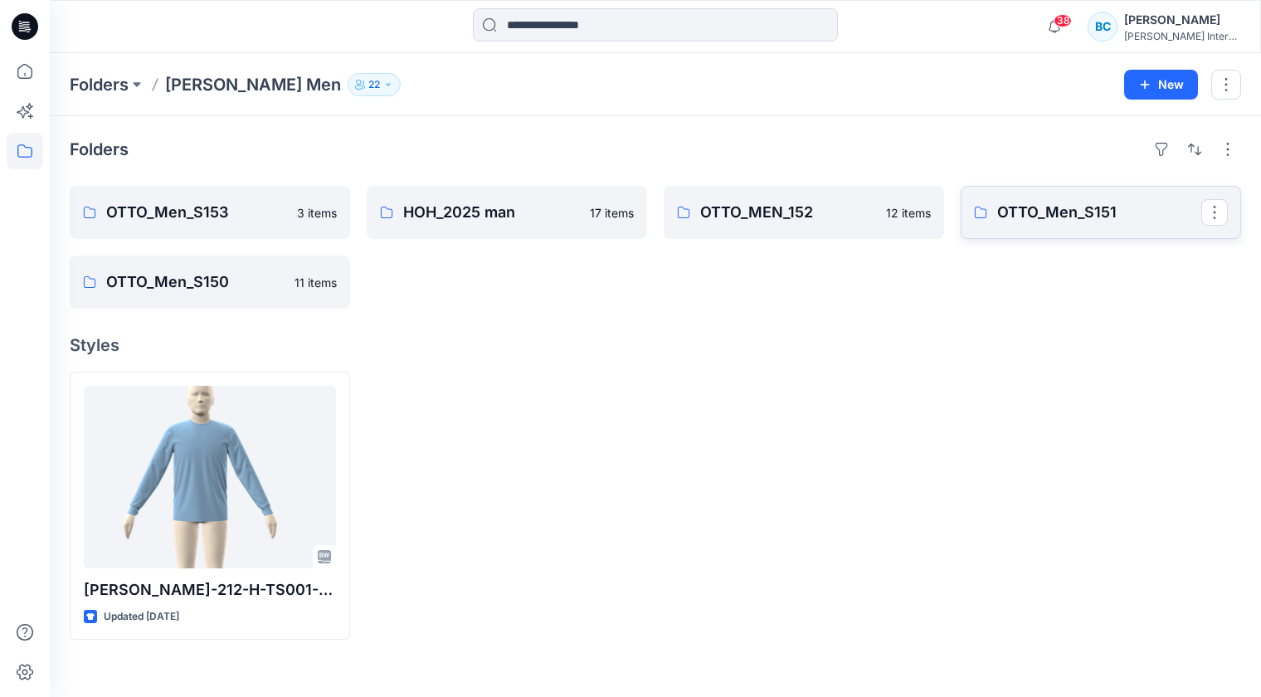
click at [1017, 221] on p "OTTO_Men_S151" at bounding box center [1099, 212] width 204 height 23
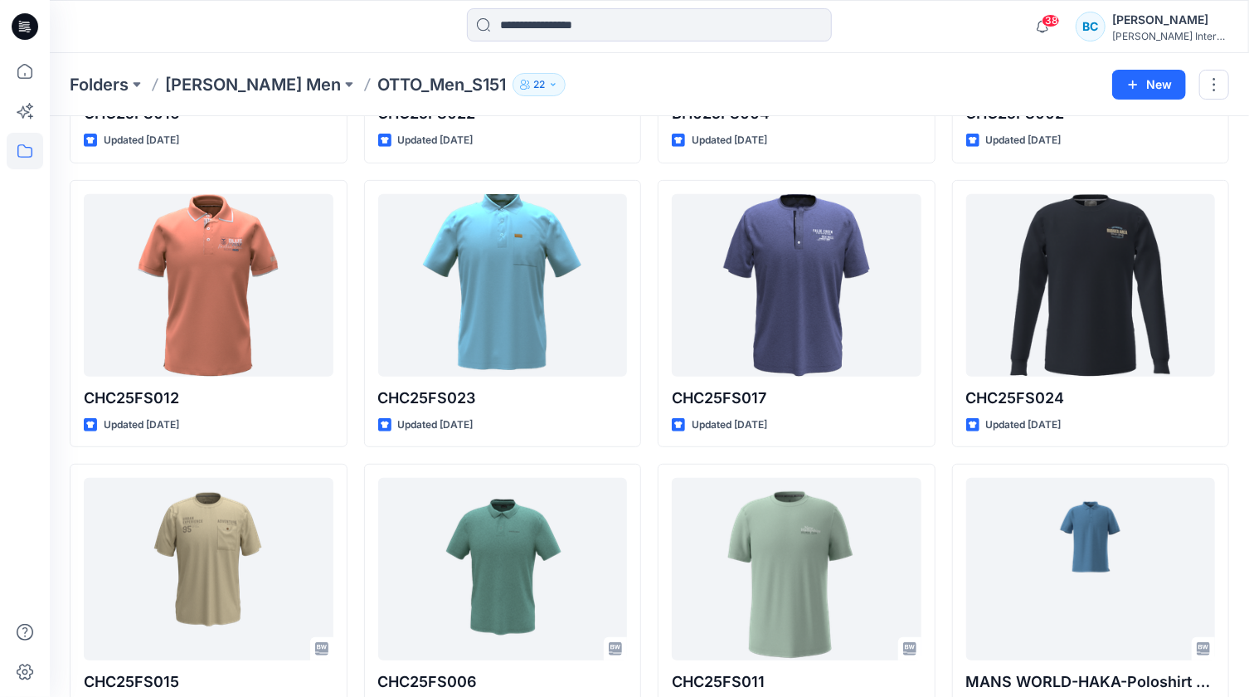
scroll to position [301, 0]
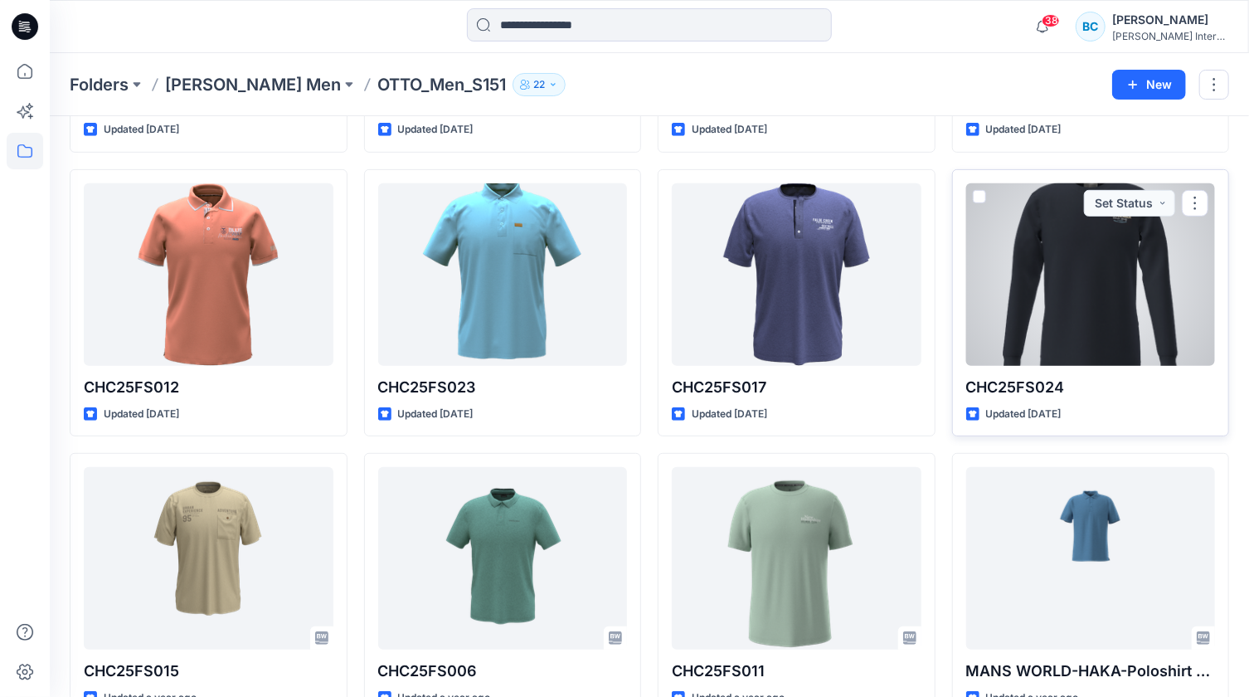
click at [1062, 287] on div at bounding box center [1091, 274] width 250 height 182
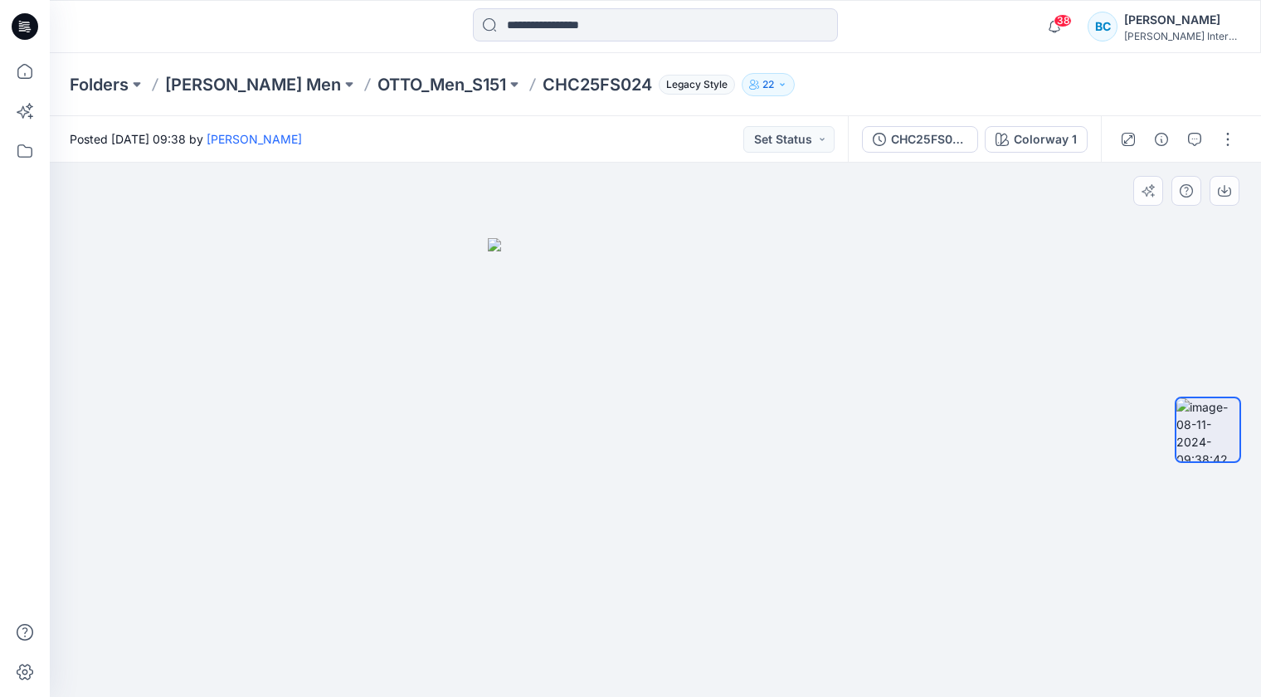
click at [657, 263] on img at bounding box center [656, 467] width 336 height 459
click at [377, 80] on p "OTTO_Men_S151" at bounding box center [441, 84] width 129 height 23
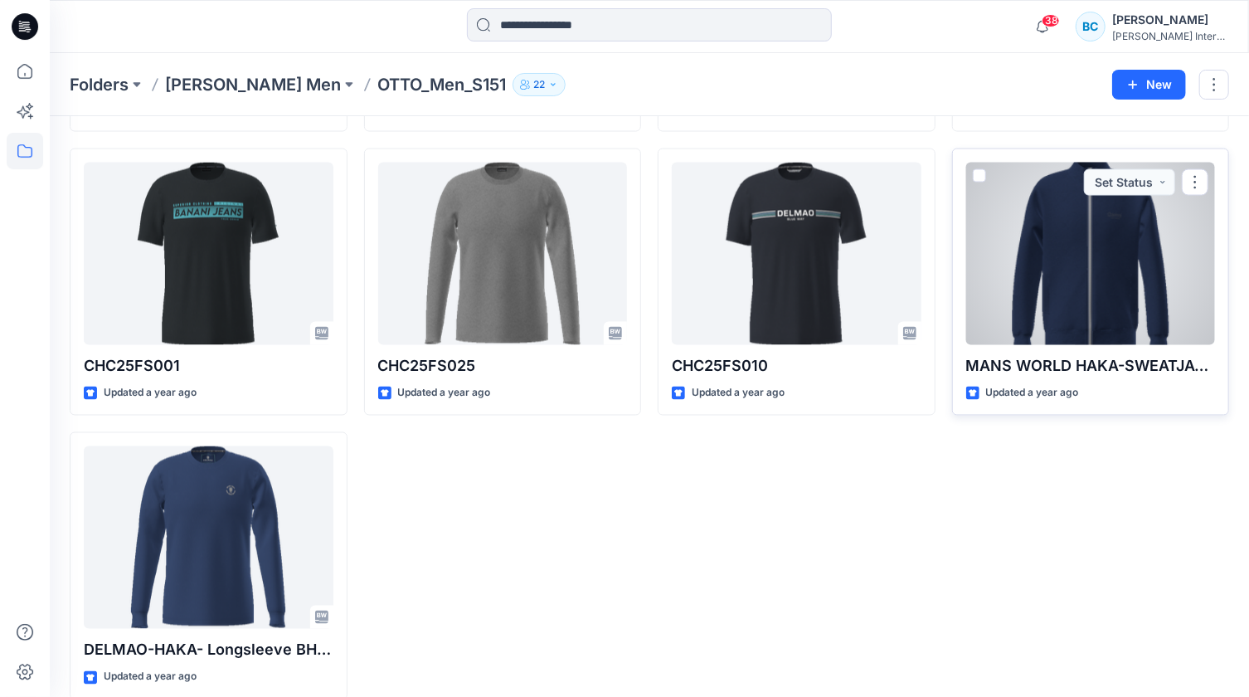
scroll to position [1459, 0]
